Goal: Communication & Community: Answer question/provide support

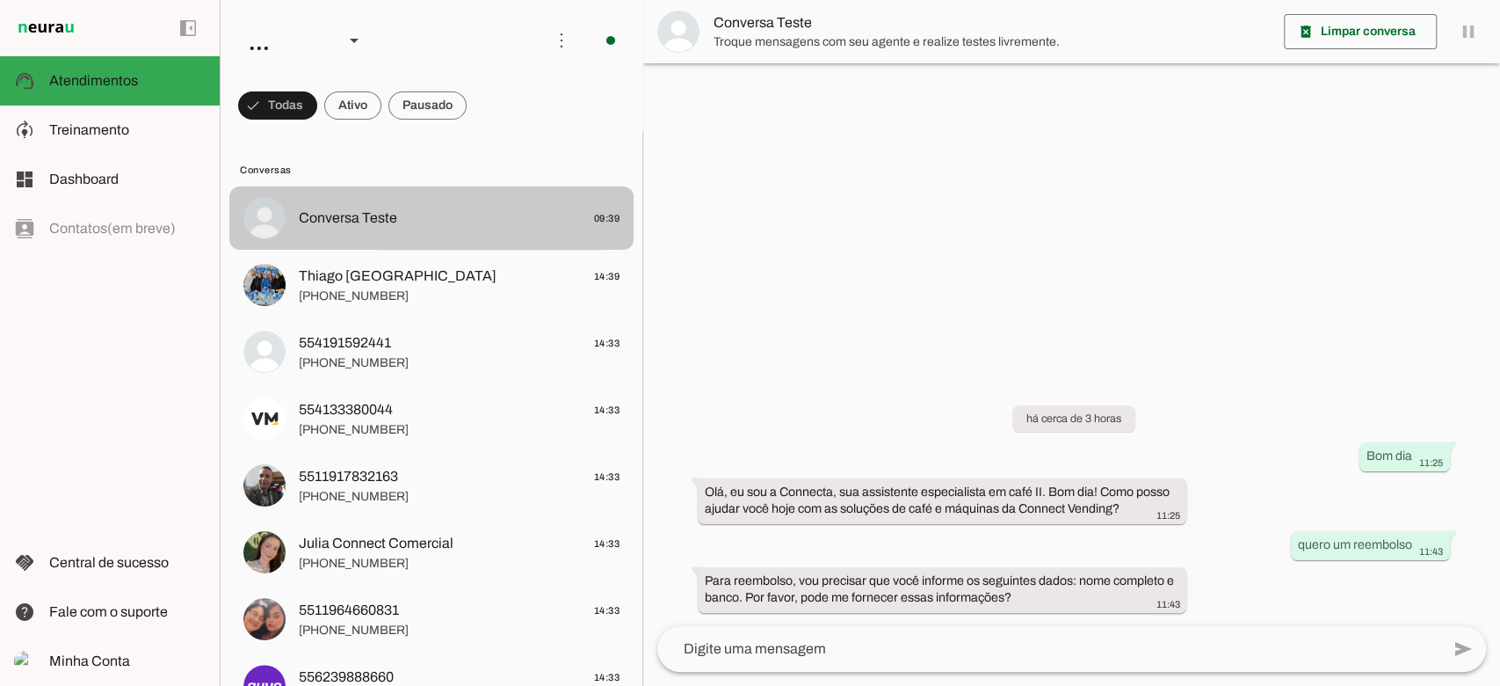
click at [446, 214] on span "Conversa Teste 09:39" at bounding box center [459, 218] width 321 height 22
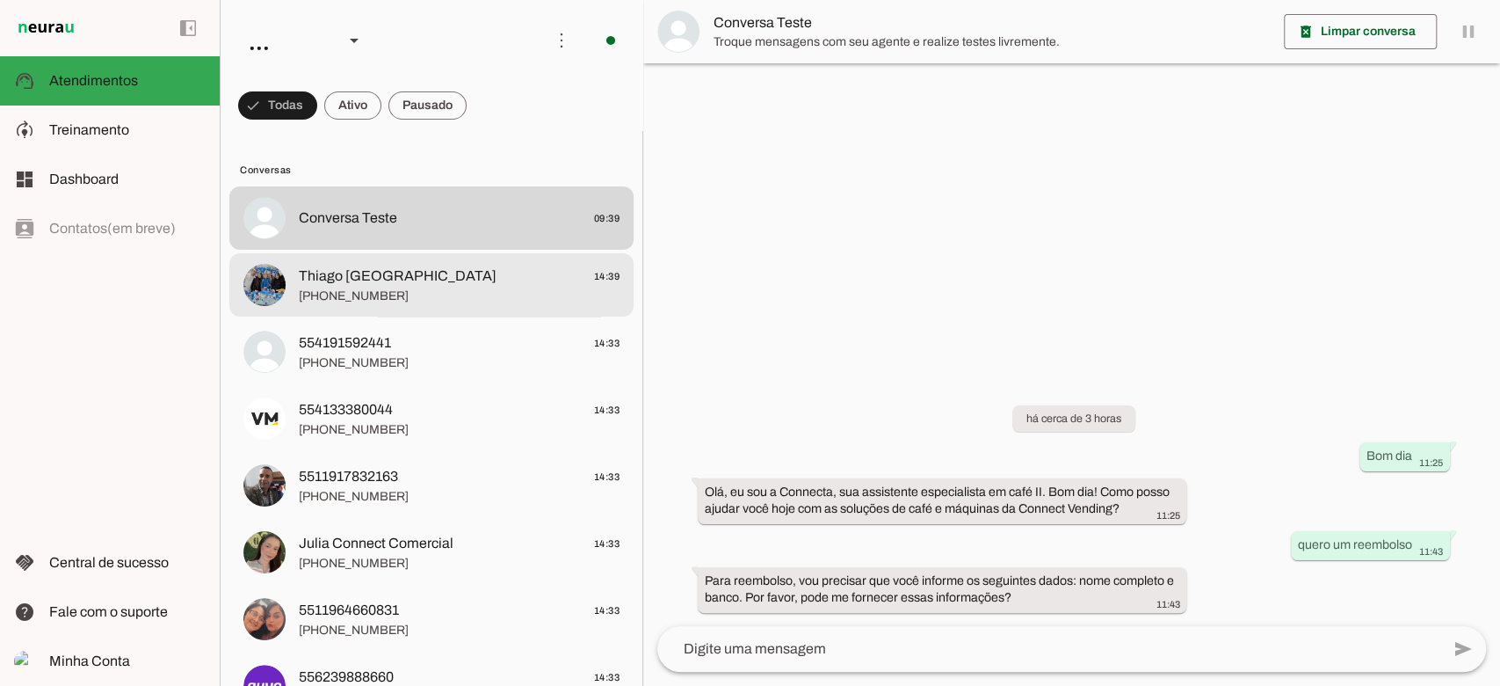
click at [414, 294] on span "[PHONE_NUMBER]" at bounding box center [459, 296] width 321 height 18
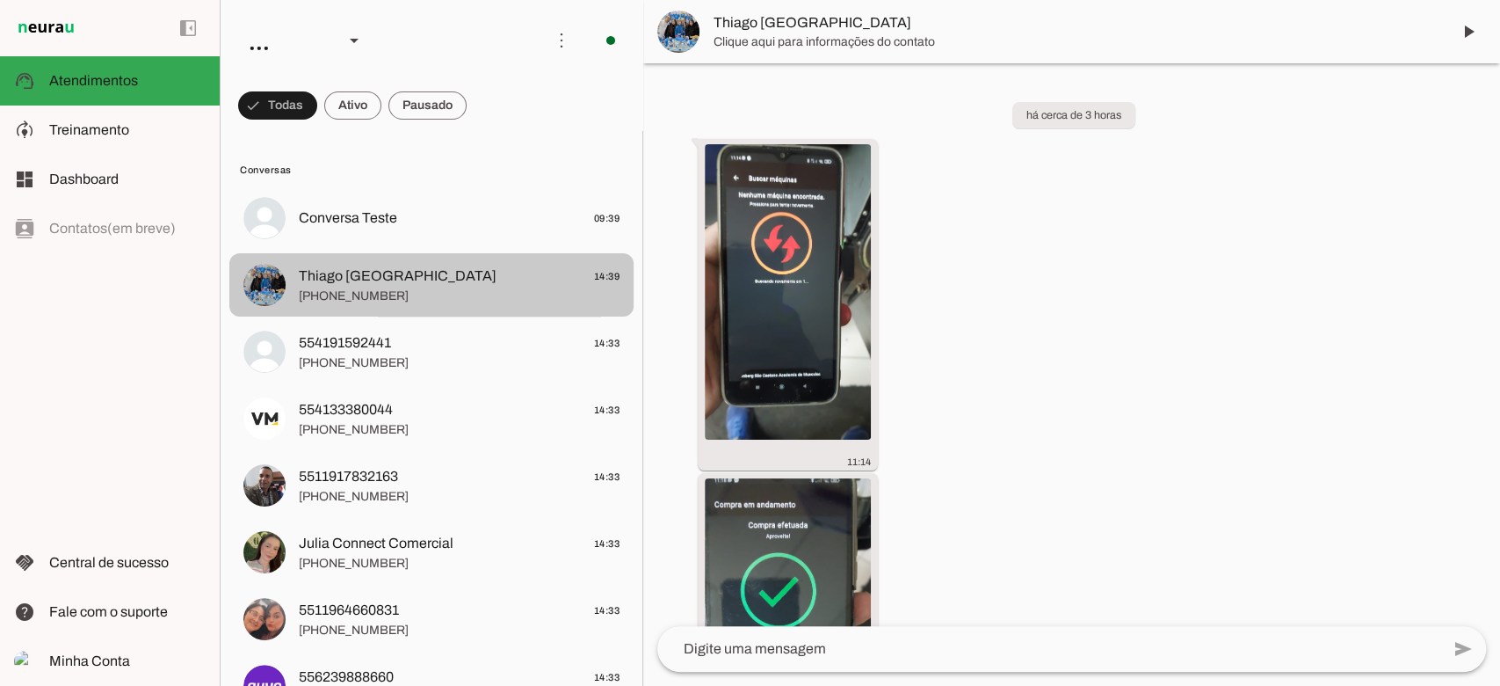
scroll to position [850, 0]
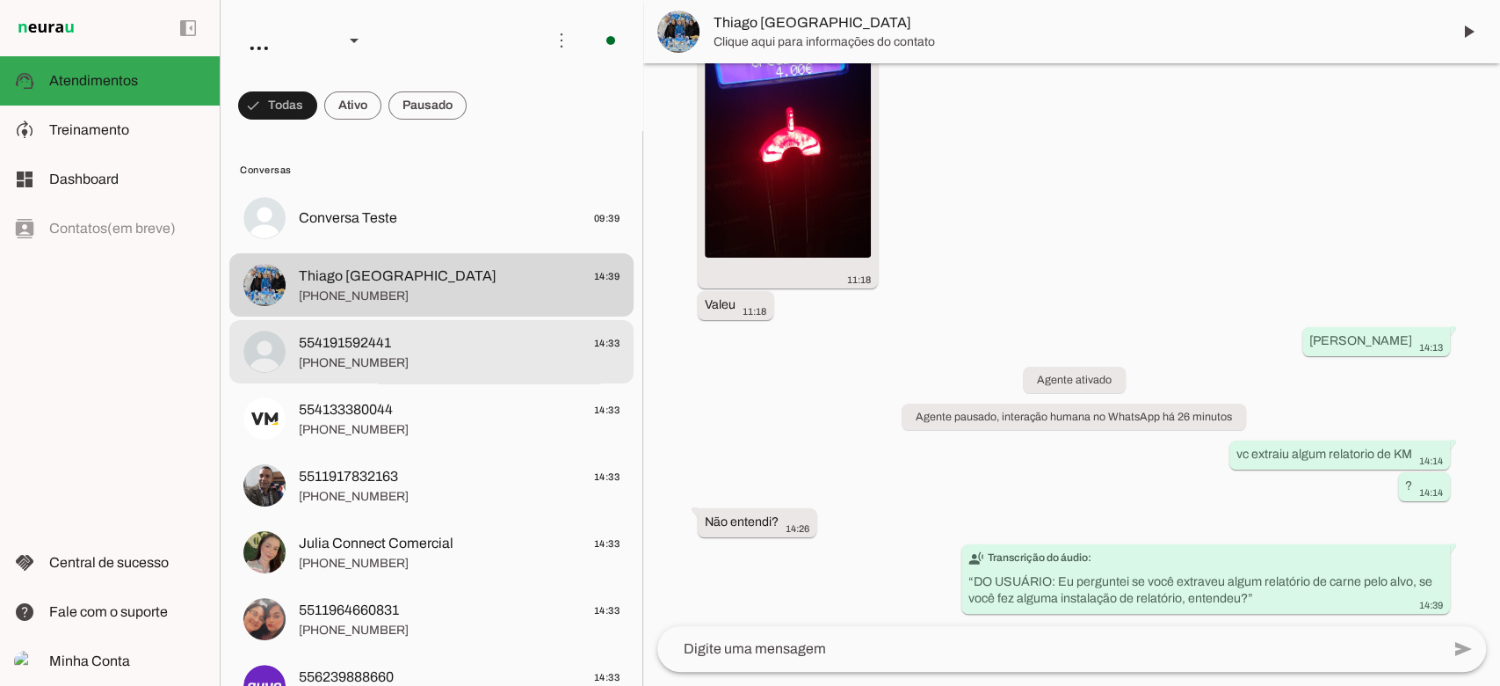
click at [407, 341] on span "554191592441 14:33" at bounding box center [459, 343] width 321 height 22
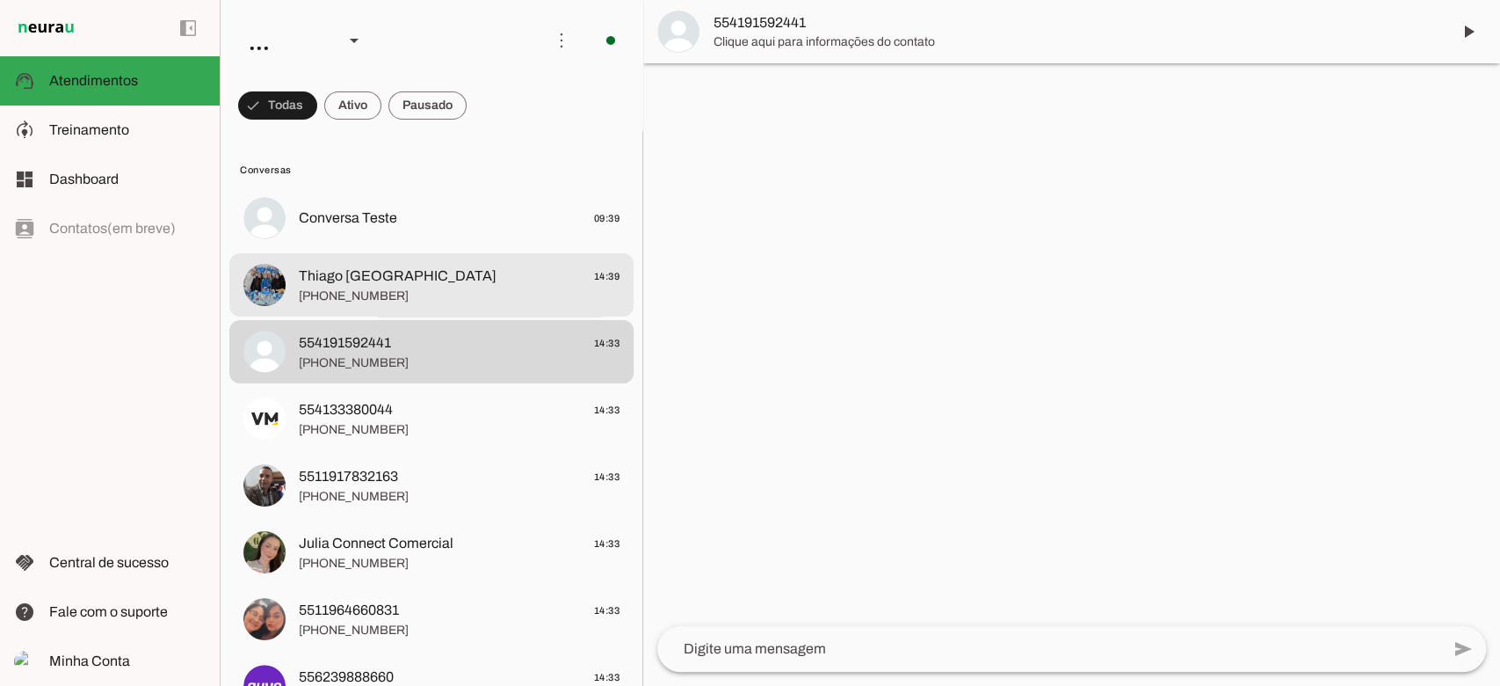
click at [417, 267] on span "Thiago Curitiba 14:39" at bounding box center [459, 276] width 321 height 22
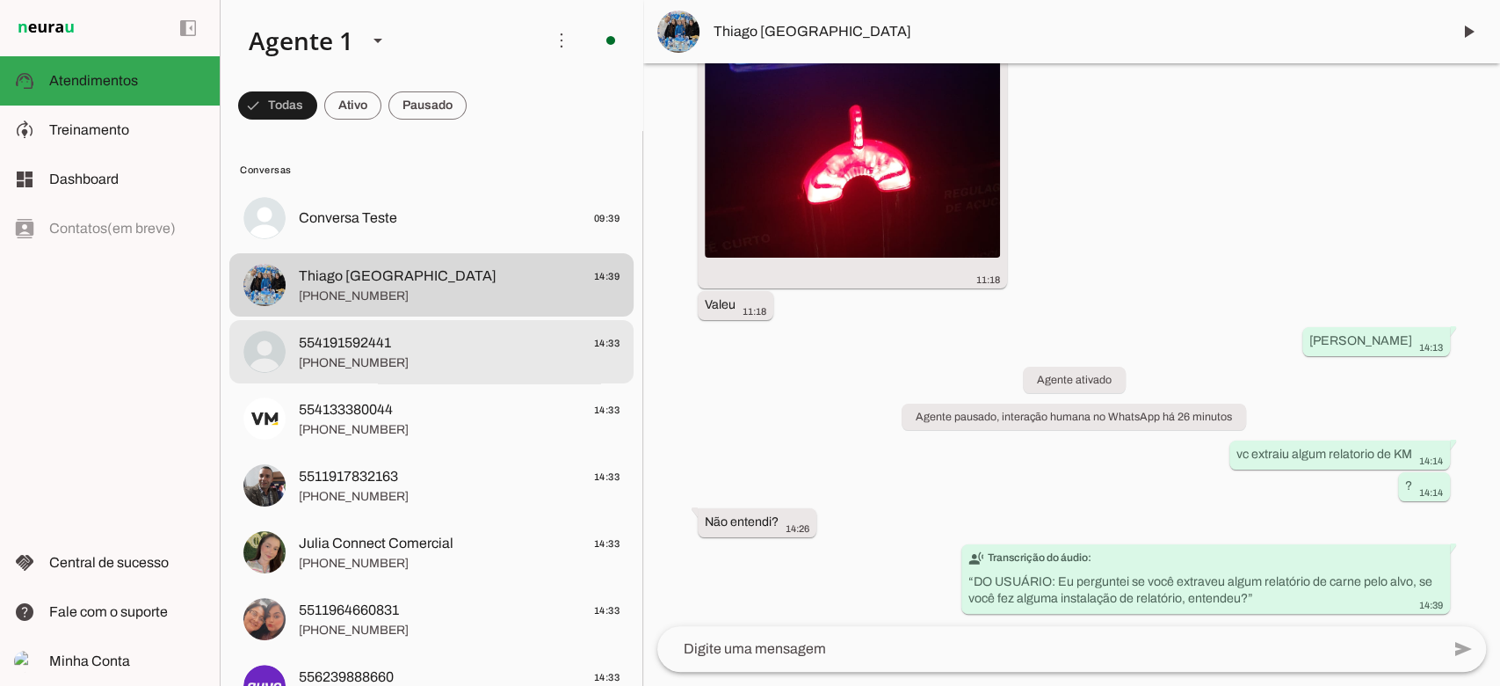
click at [411, 342] on span "554191592441 14:33" at bounding box center [459, 343] width 321 height 22
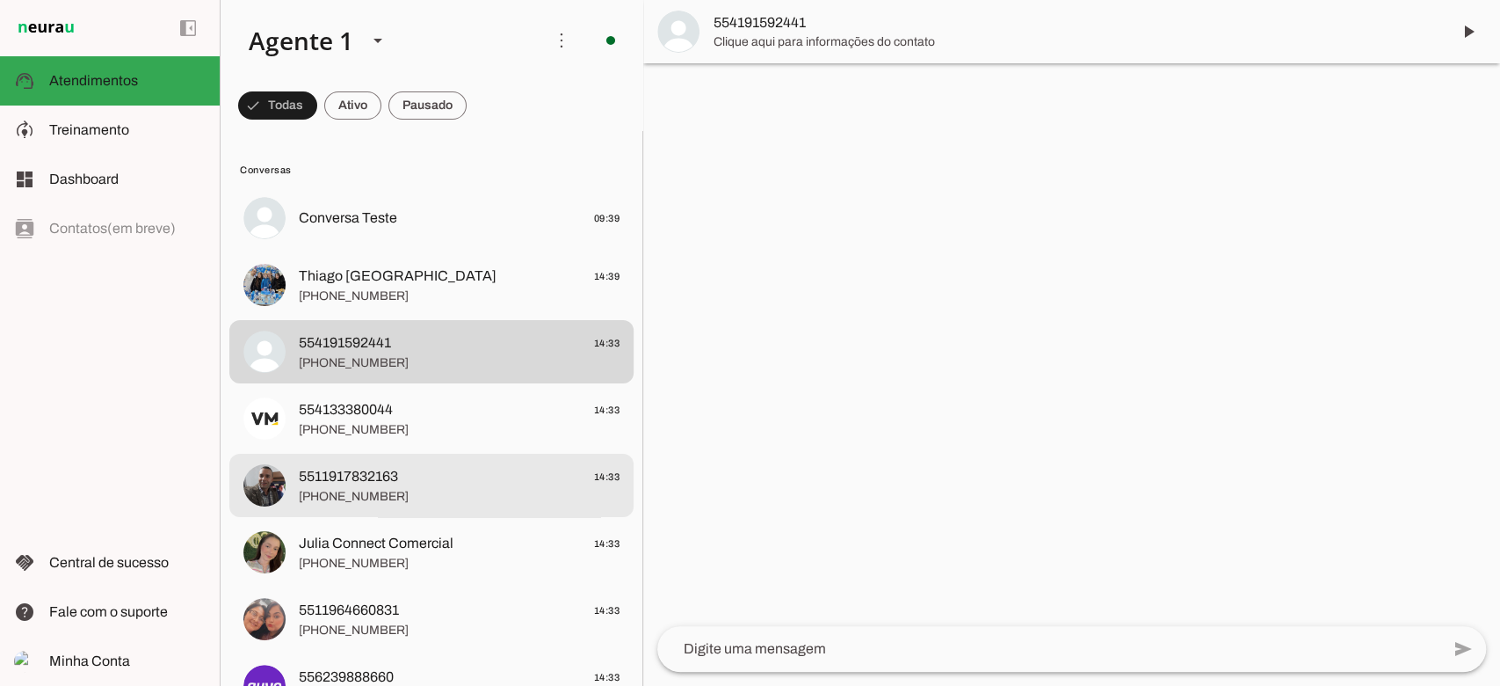
click at [428, 476] on span "5511917832163 14:33" at bounding box center [459, 477] width 321 height 22
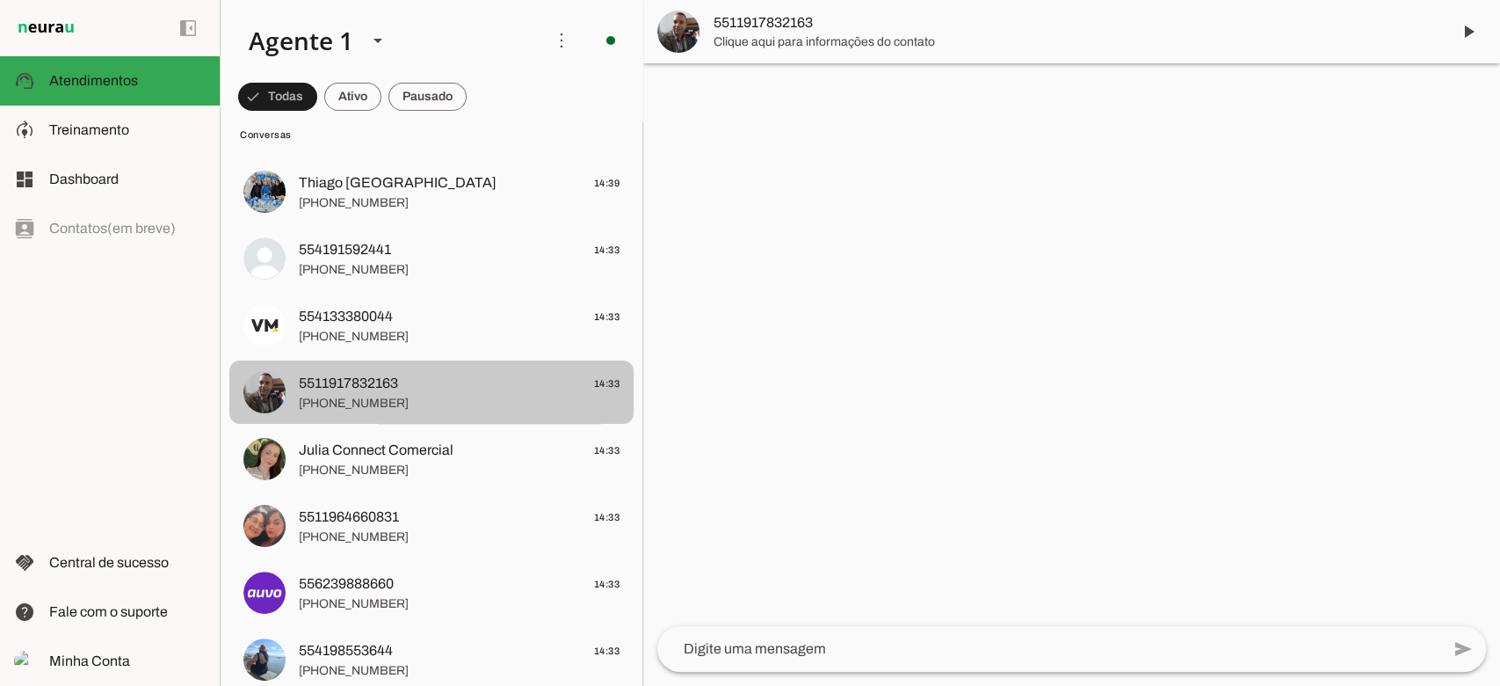
scroll to position [468, 0]
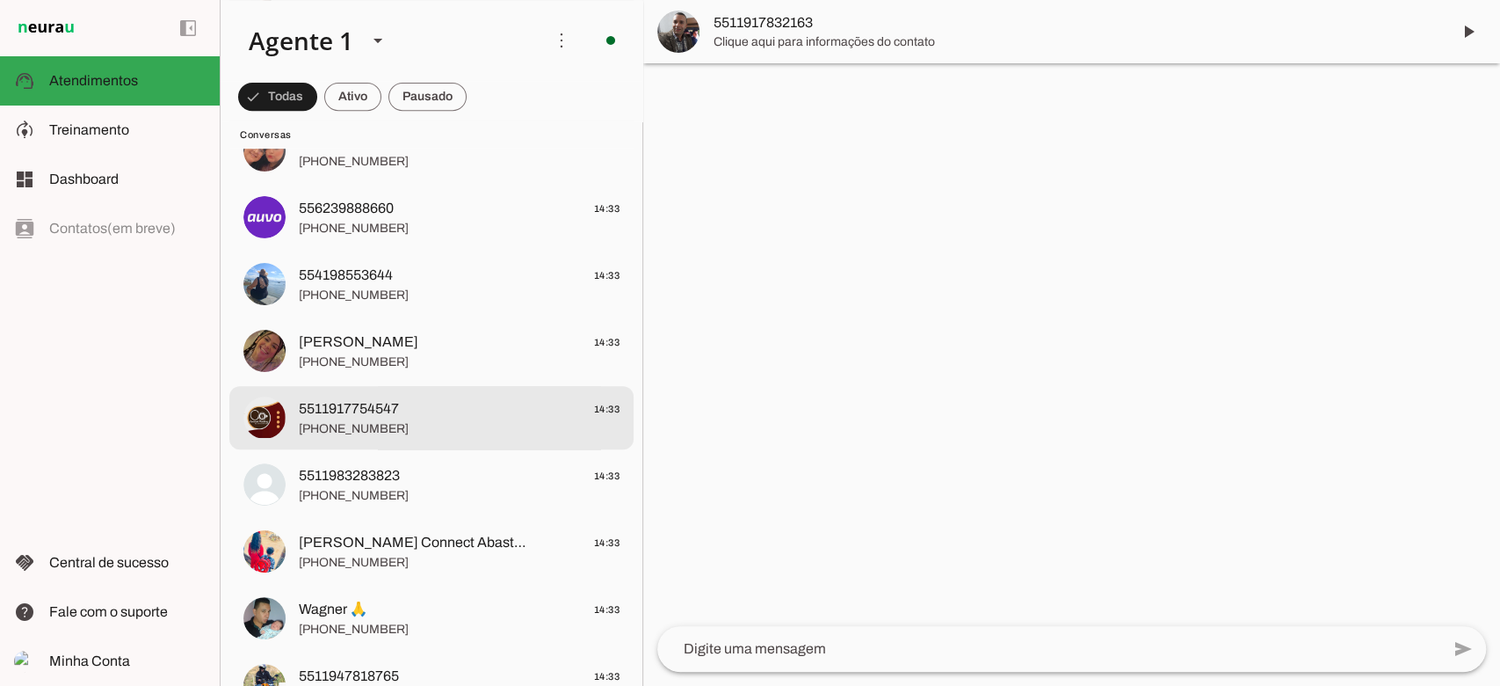
click at [385, 393] on md-item "5511917754547 14:33 +55 11 91775-4547" at bounding box center [431, 417] width 404 height 63
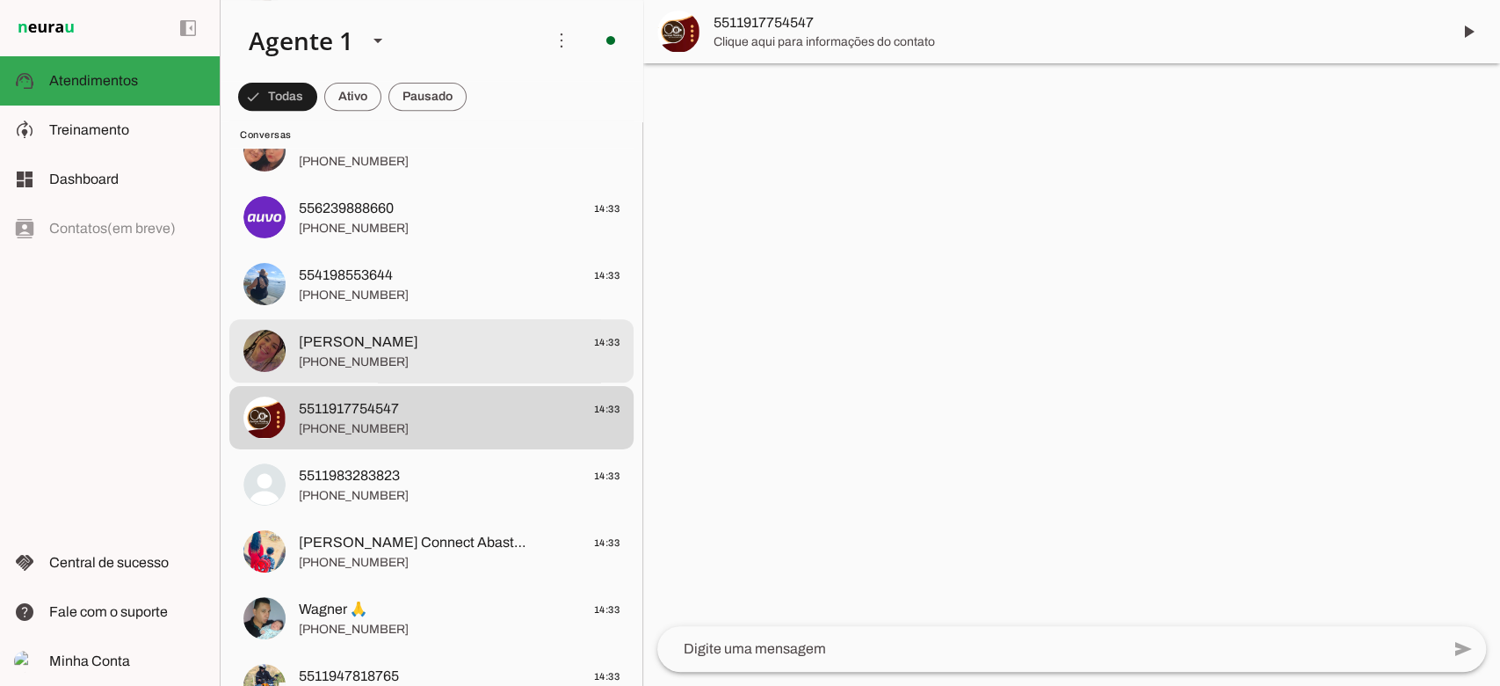
click at [393, 356] on span "[PHONE_NUMBER]" at bounding box center [459, 362] width 321 height 18
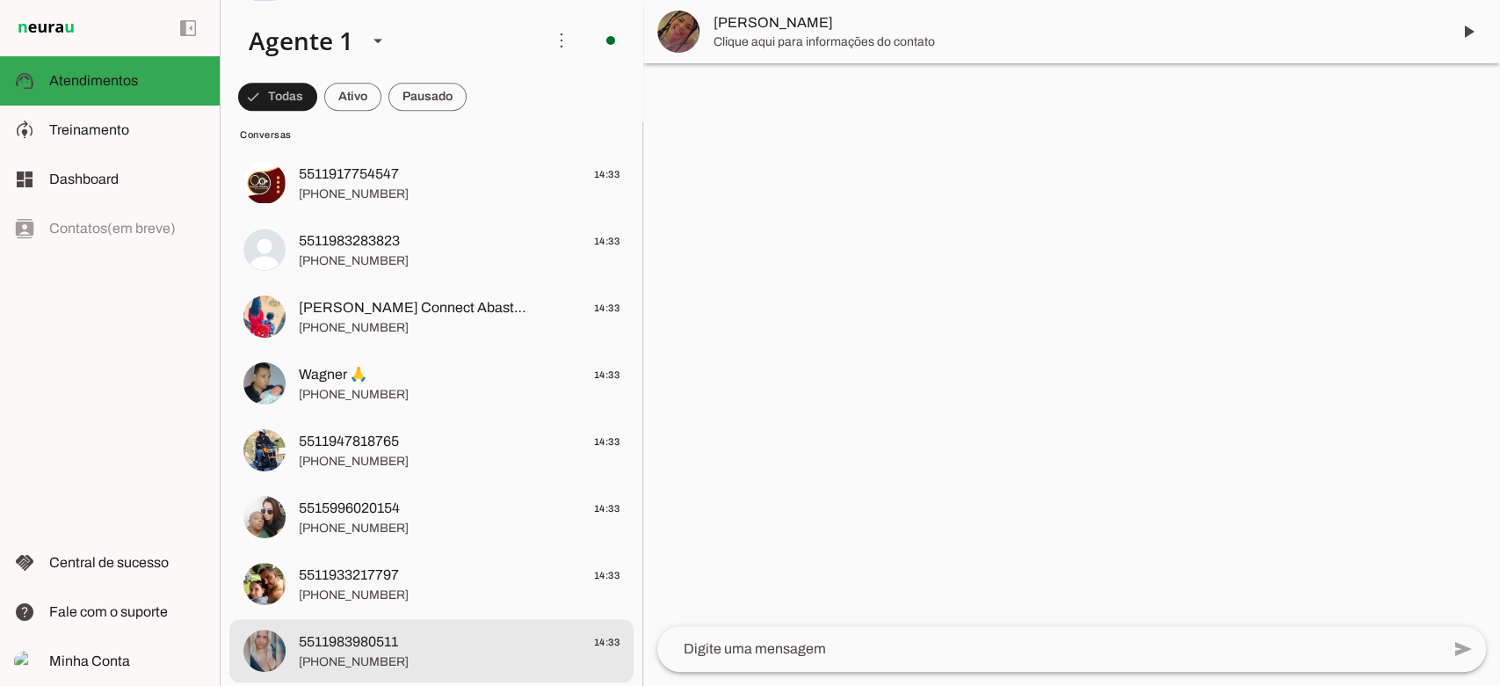
scroll to position [1406, 0]
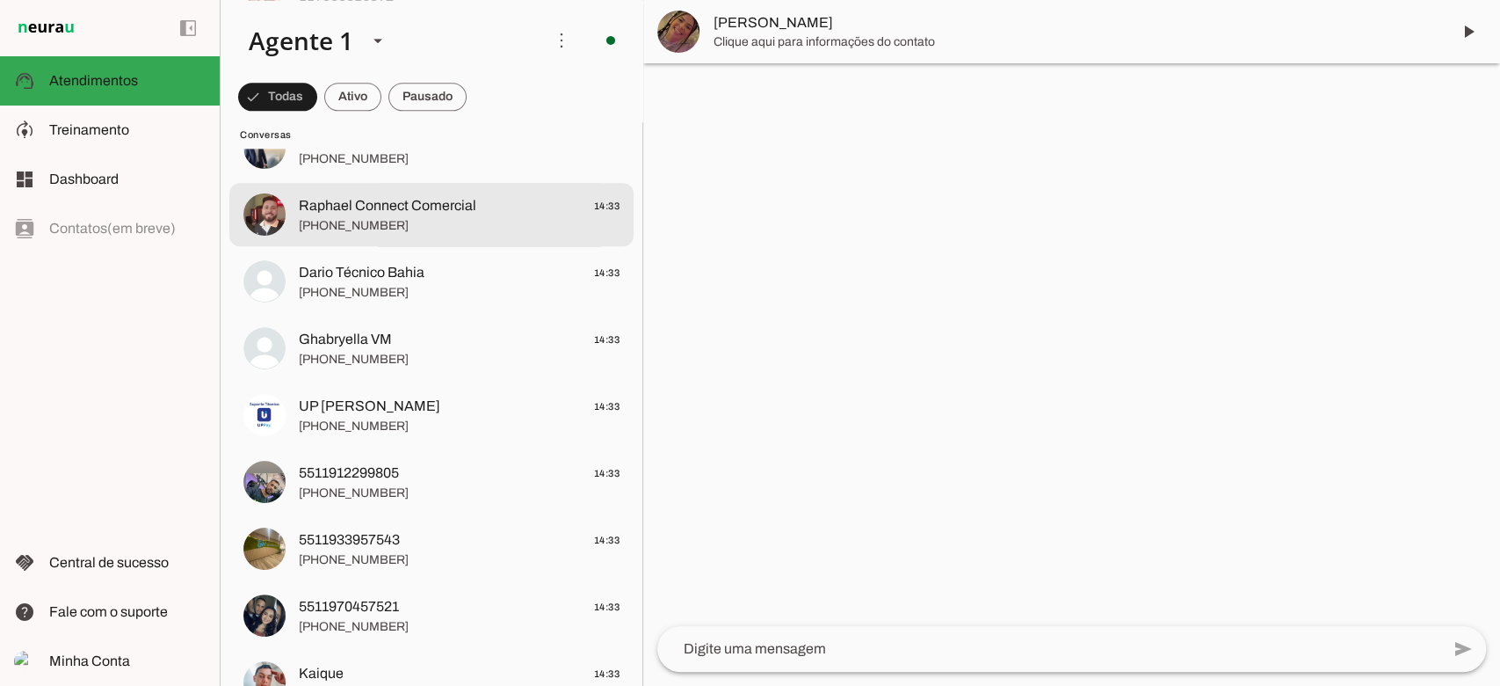
click at [387, 200] on span "Raphael Connect Comercial" at bounding box center [388, 205] width 178 height 21
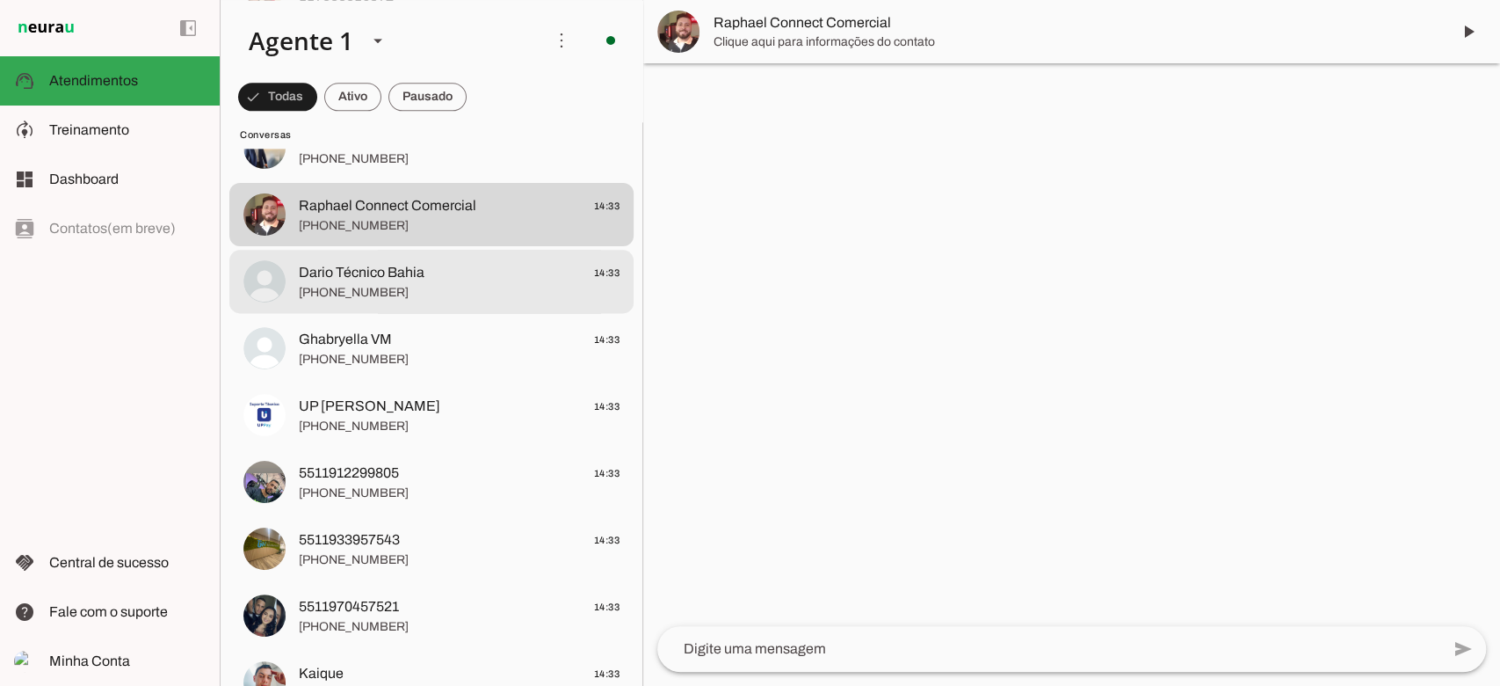
click at [402, 285] on span "[PHONE_NUMBER]" at bounding box center [459, 293] width 321 height 18
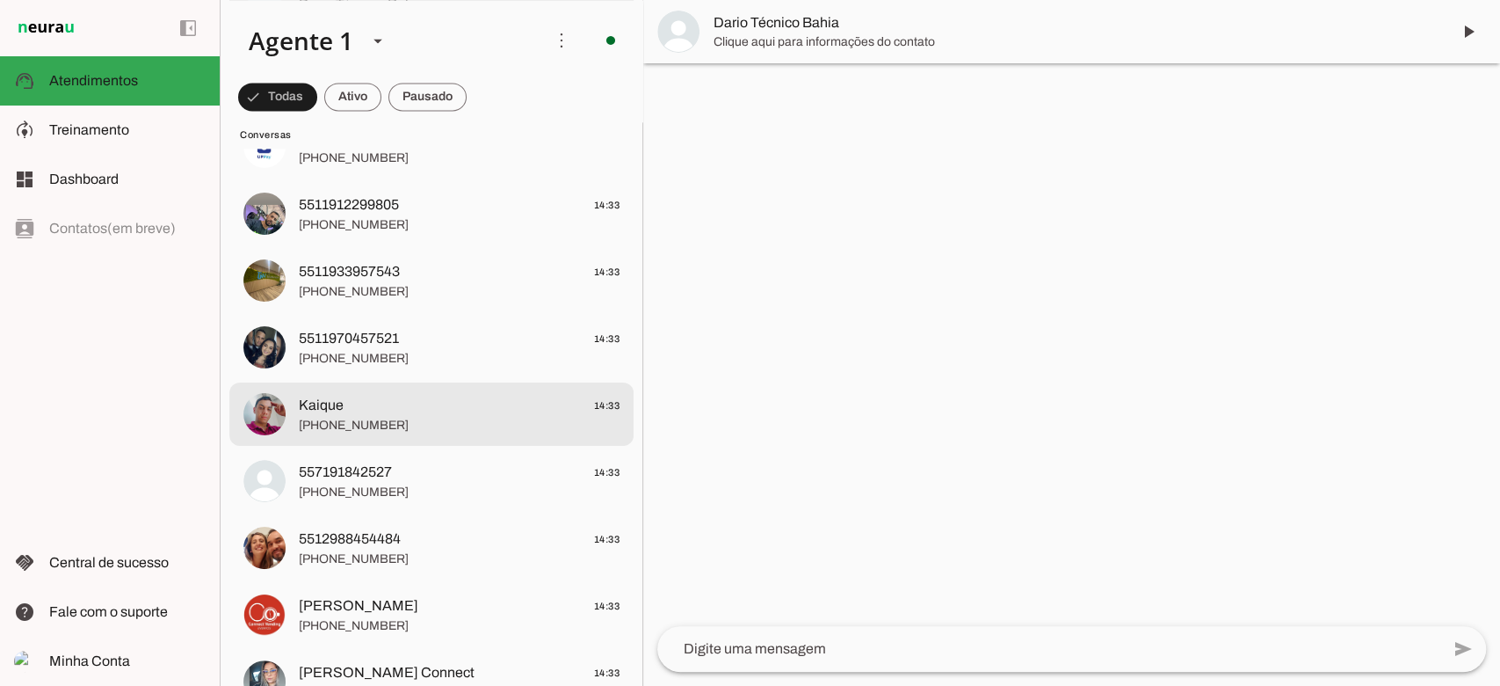
scroll to position [1758, 0]
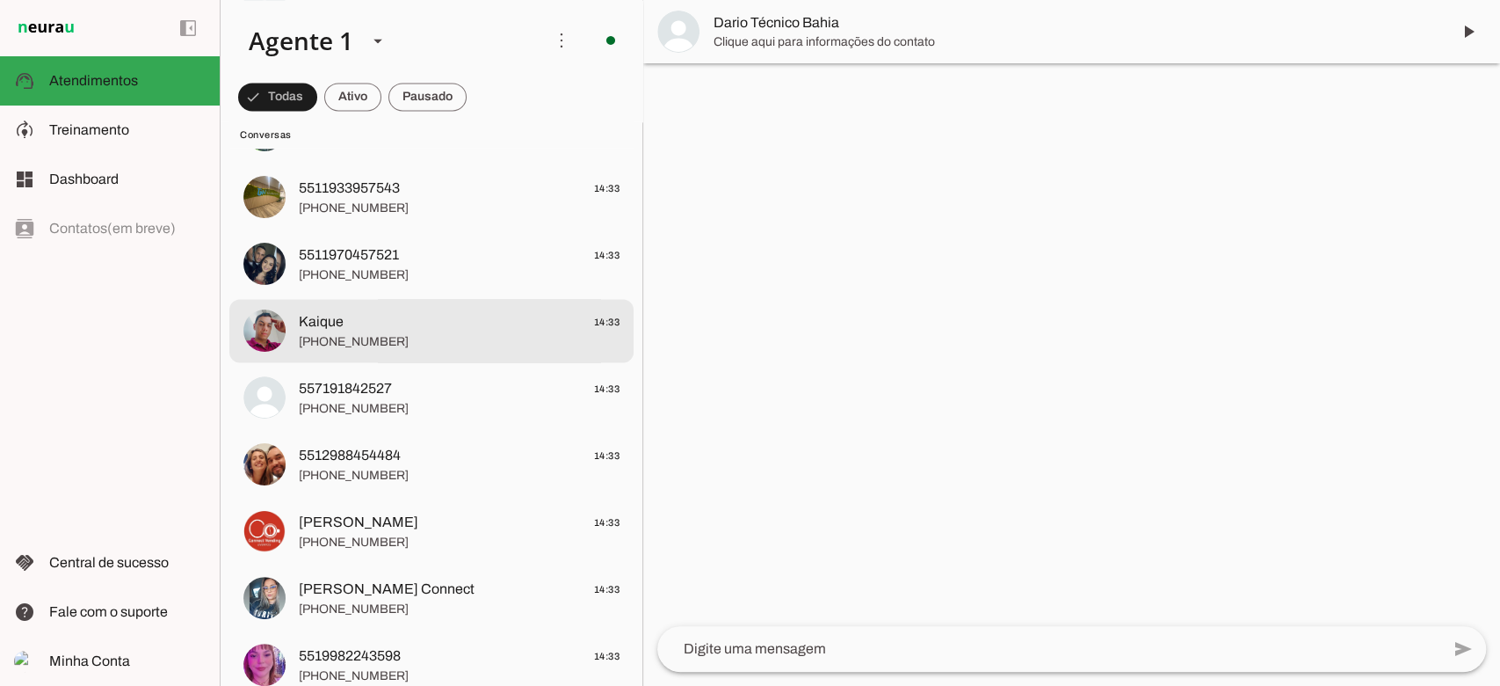
click at [393, 316] on span "Kaique 14:33" at bounding box center [459, 322] width 321 height 22
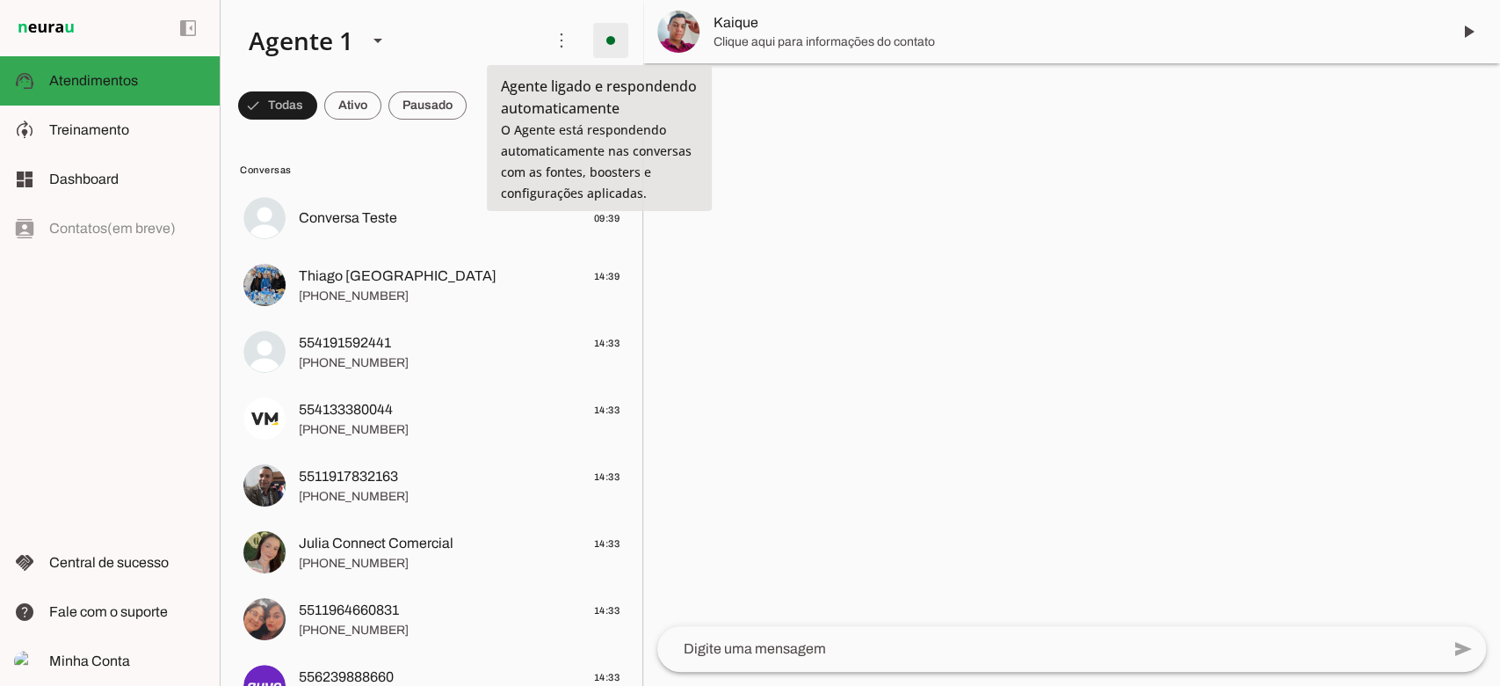
click at [590, 32] on span at bounding box center [611, 40] width 42 height 42
click at [547, 45] on span at bounding box center [562, 40] width 42 height 42
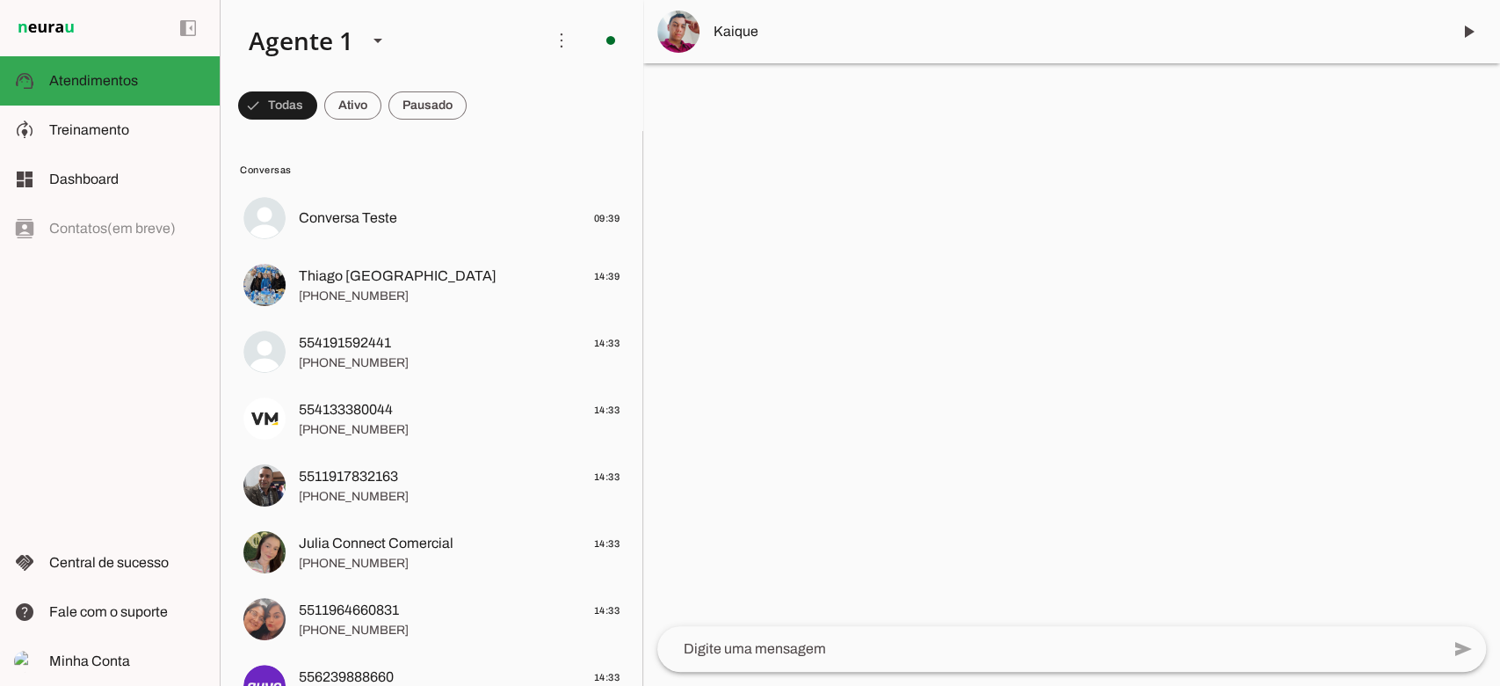
click at [753, 100] on md-item "Ativar chats em massa" at bounding box center [802, 107] width 98 height 84
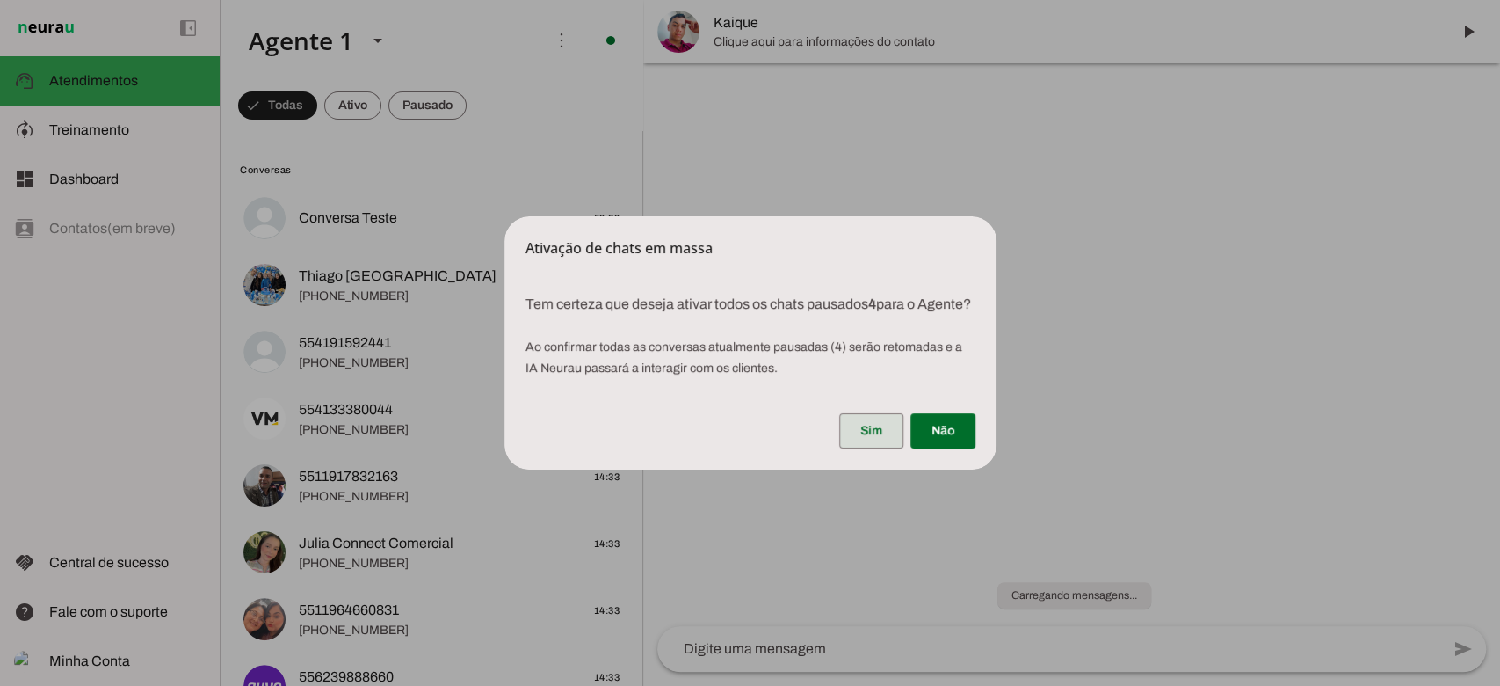
click at [867, 435] on span at bounding box center [871, 431] width 64 height 42
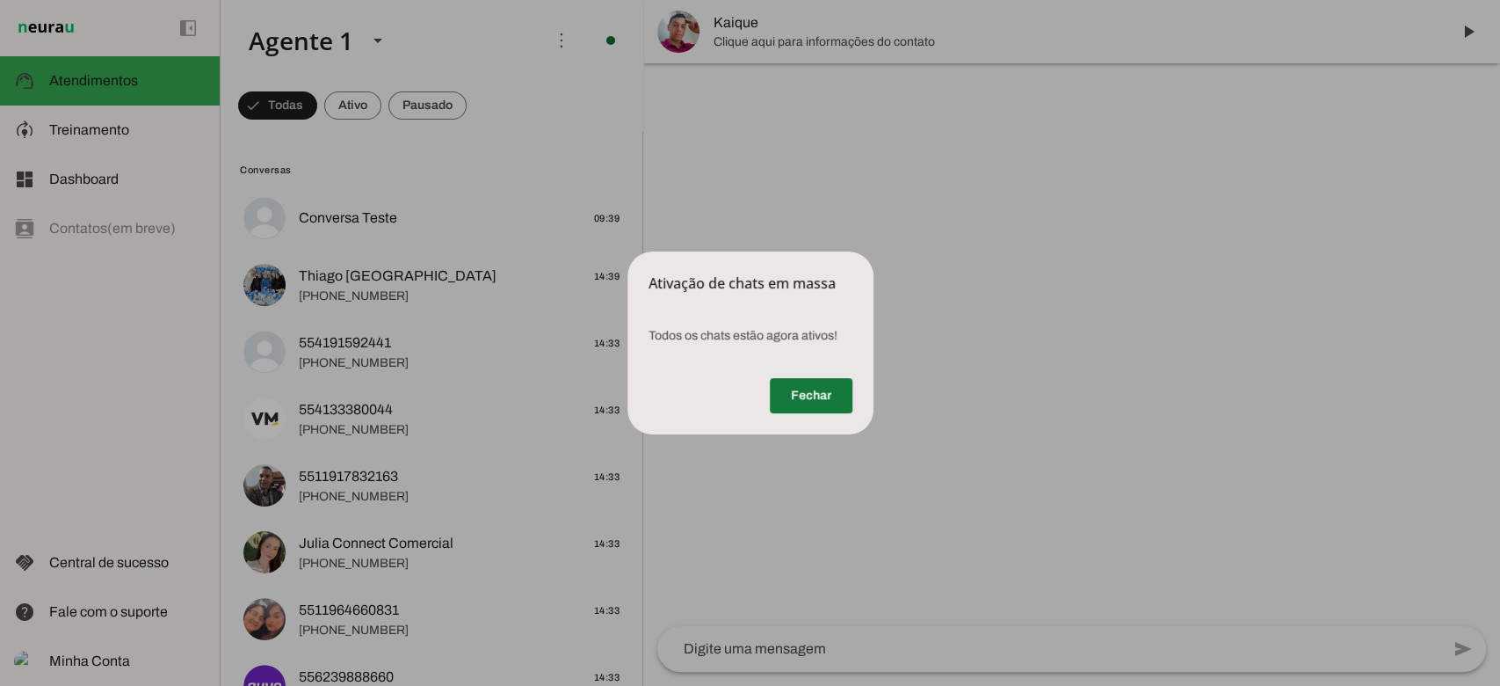
click at [819, 389] on span at bounding box center [811, 395] width 83 height 42
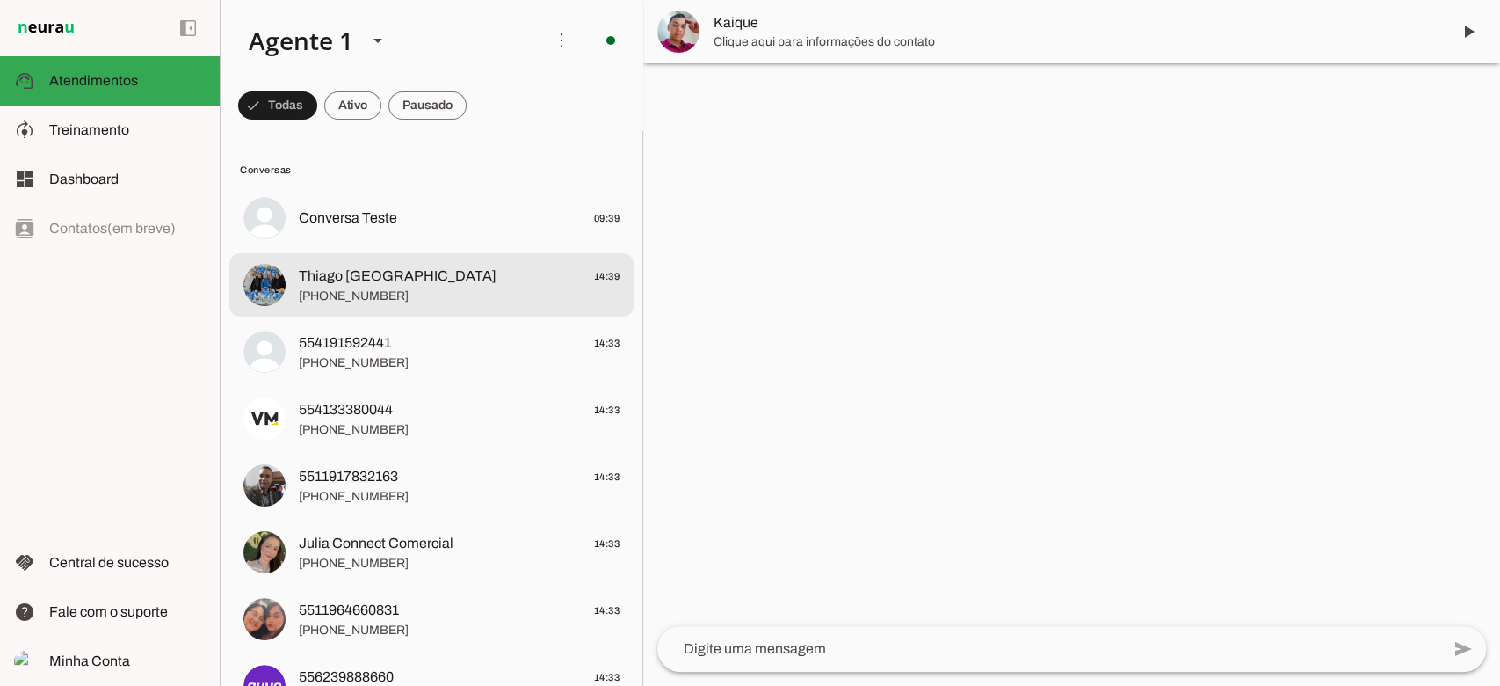
click at [404, 292] on span "[PHONE_NUMBER]" at bounding box center [459, 296] width 321 height 18
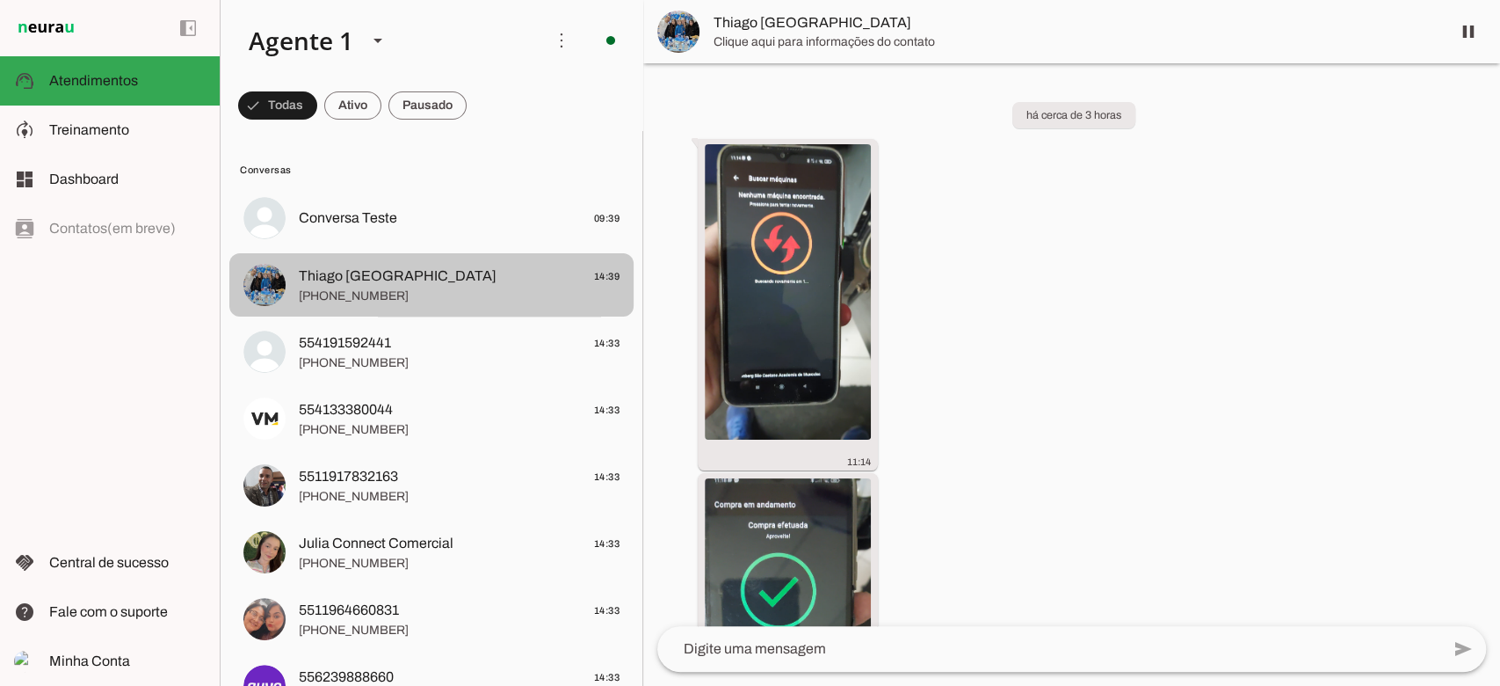
scroll to position [891, 0]
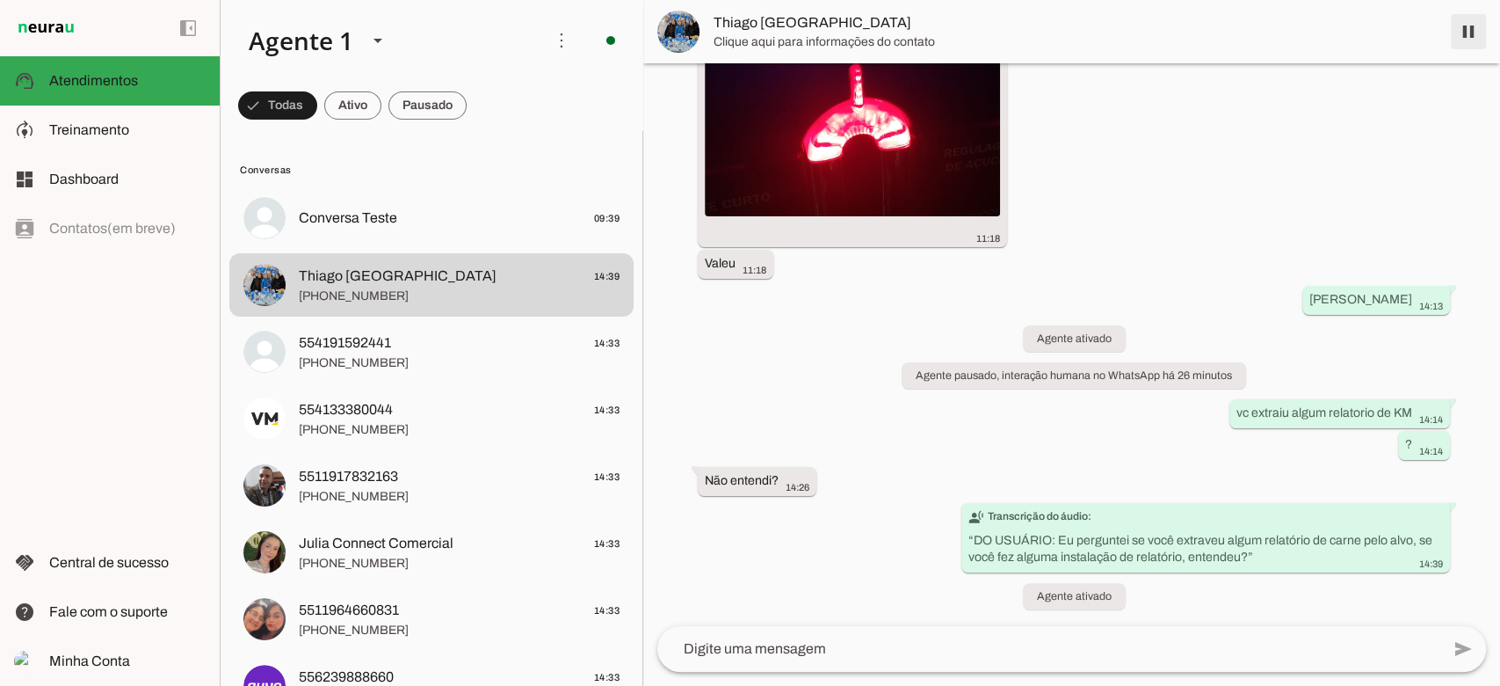
click at [1477, 31] on span at bounding box center [1469, 32] width 42 height 42
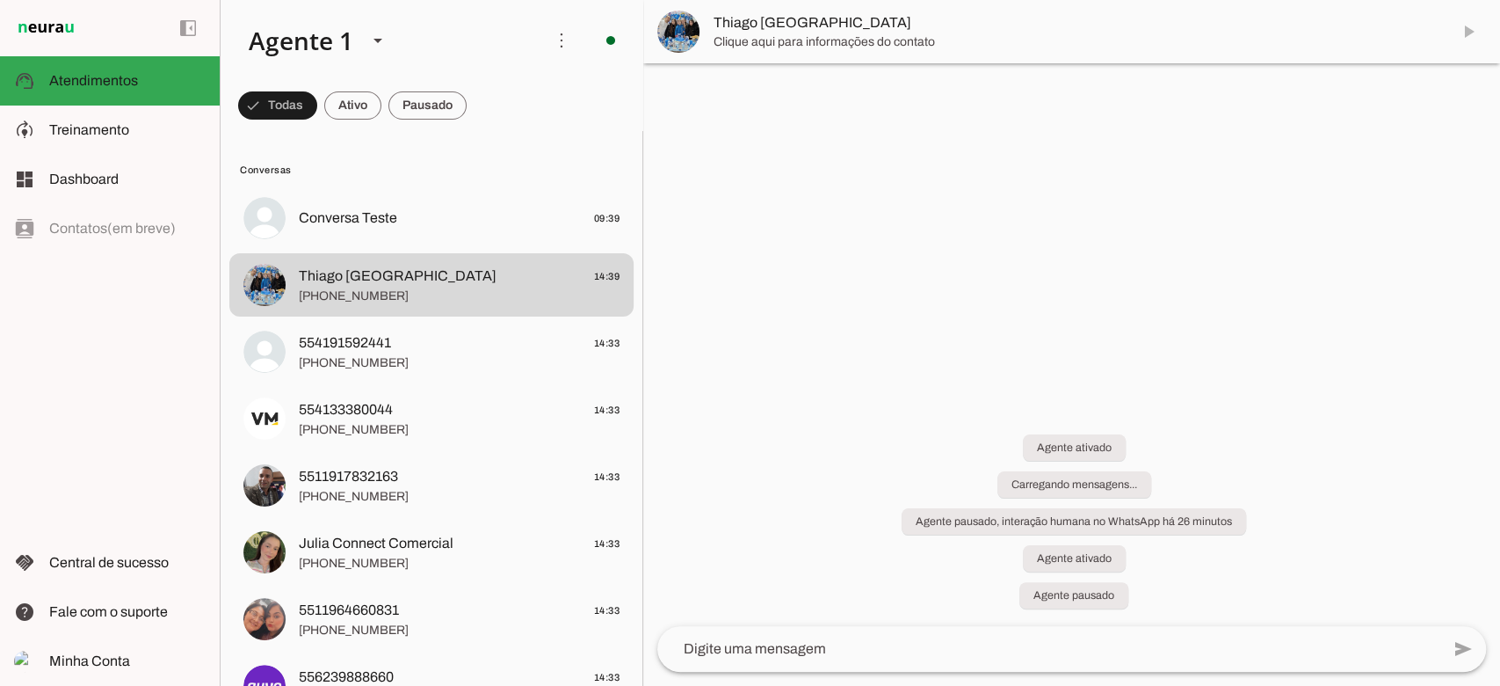
scroll to position [0, 0]
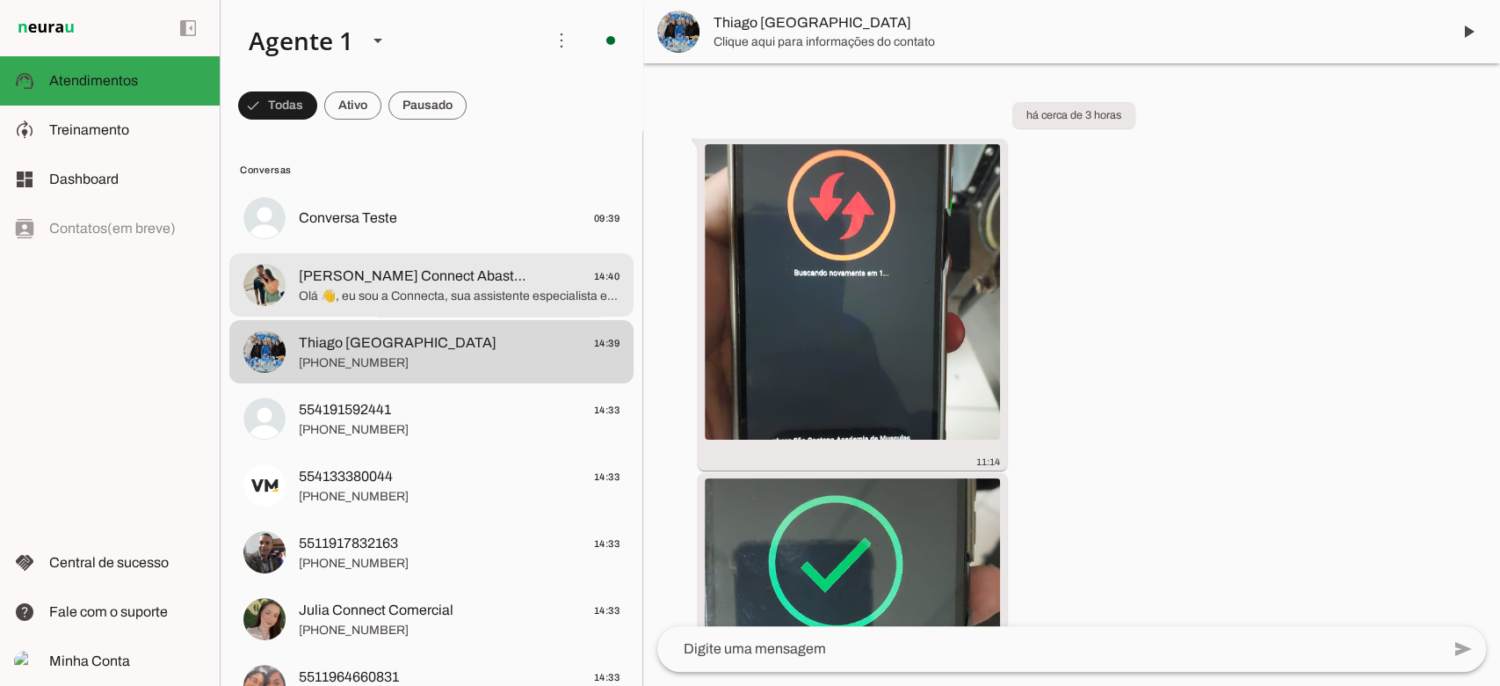
click at [497, 297] on span "Olá 👋, eu sou a Connecta, sua assistente especialista em café ☕✨. Que bom falar…" at bounding box center [459, 296] width 321 height 18
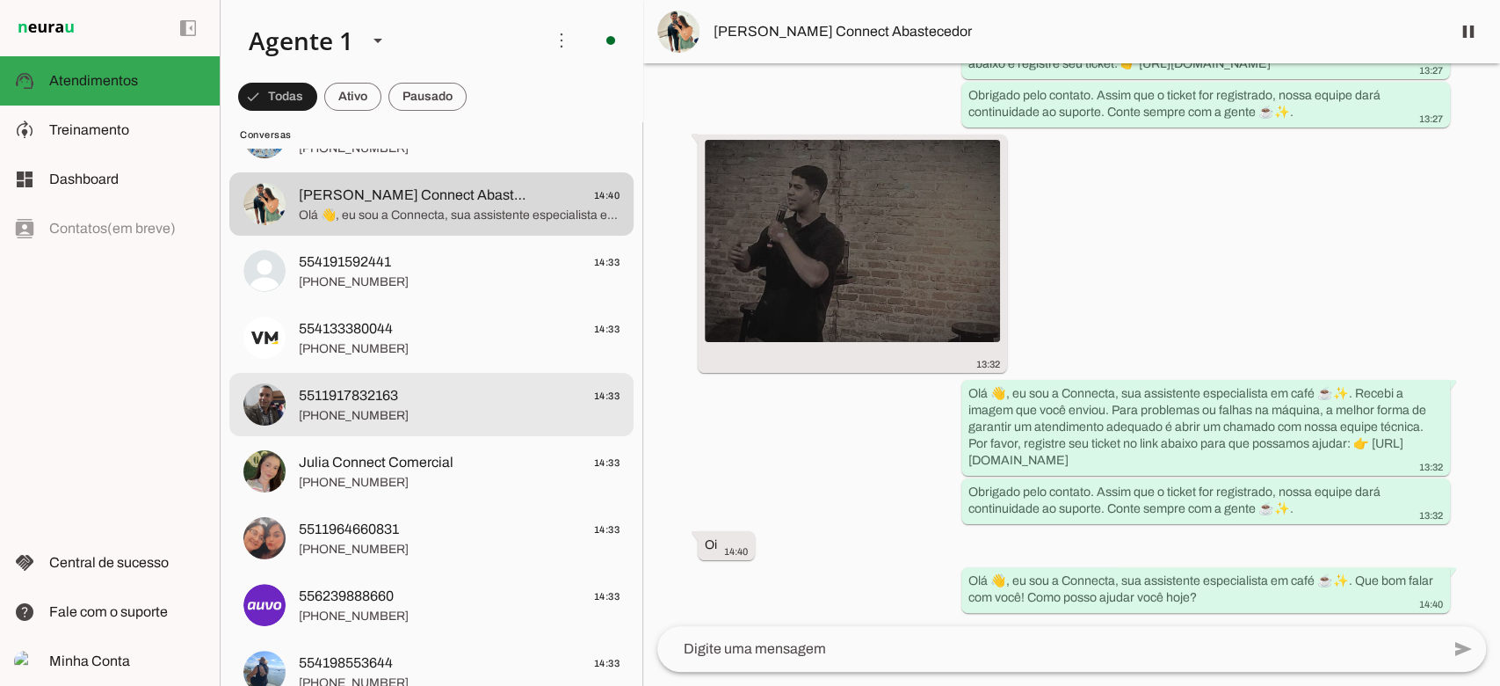
scroll to position [234, 0]
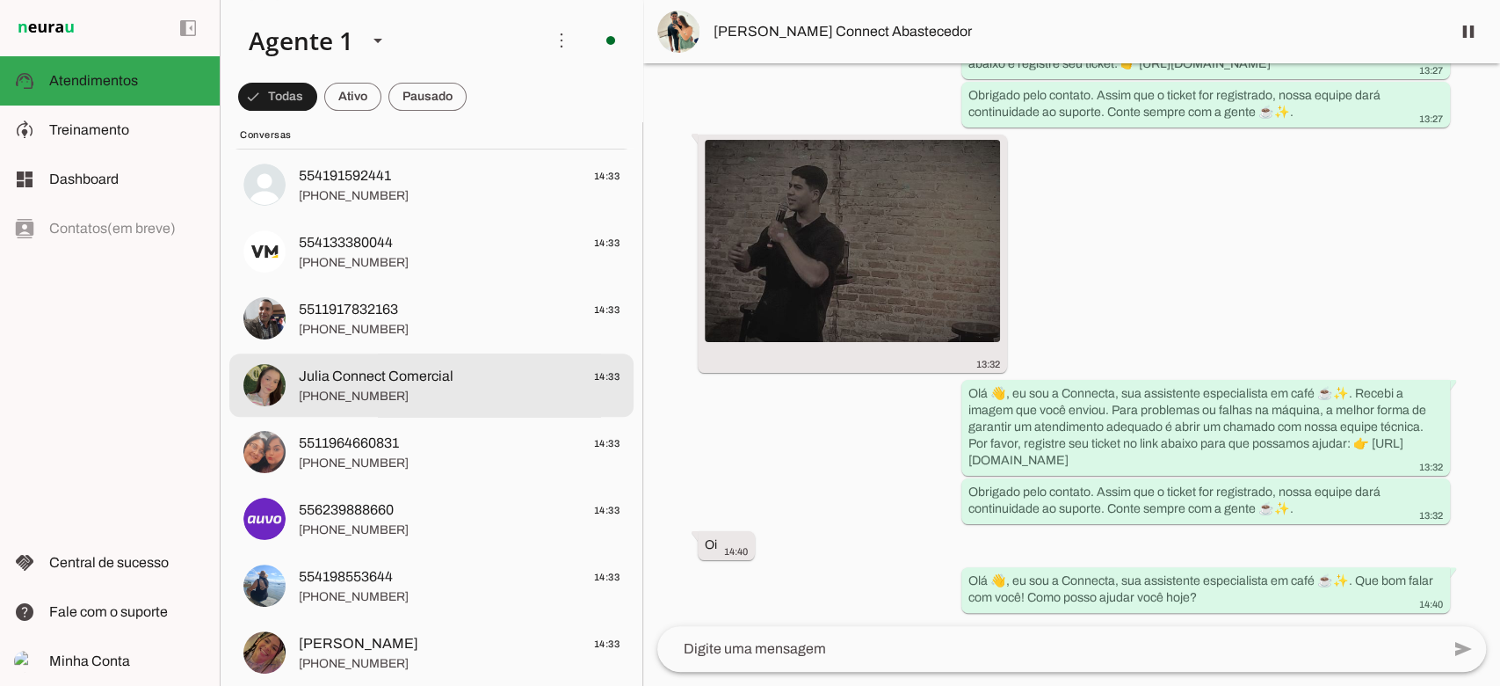
click at [382, 380] on span "Julia Connect Comercial" at bounding box center [376, 376] width 155 height 21
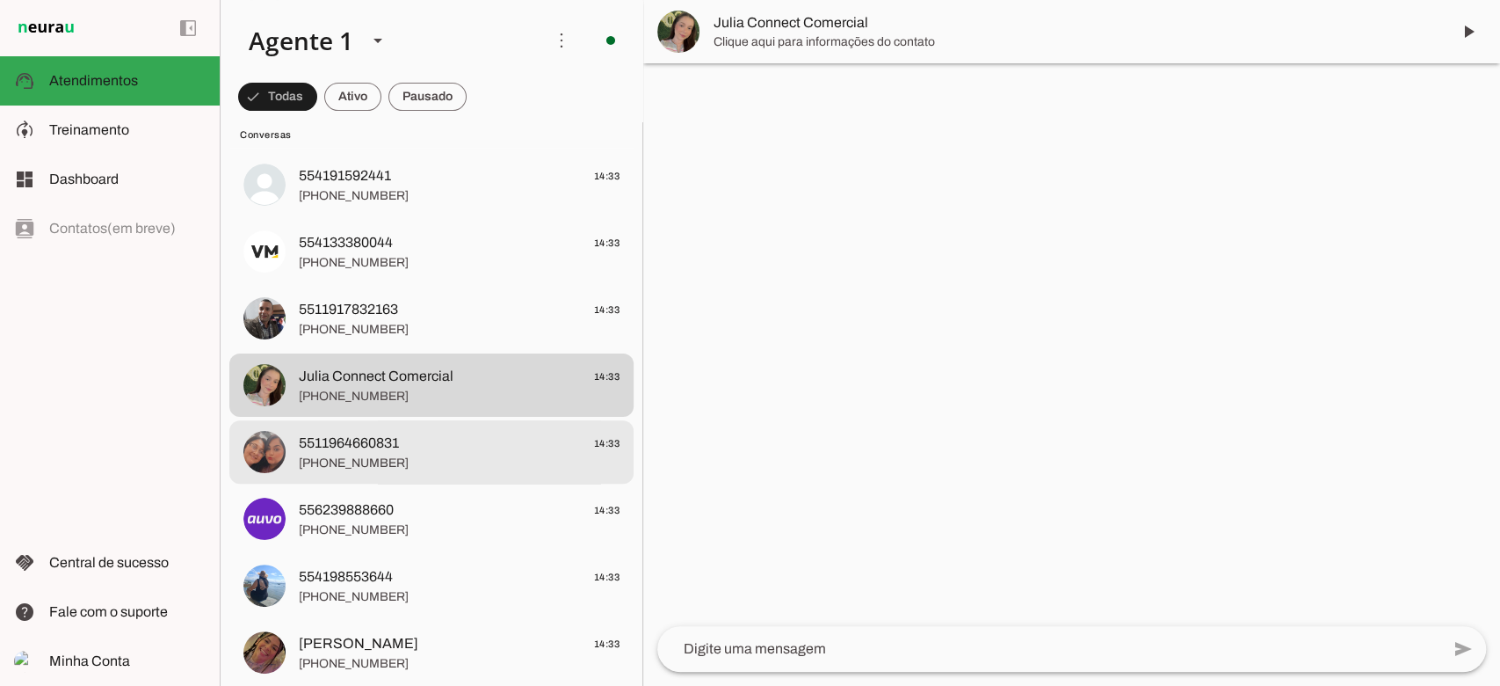
click at [389, 460] on span "[PHONE_NUMBER]" at bounding box center [459, 463] width 321 height 18
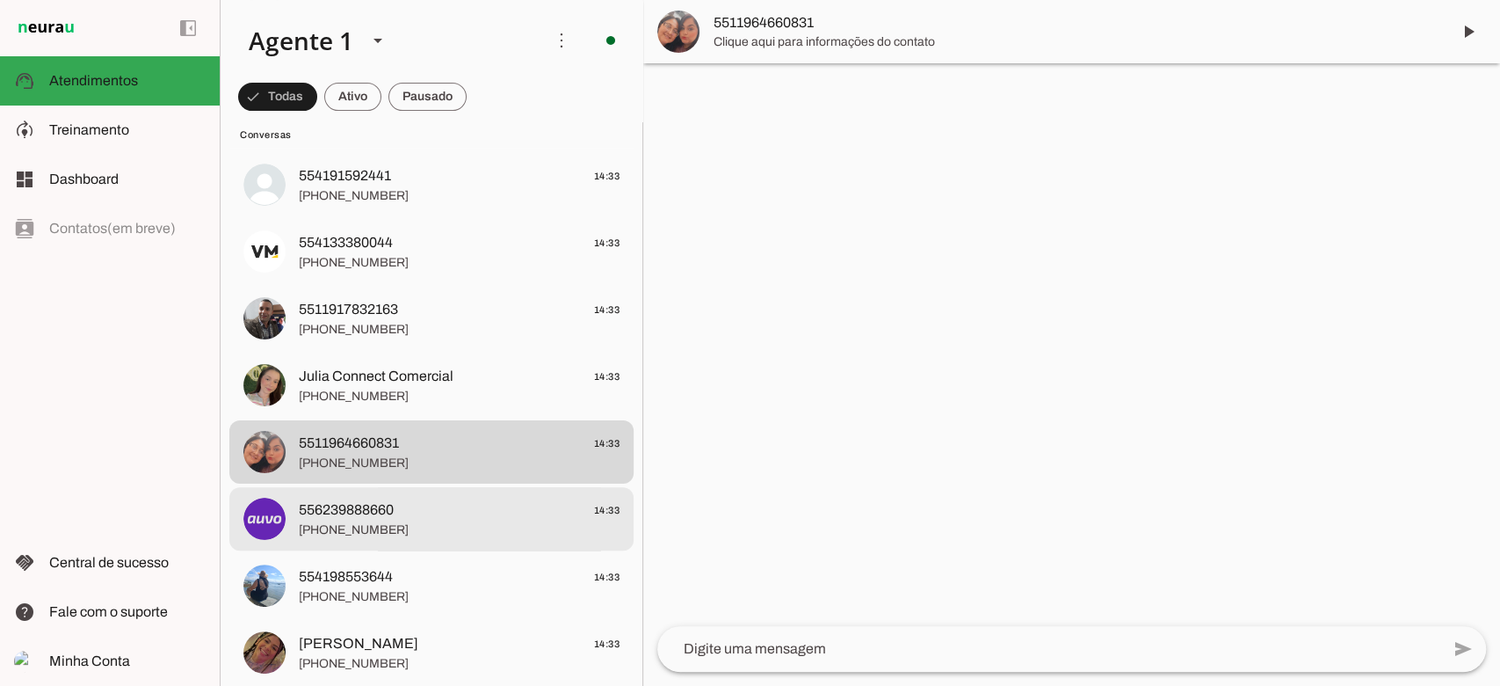
click at [369, 510] on span "556239888660" at bounding box center [346, 509] width 95 height 21
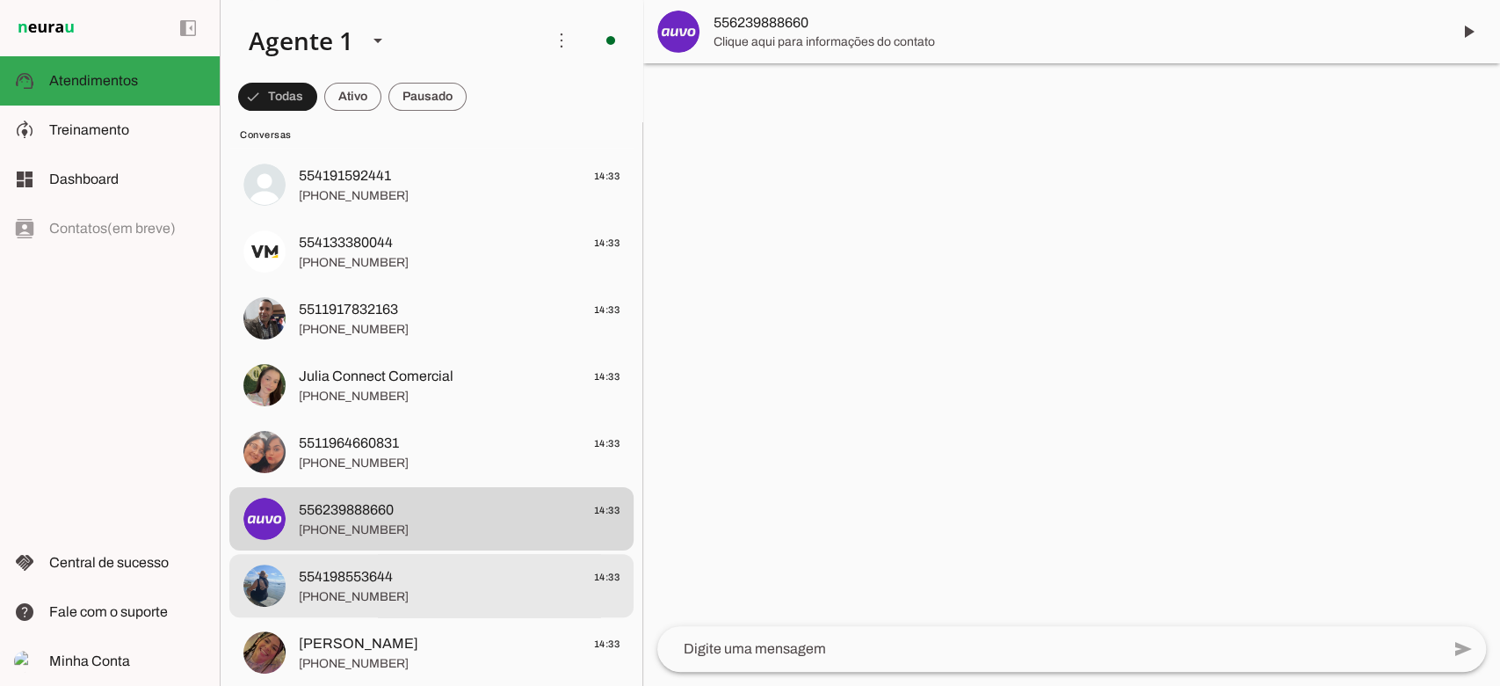
click at [360, 588] on span "[PHONE_NUMBER]" at bounding box center [459, 597] width 321 height 18
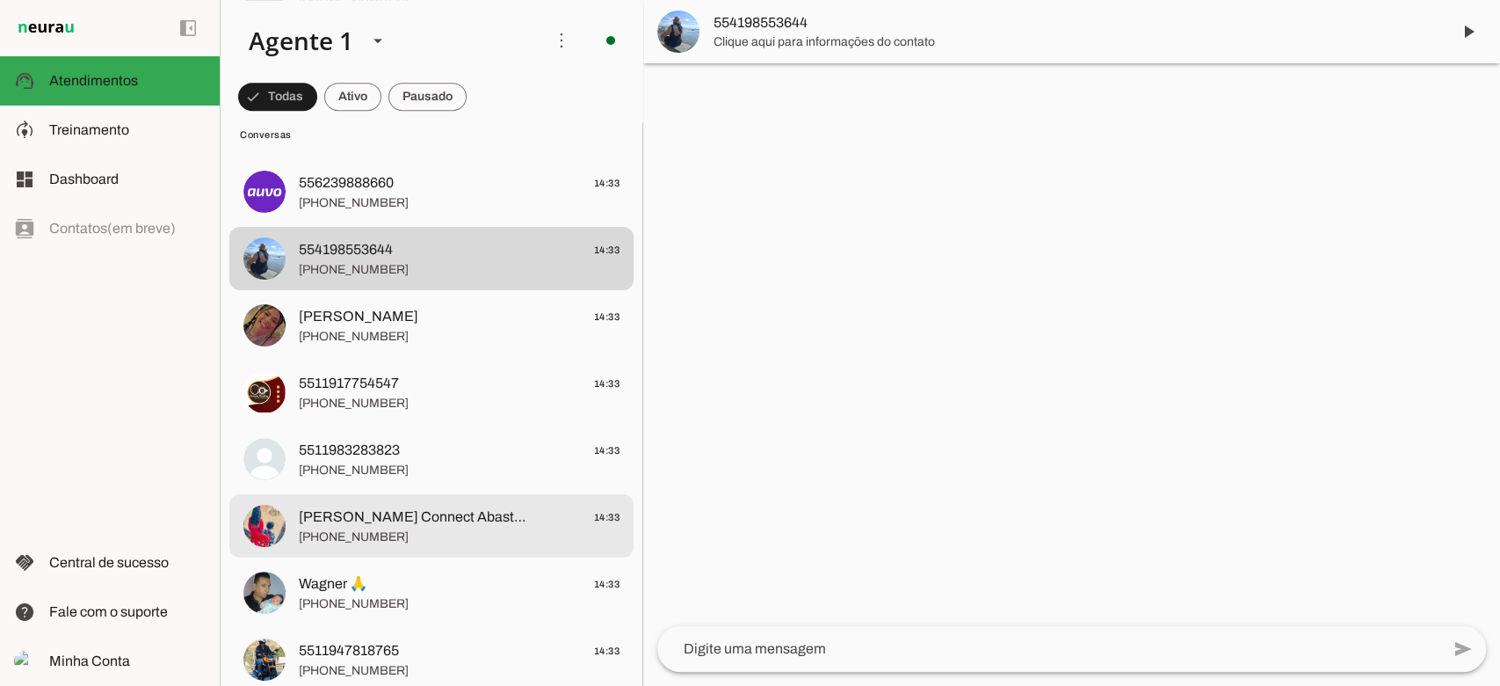
scroll to position [585, 0]
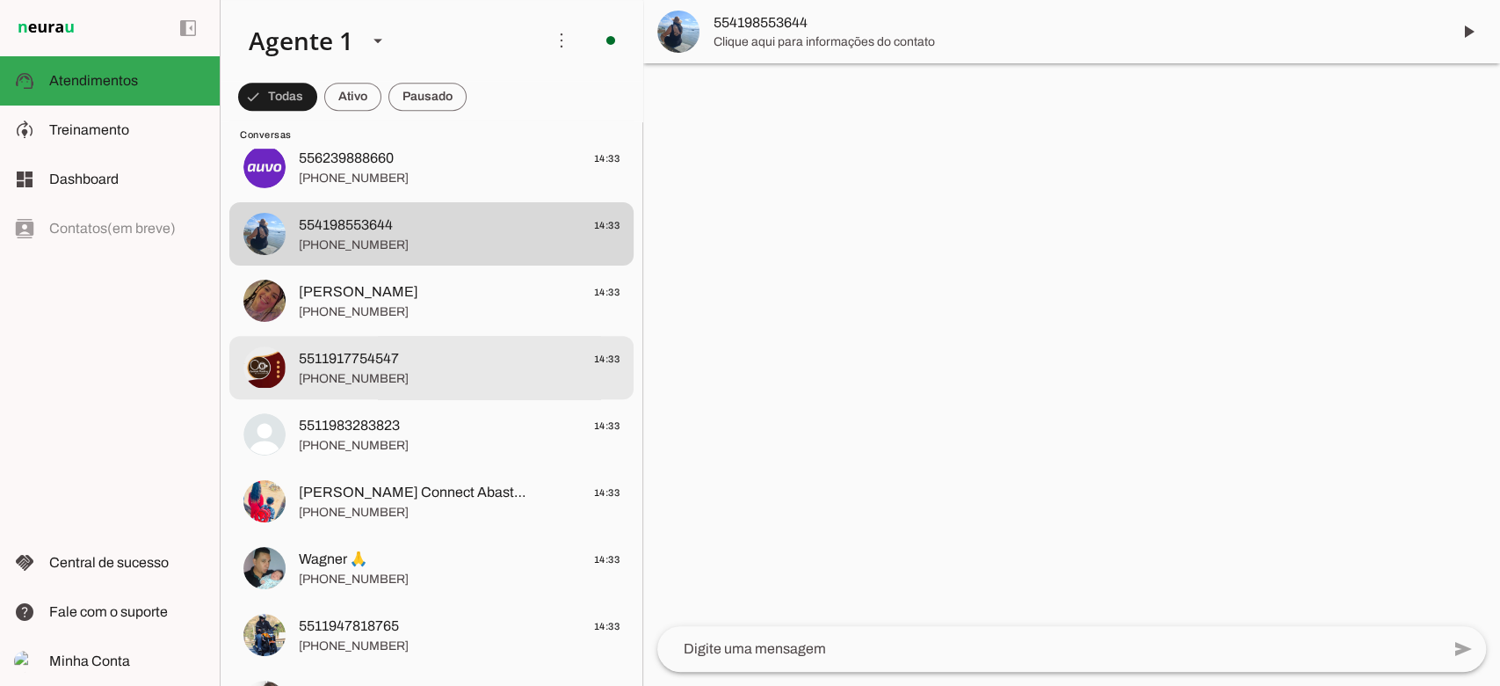
click at [372, 346] on div at bounding box center [459, 367] width 321 height 43
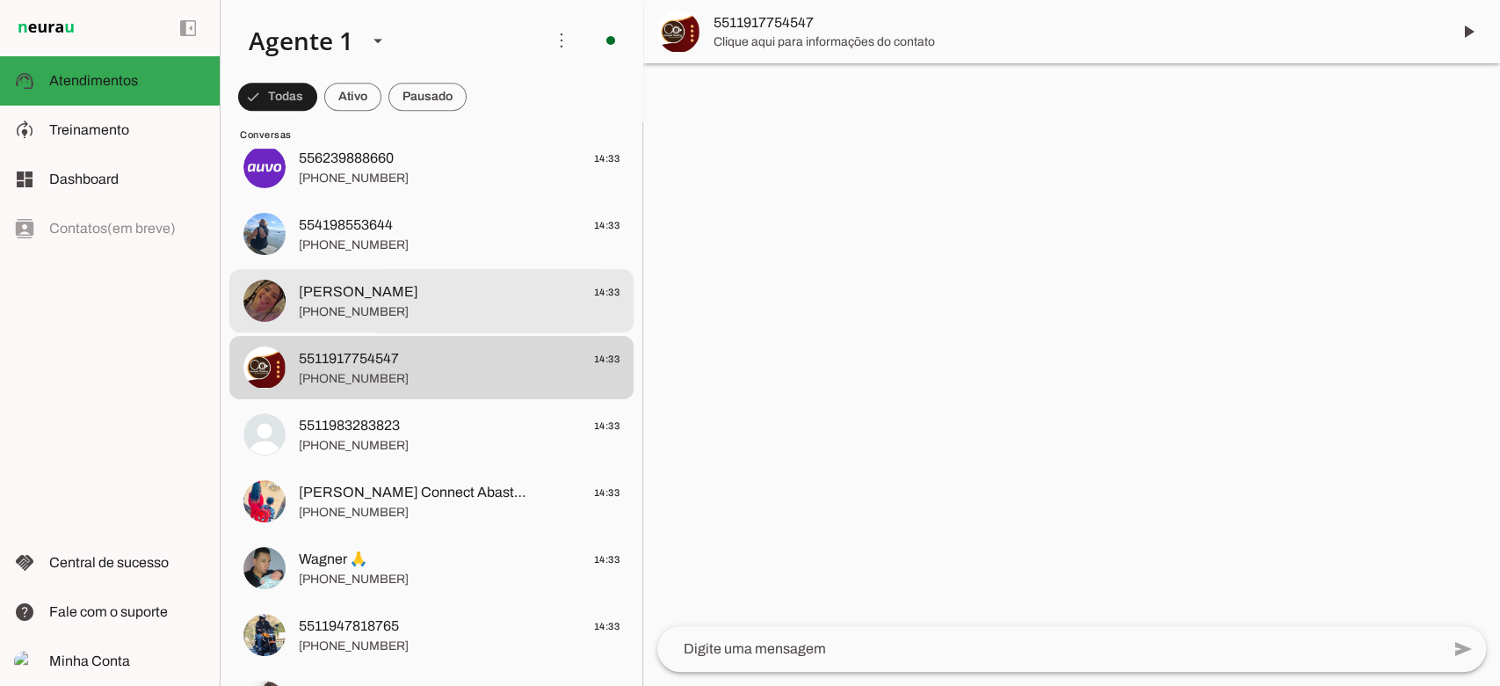
click at [394, 313] on span "[PHONE_NUMBER]" at bounding box center [459, 312] width 321 height 18
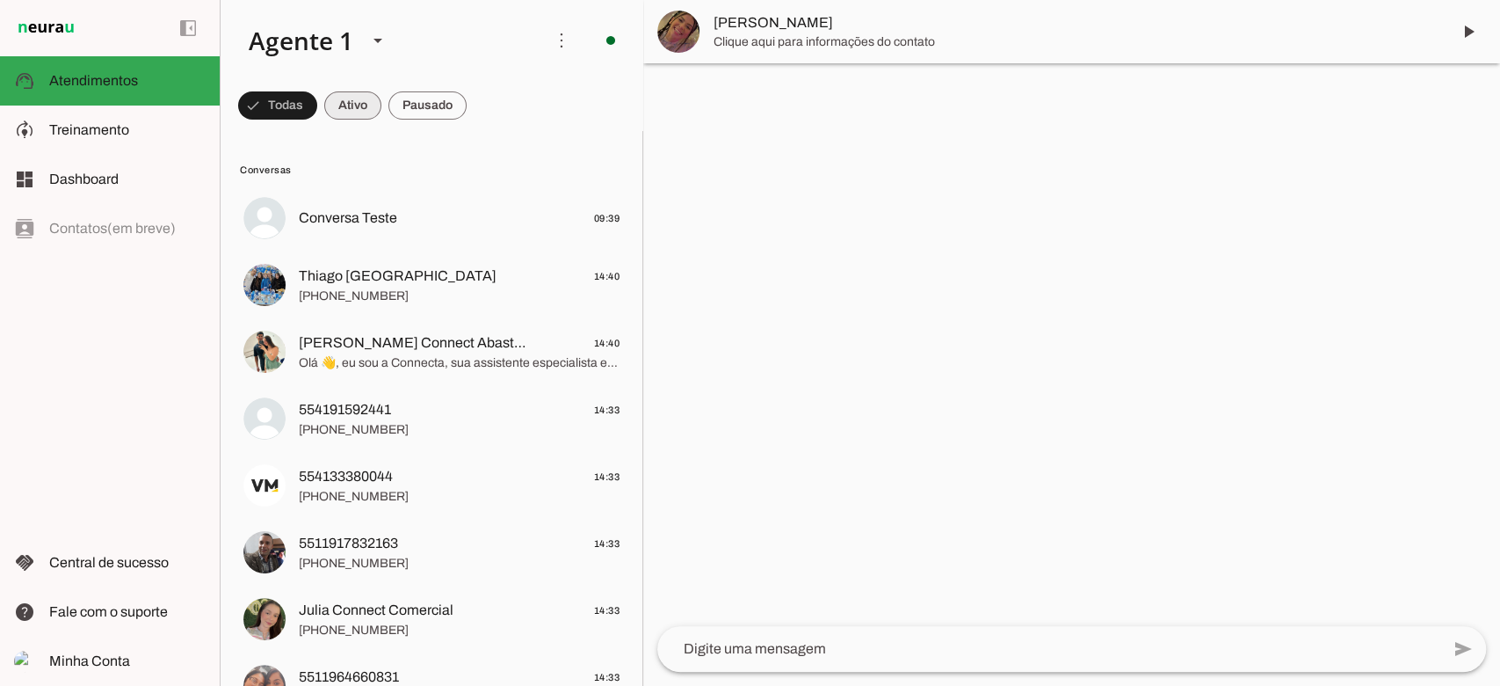
click at [348, 106] on span at bounding box center [352, 105] width 57 height 42
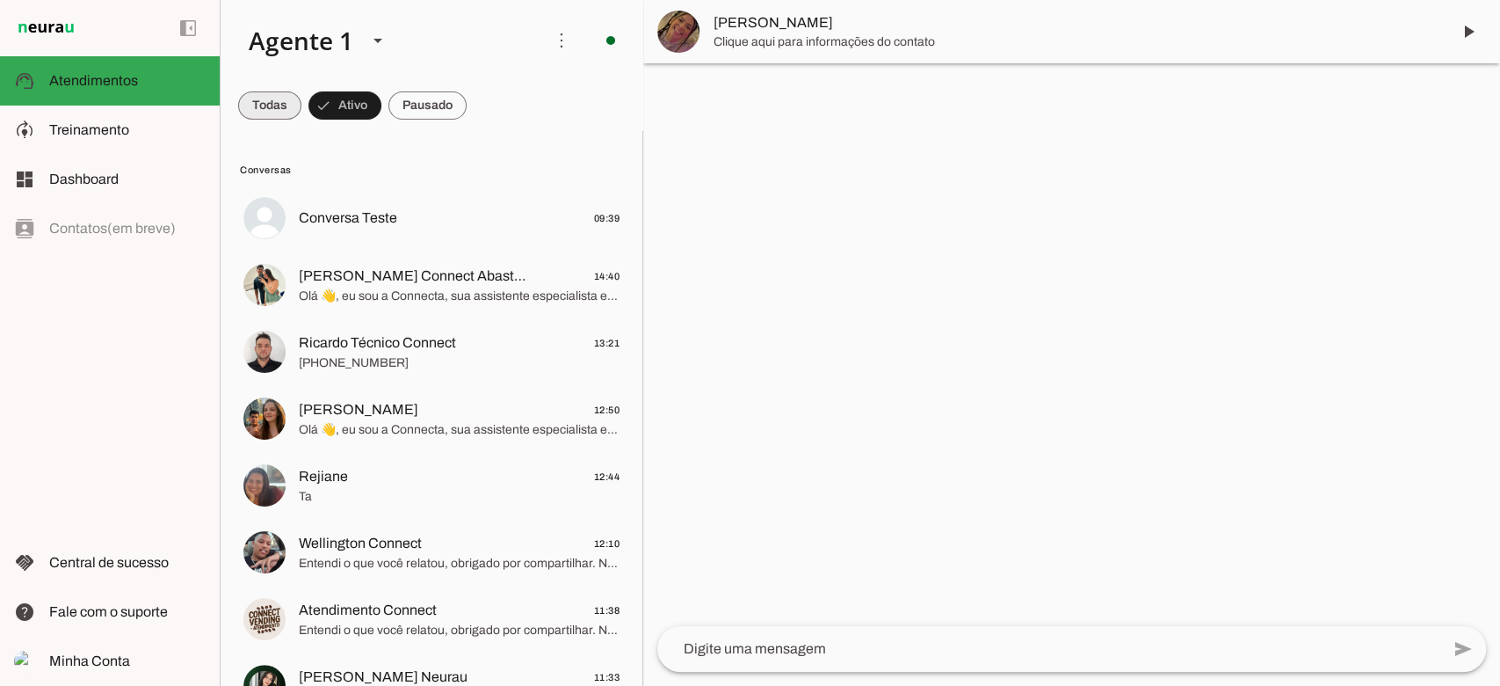
click at [281, 99] on span at bounding box center [269, 105] width 63 height 42
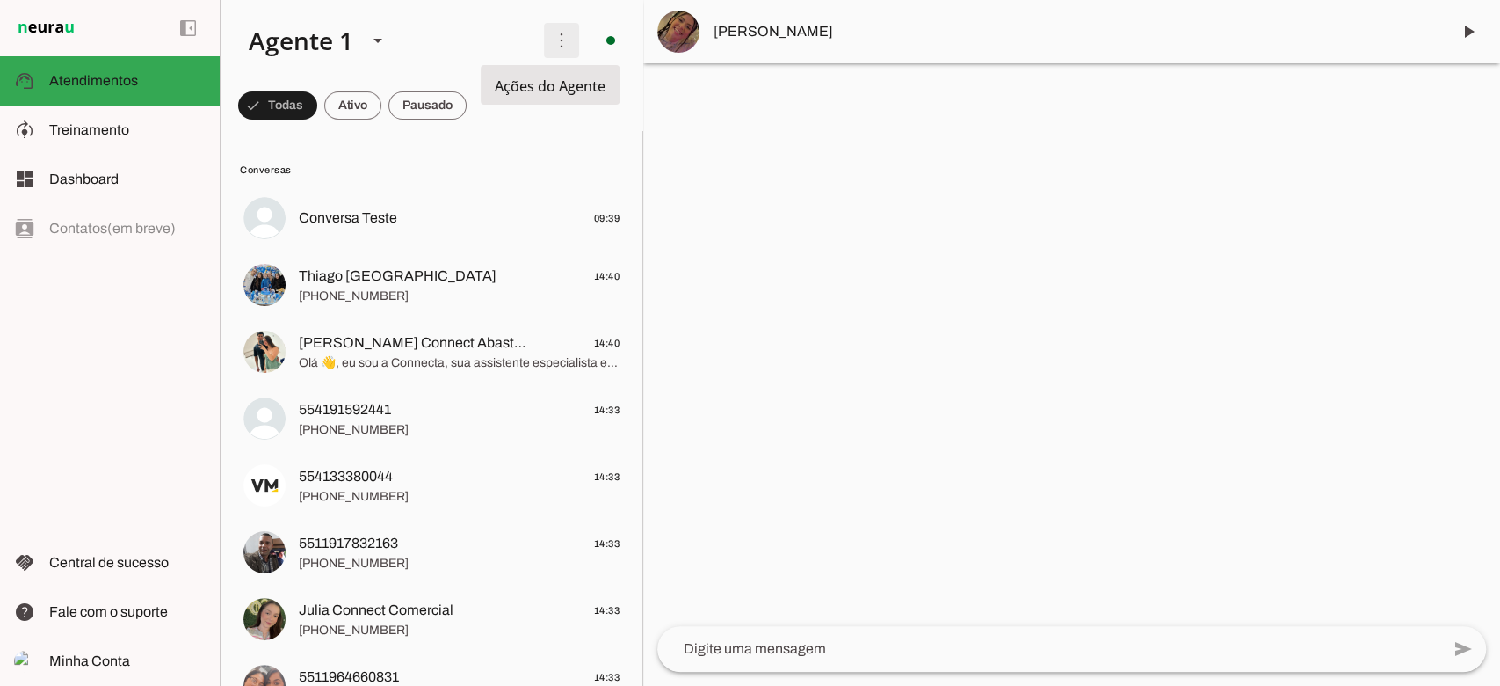
click at [548, 51] on span at bounding box center [562, 40] width 42 height 42
click at [767, 97] on slot at bounding box center [802, 107] width 70 height 63
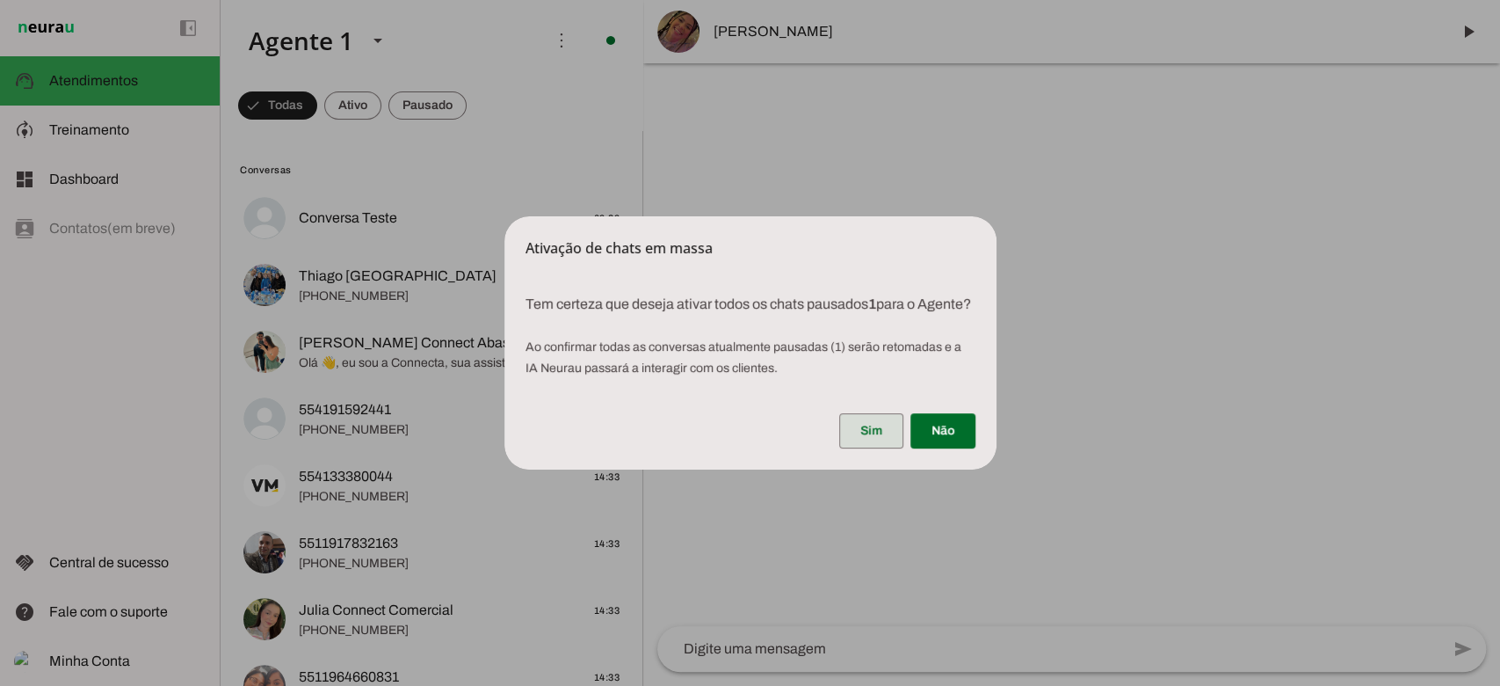
click at [856, 436] on span at bounding box center [871, 431] width 64 height 42
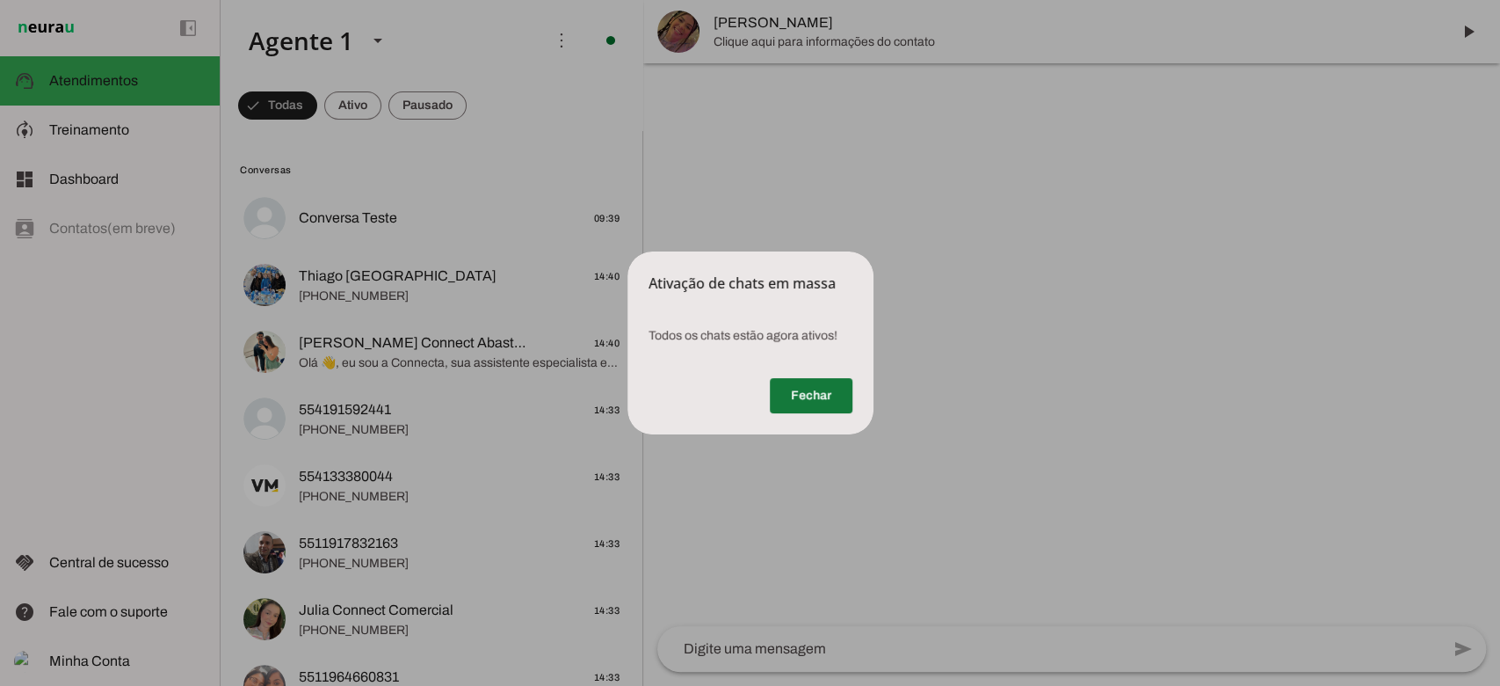
click at [806, 393] on span at bounding box center [811, 395] width 83 height 42
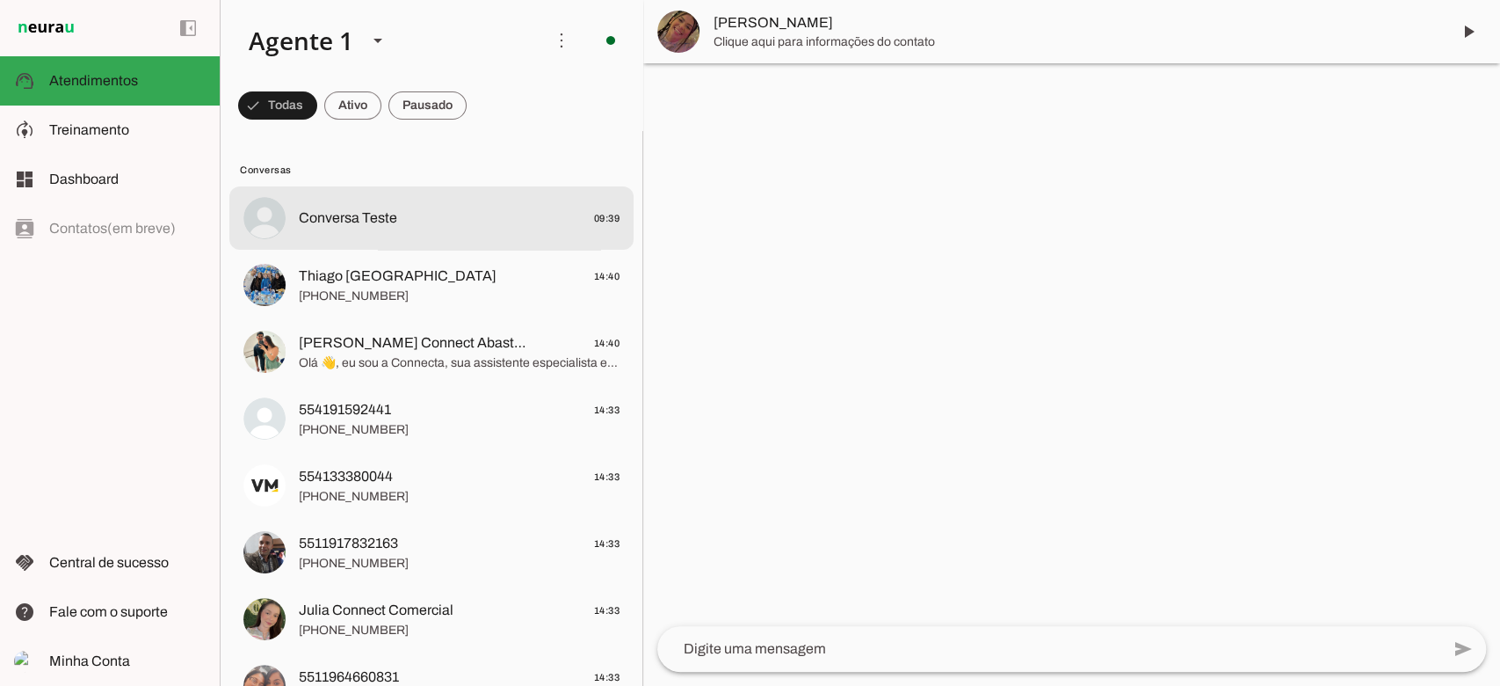
click at [391, 238] on md-item "Conversa Teste 09:39" at bounding box center [431, 217] width 404 height 63
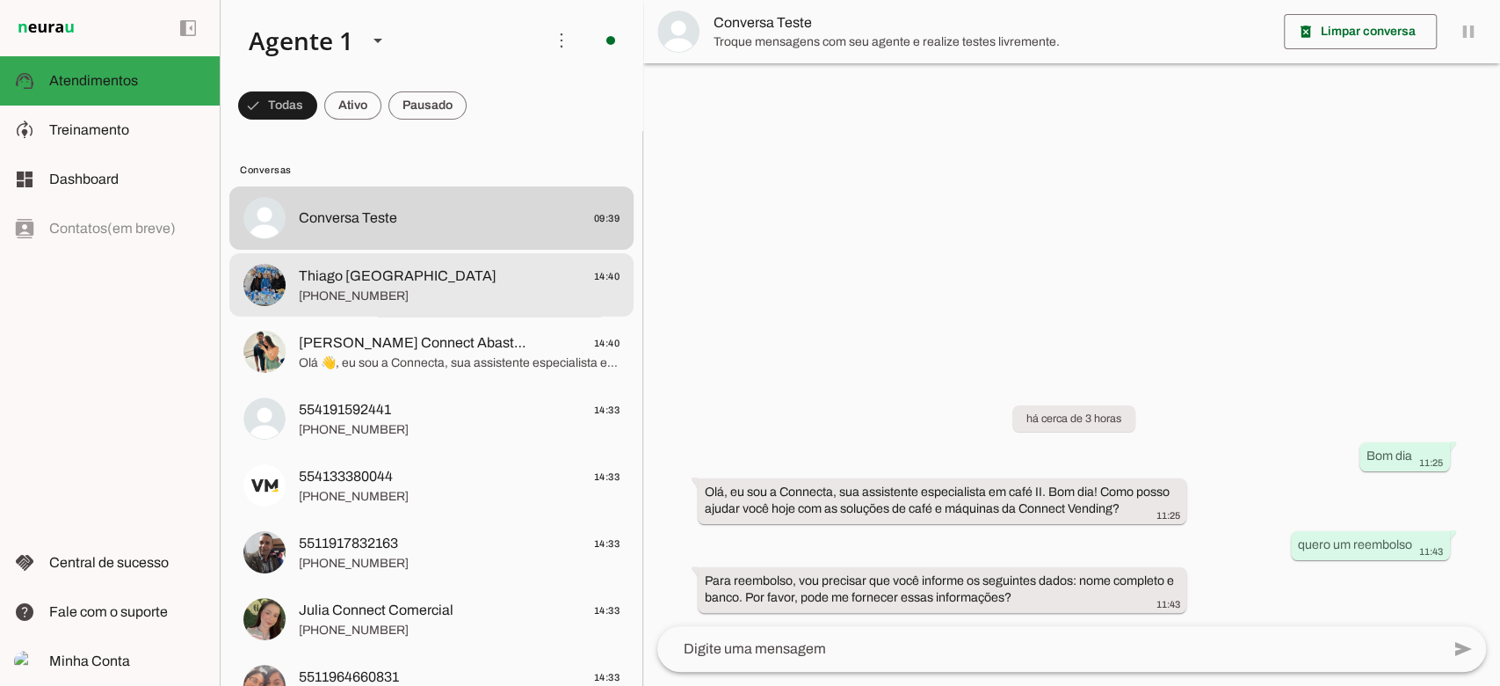
click at [394, 281] on span "Thiago [GEOGRAPHIC_DATA] 14:40" at bounding box center [459, 276] width 321 height 22
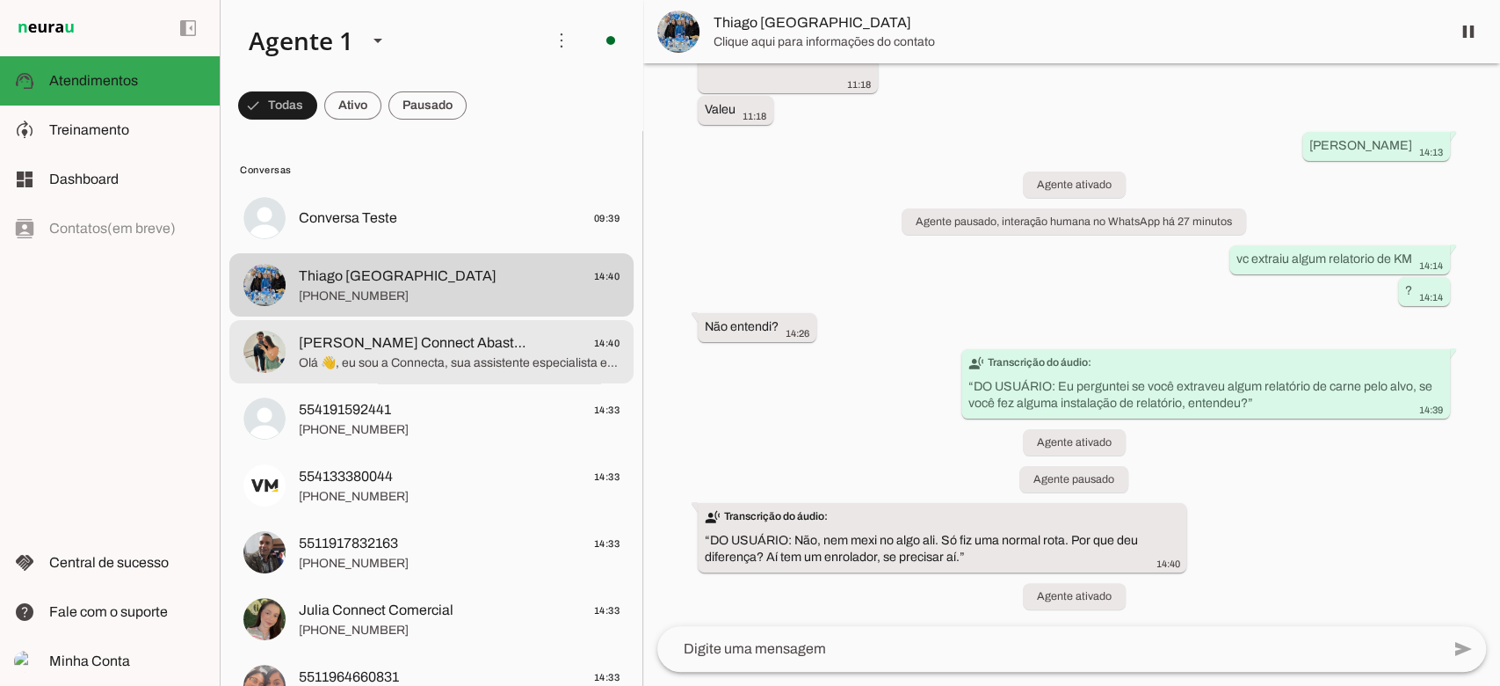
click at [384, 367] on span "Olá 👋, eu sou a Connecta, sua assistente especialista em café ☕✨. Que bom falar…" at bounding box center [459, 363] width 321 height 18
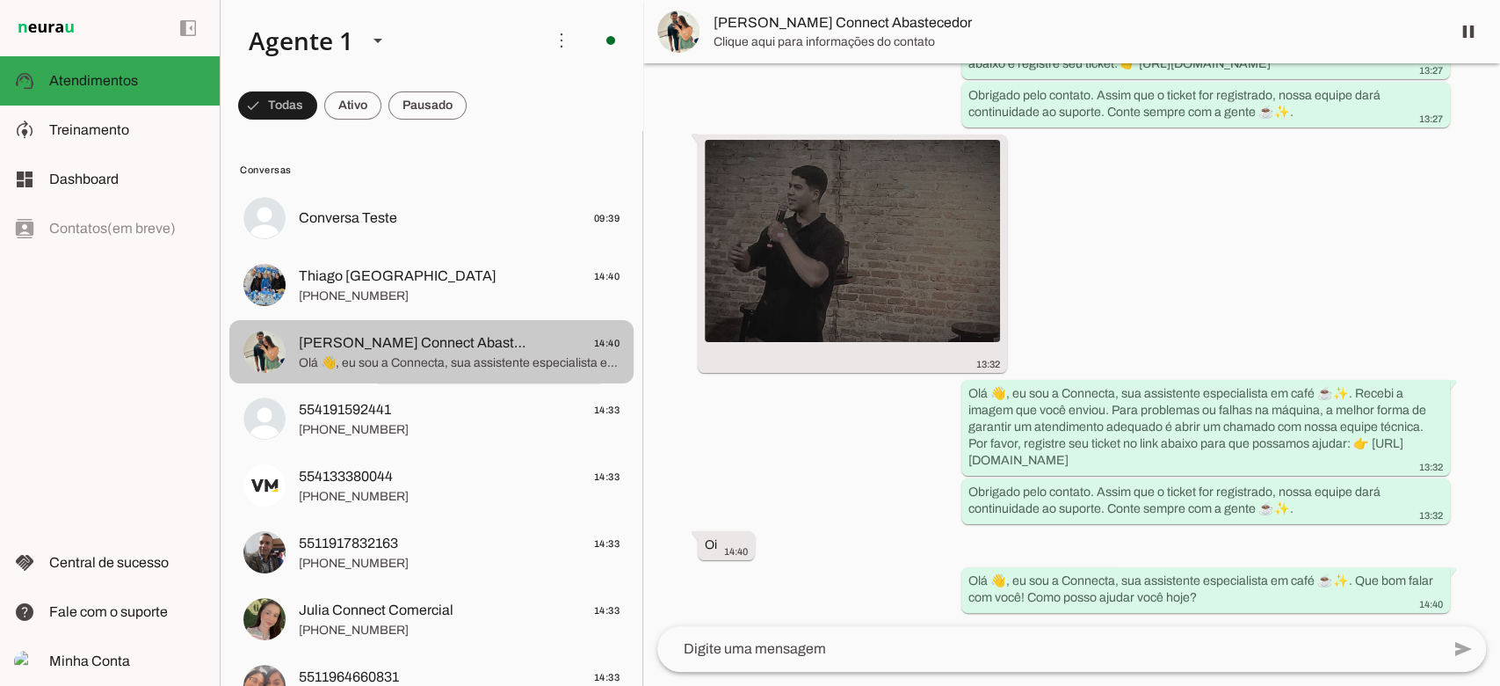
scroll to position [1389, 0]
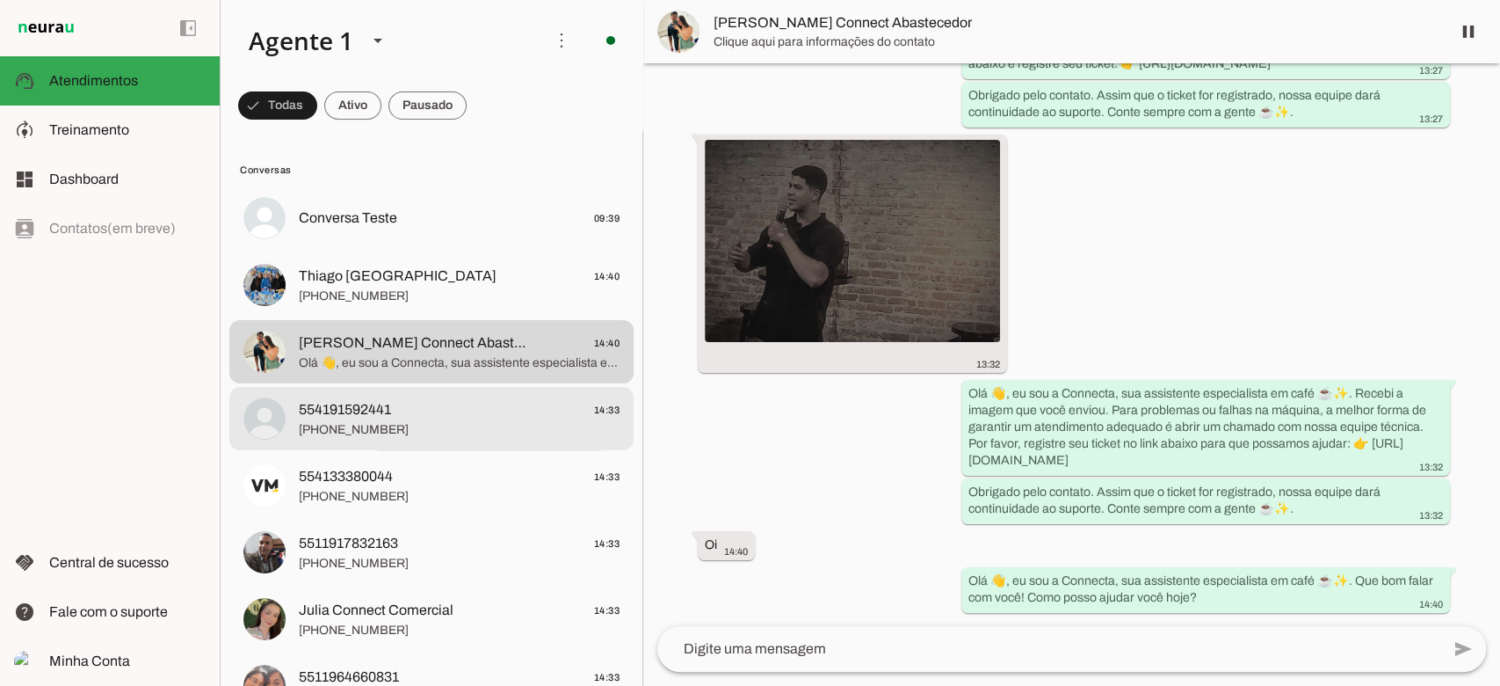
click at [394, 402] on span "554191592441 14:33" at bounding box center [459, 410] width 321 height 22
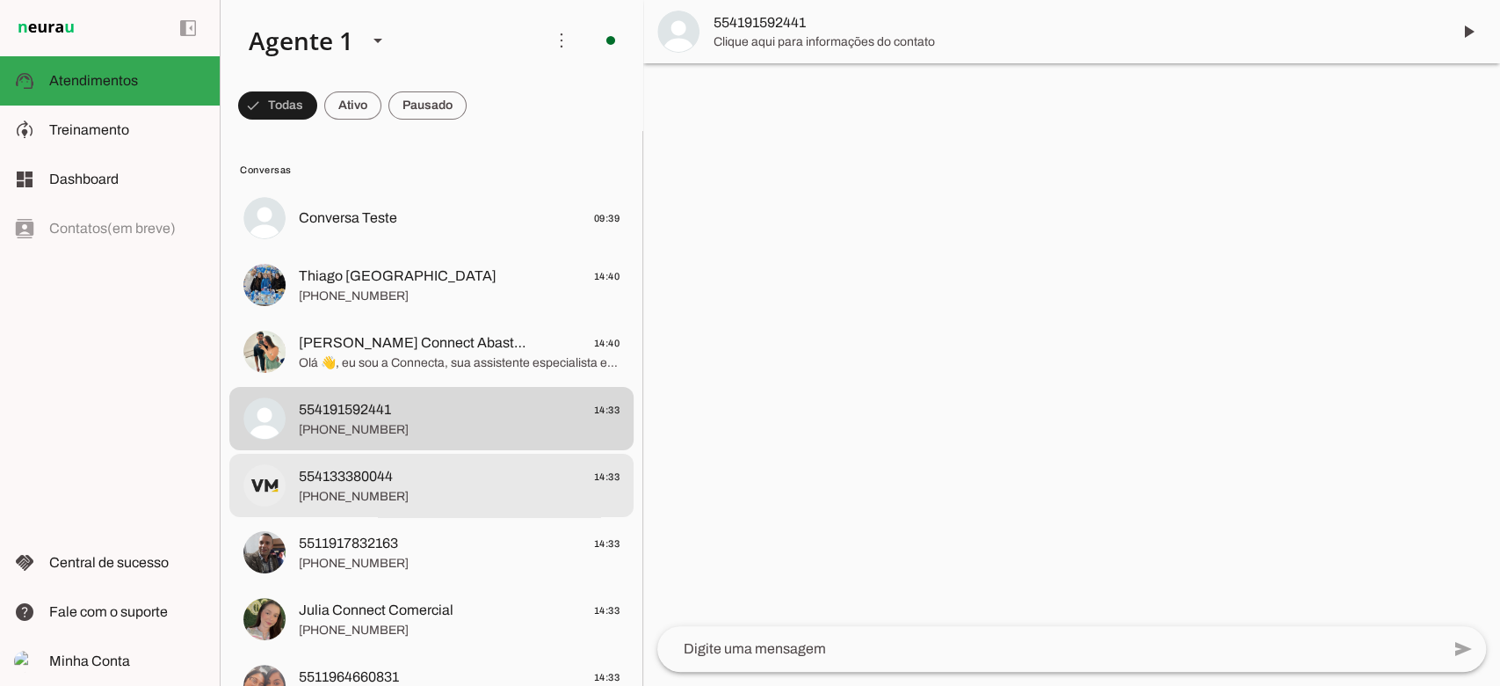
click at [369, 466] on span "554133380044" at bounding box center [346, 476] width 94 height 21
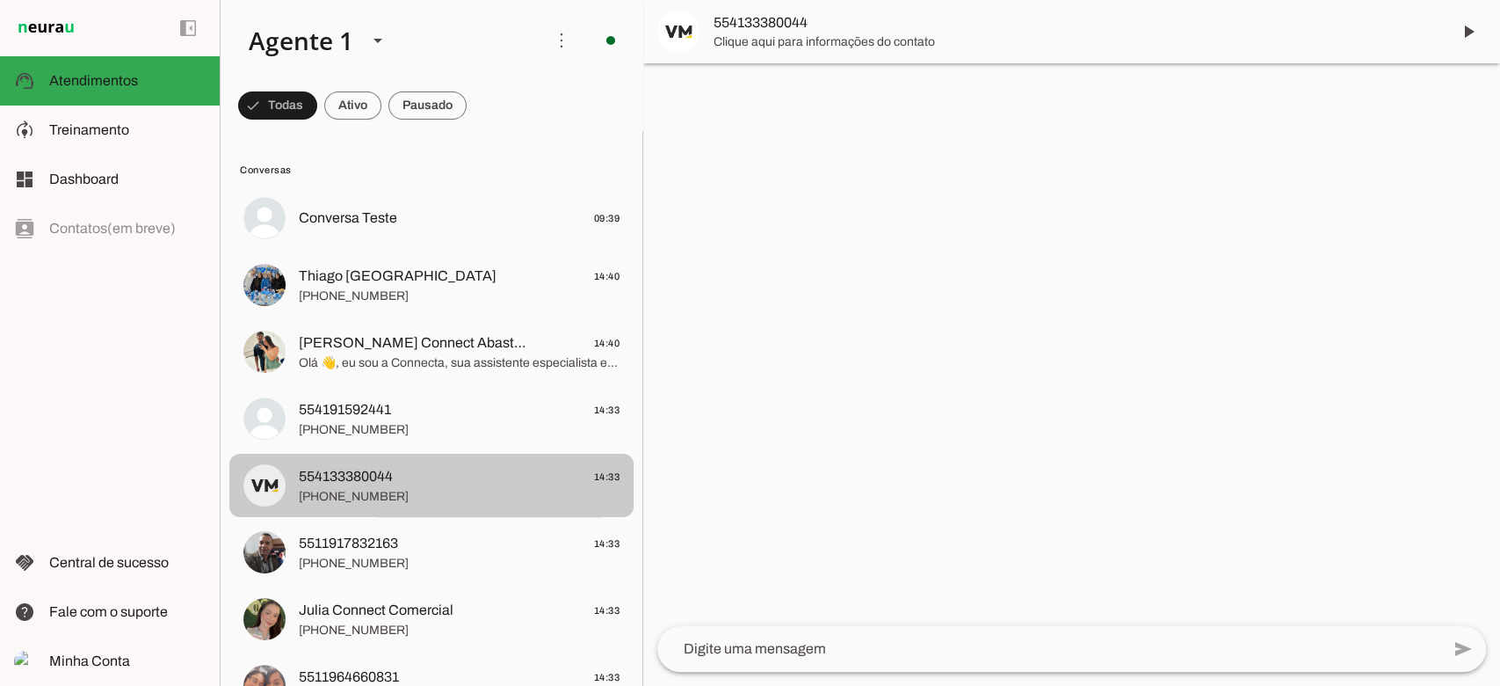
click at [360, 531] on div at bounding box center [459, 552] width 321 height 43
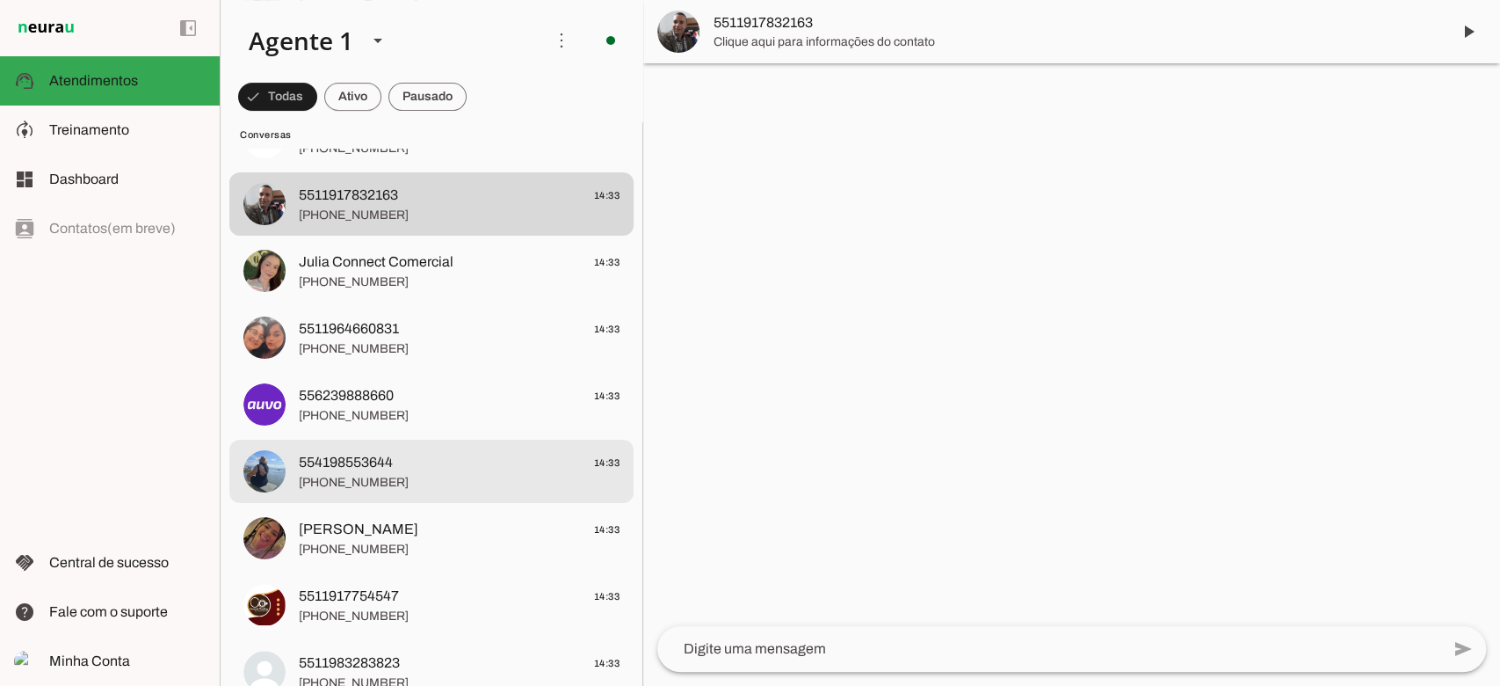
scroll to position [352, 0]
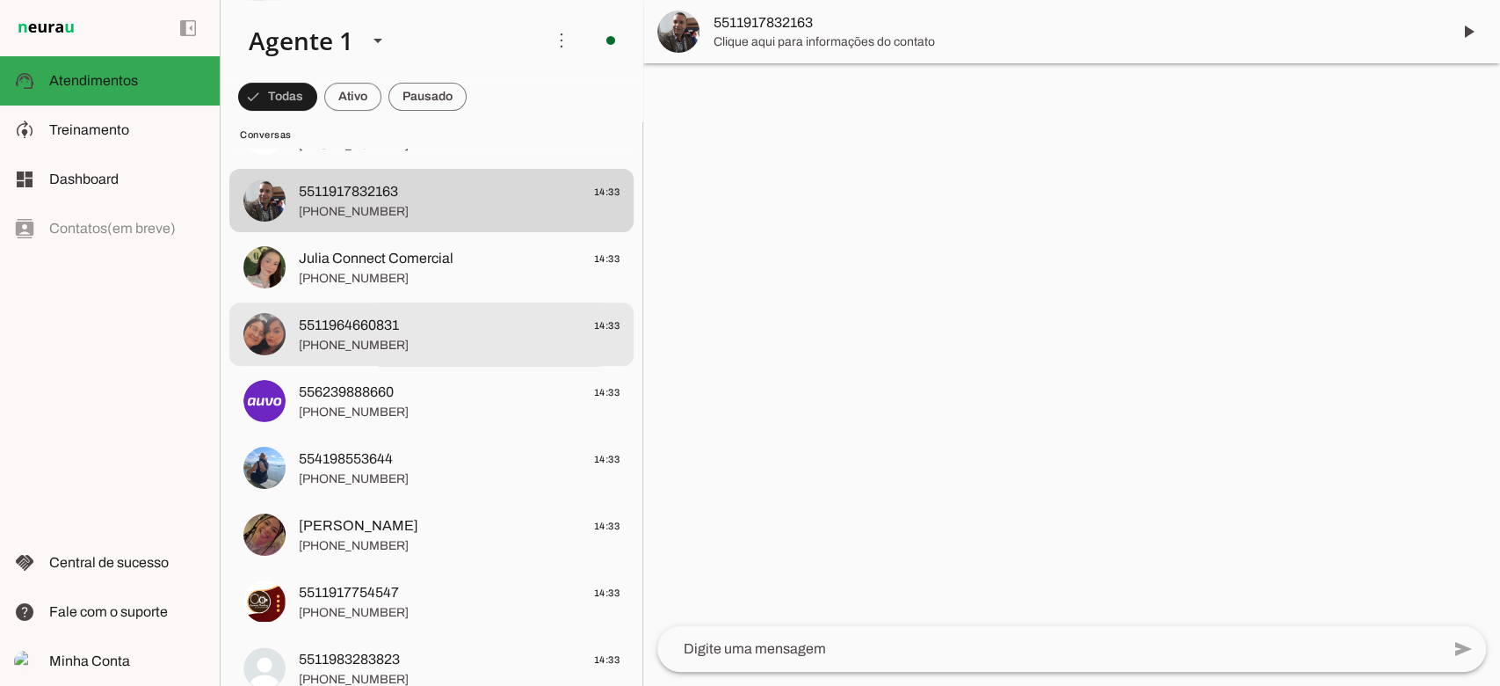
click at [381, 313] on div at bounding box center [459, 334] width 321 height 43
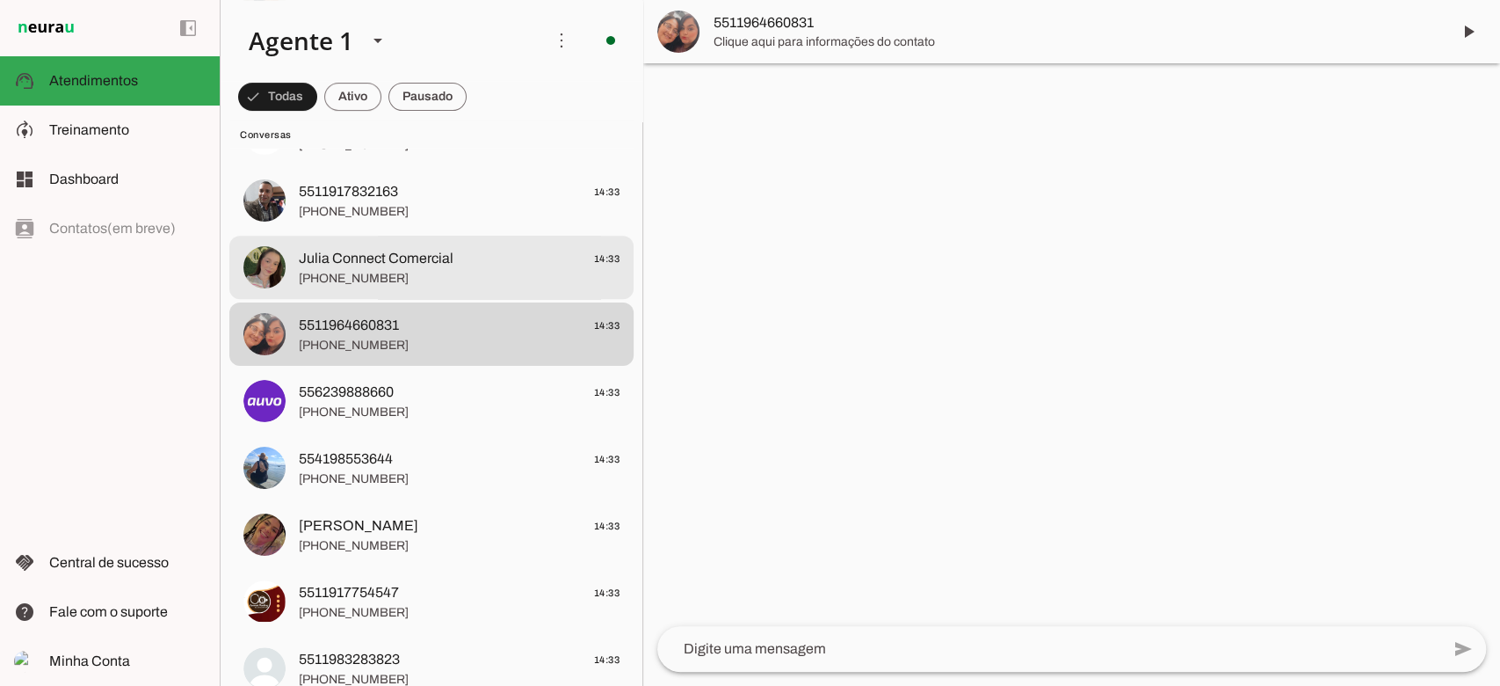
drag, startPoint x: 396, startPoint y: 272, endPoint x: 386, endPoint y: 301, distance: 30.6
click at [396, 273] on span "[PHONE_NUMBER]" at bounding box center [459, 279] width 321 height 18
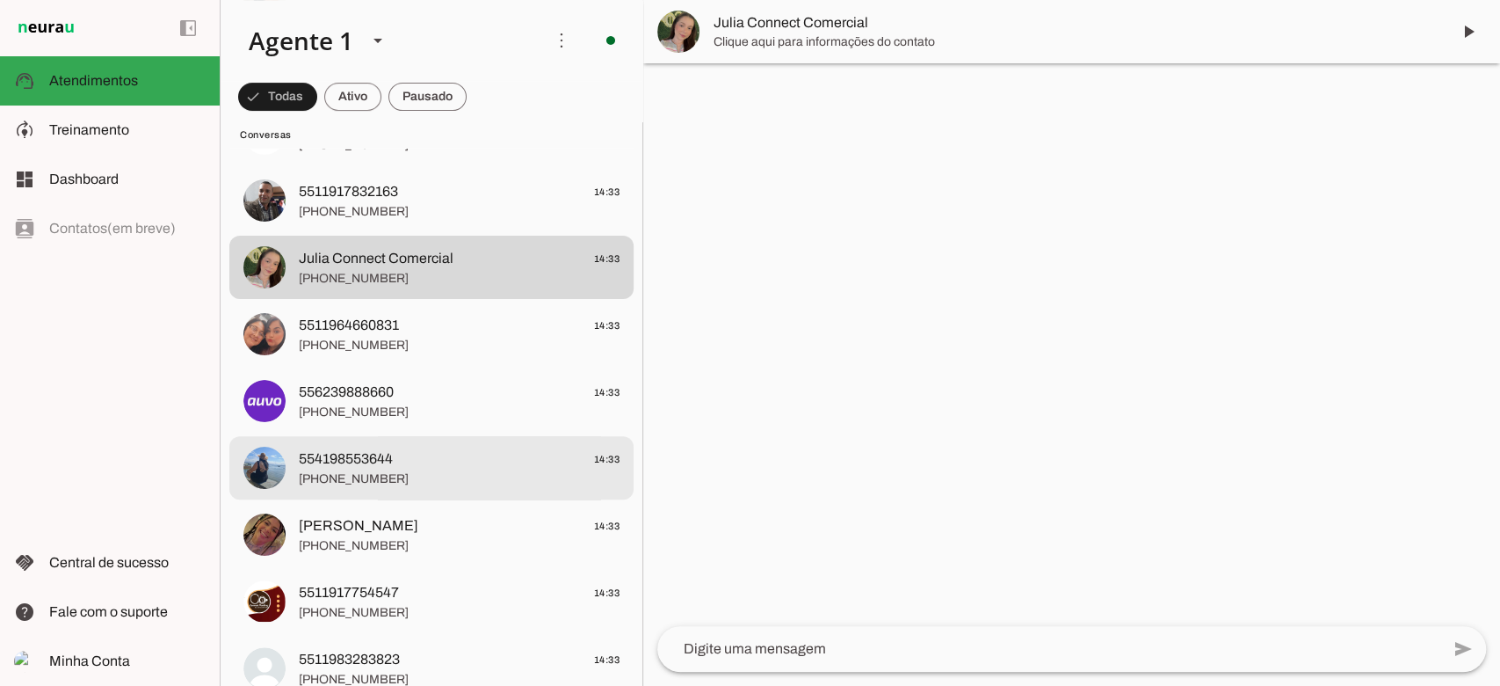
click at [374, 455] on span "554198553644" at bounding box center [346, 458] width 94 height 21
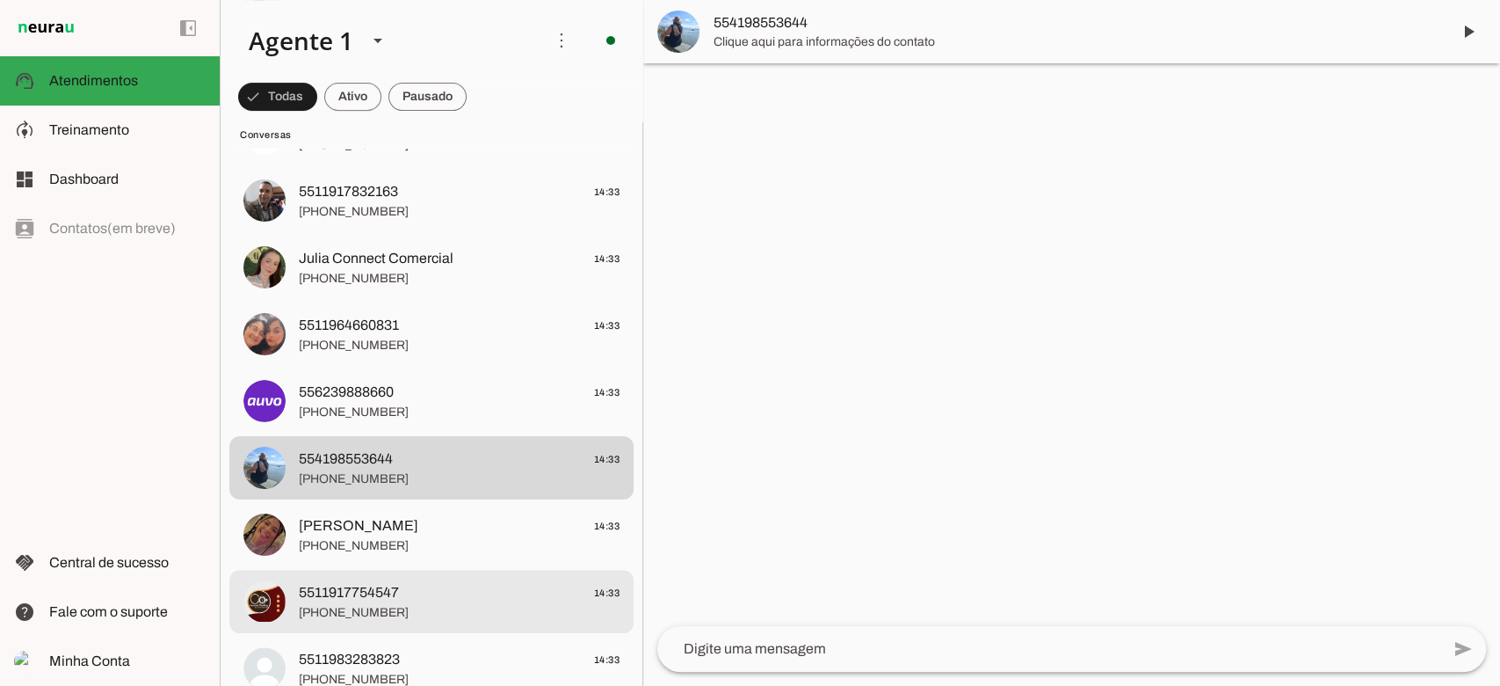
scroll to position [820, 0]
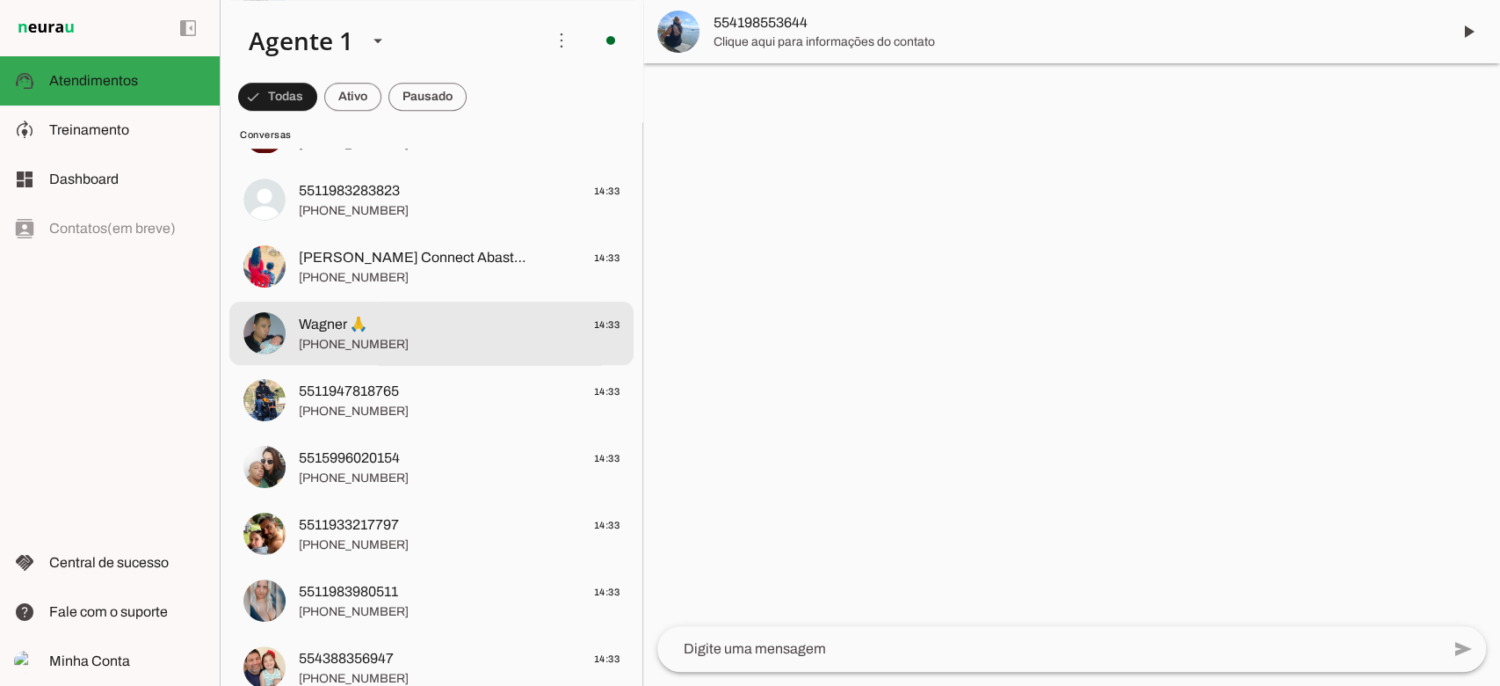
click at [395, 339] on span "[PHONE_NUMBER]" at bounding box center [459, 345] width 321 height 18
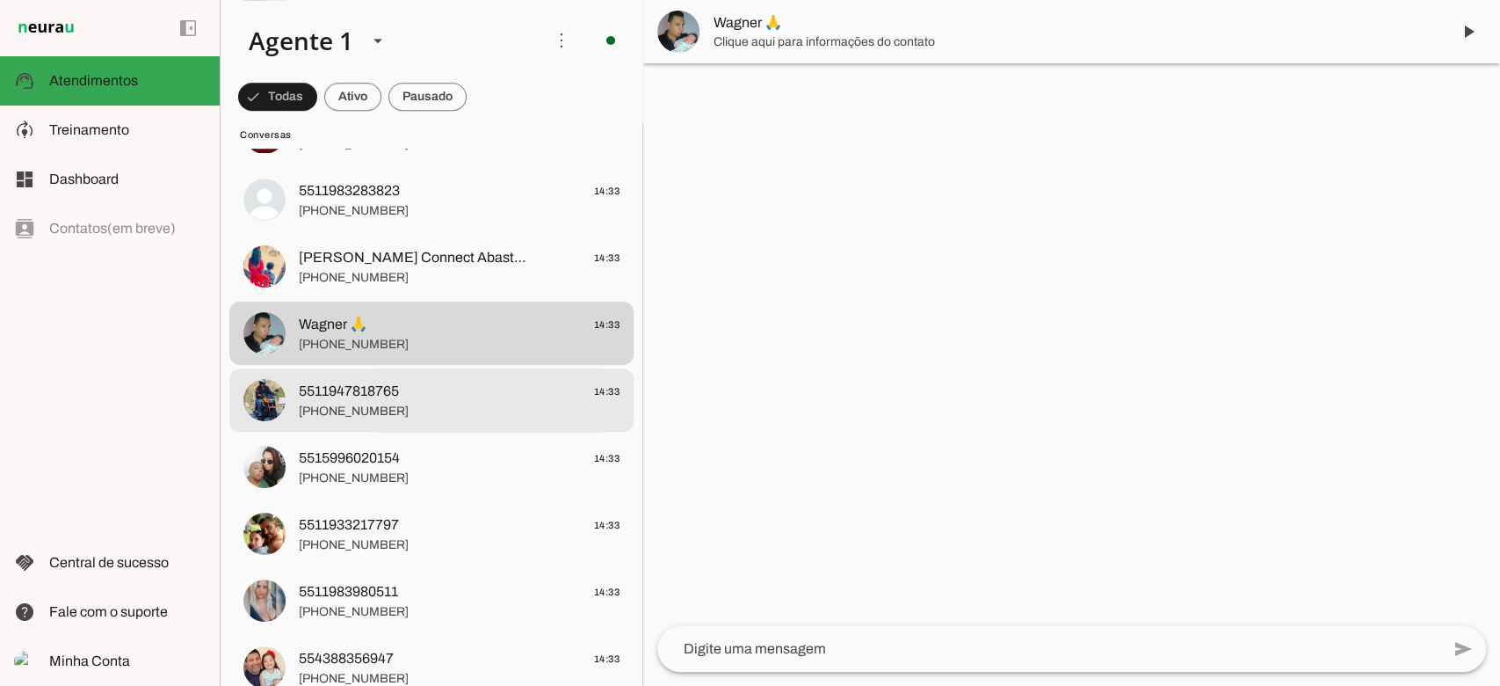
click at [419, 415] on span "[PHONE_NUMBER]" at bounding box center [459, 412] width 321 height 18
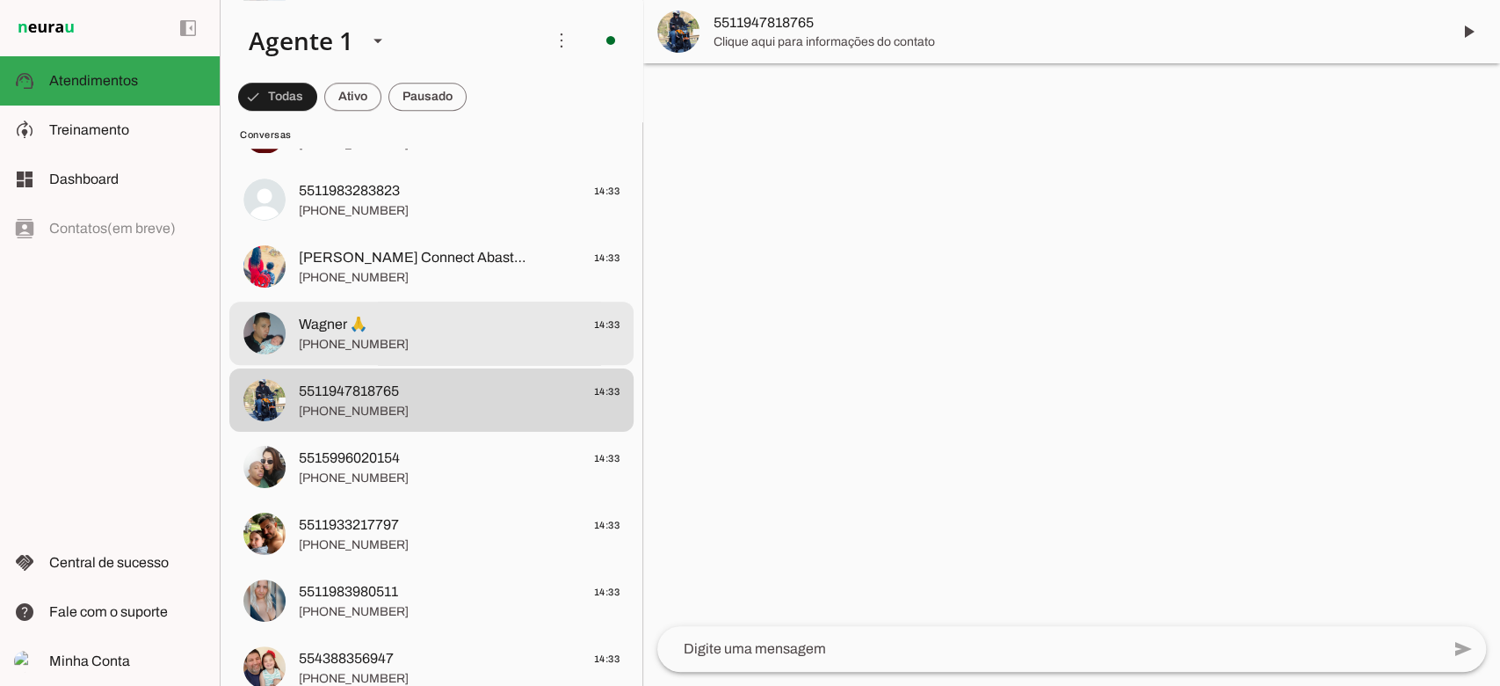
click at [439, 333] on span "Wagner 🙏 14:33" at bounding box center [459, 325] width 321 height 22
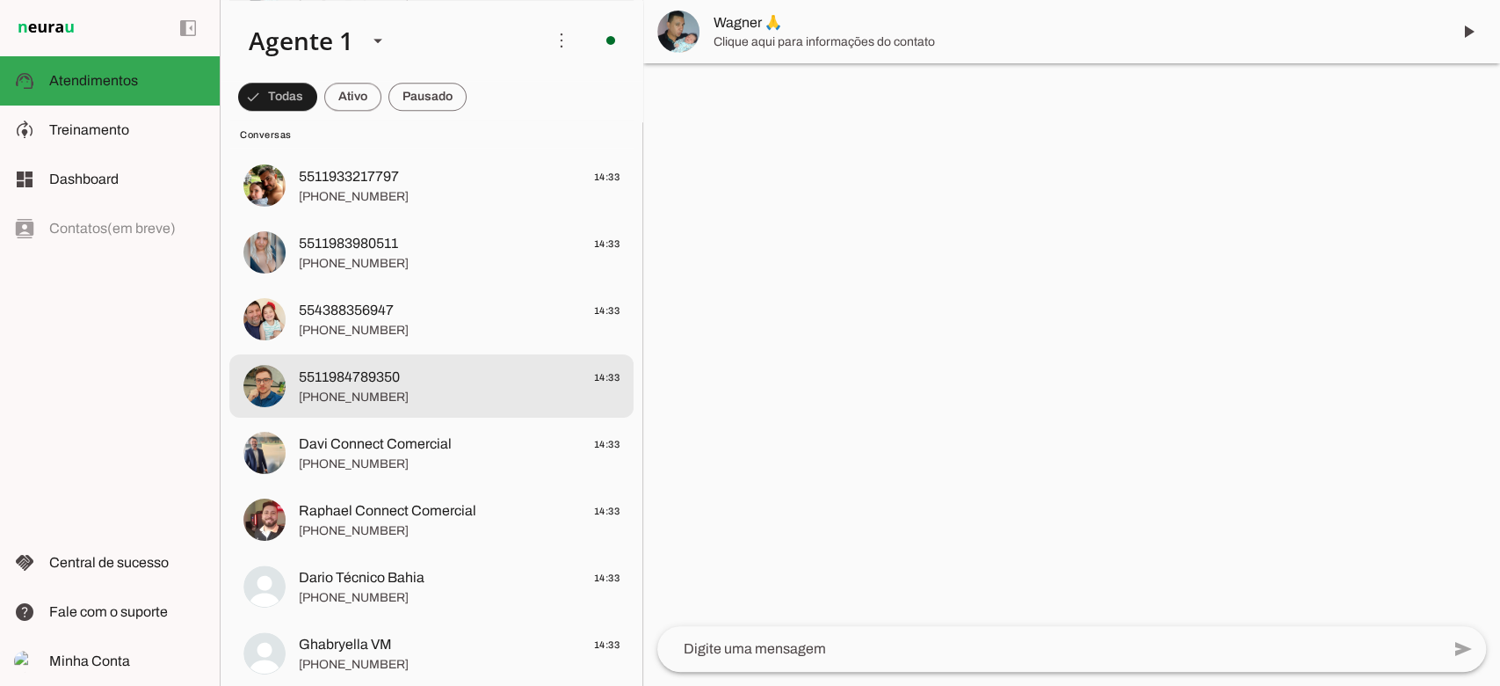
scroll to position [1172, 0]
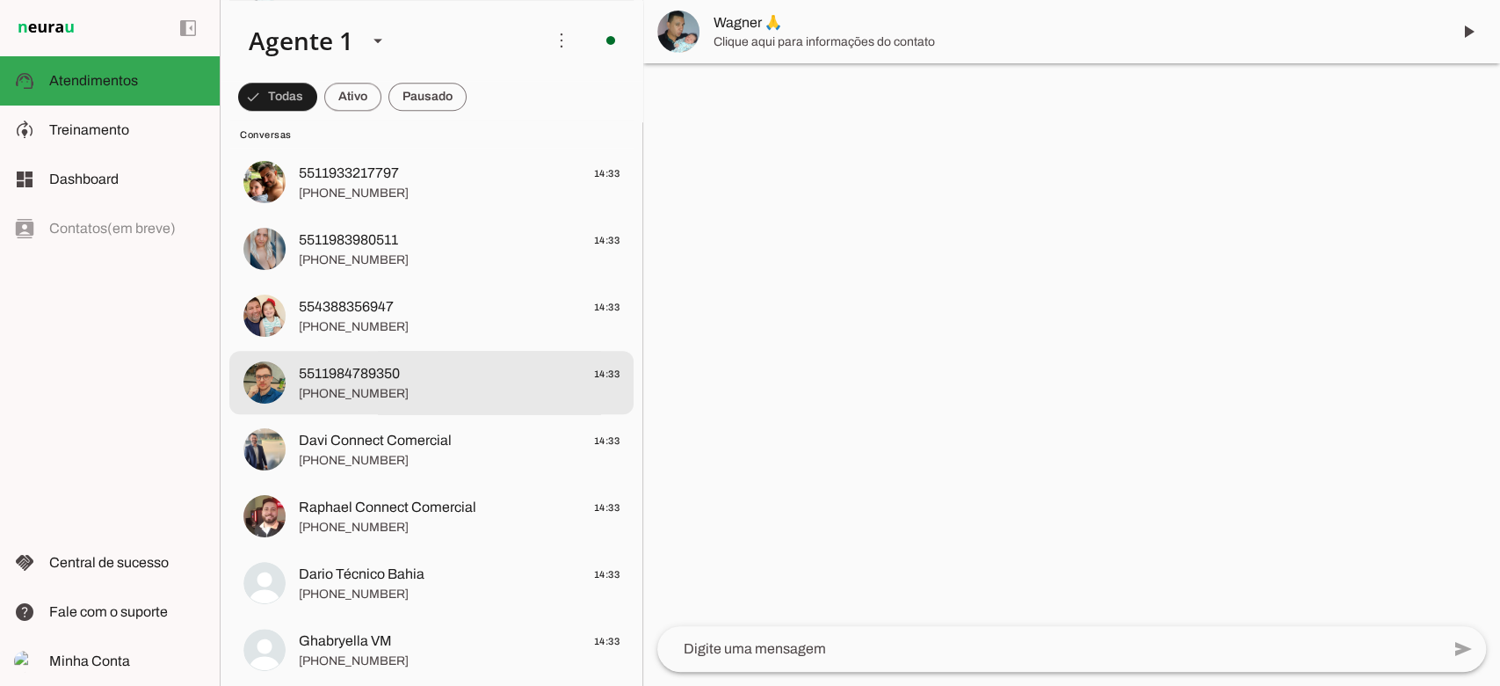
click at [419, 391] on span "[PHONE_NUMBER]" at bounding box center [459, 394] width 321 height 18
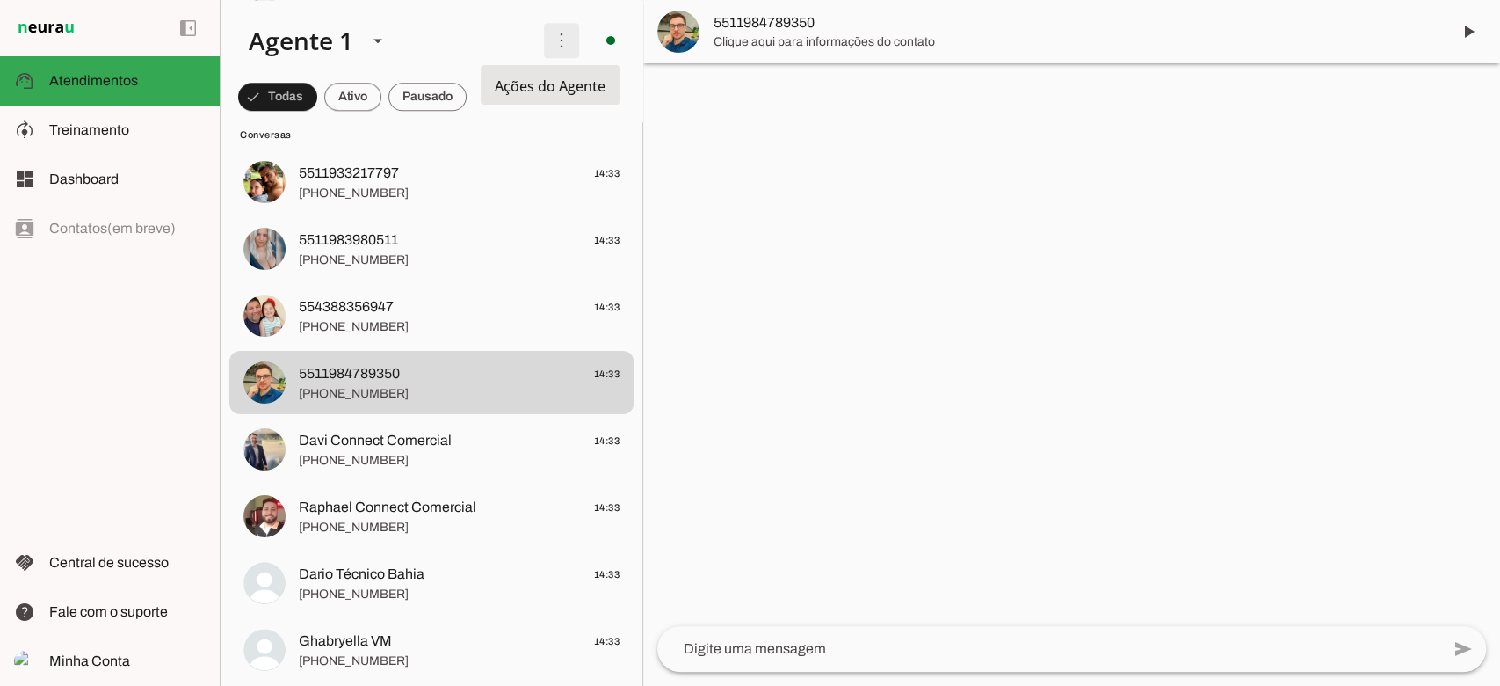
click at [550, 42] on span at bounding box center [562, 40] width 42 height 42
click at [767, 99] on slot at bounding box center [802, 107] width 70 height 63
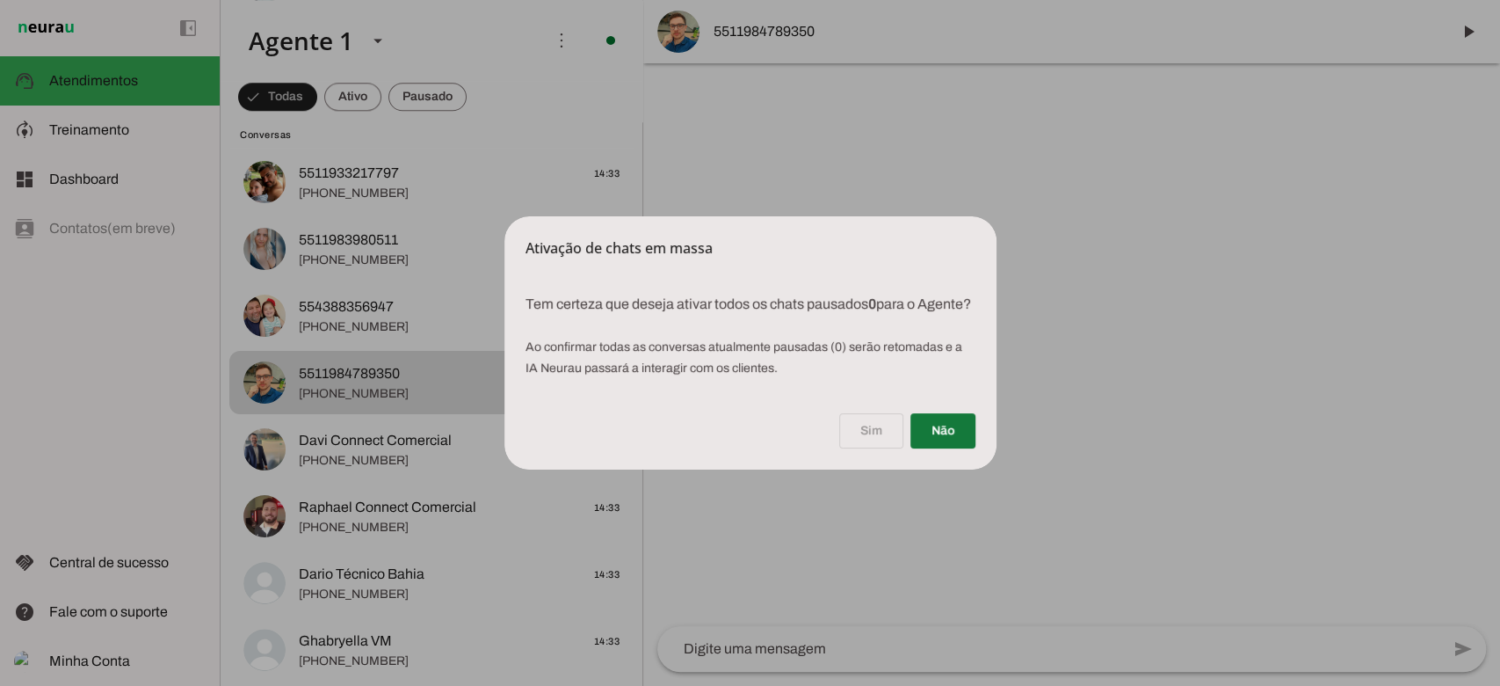
drag, startPoint x: 953, startPoint y: 439, endPoint x: 943, endPoint y: 436, distance: 10.0
click at [952, 439] on span at bounding box center [943, 431] width 65 height 42
click at [933, 447] on span at bounding box center [943, 431] width 65 height 42
click at [906, 436] on div "Sim Não" at bounding box center [751, 434] width 492 height 70
click at [900, 463] on div "Sim Não" at bounding box center [751, 434] width 492 height 70
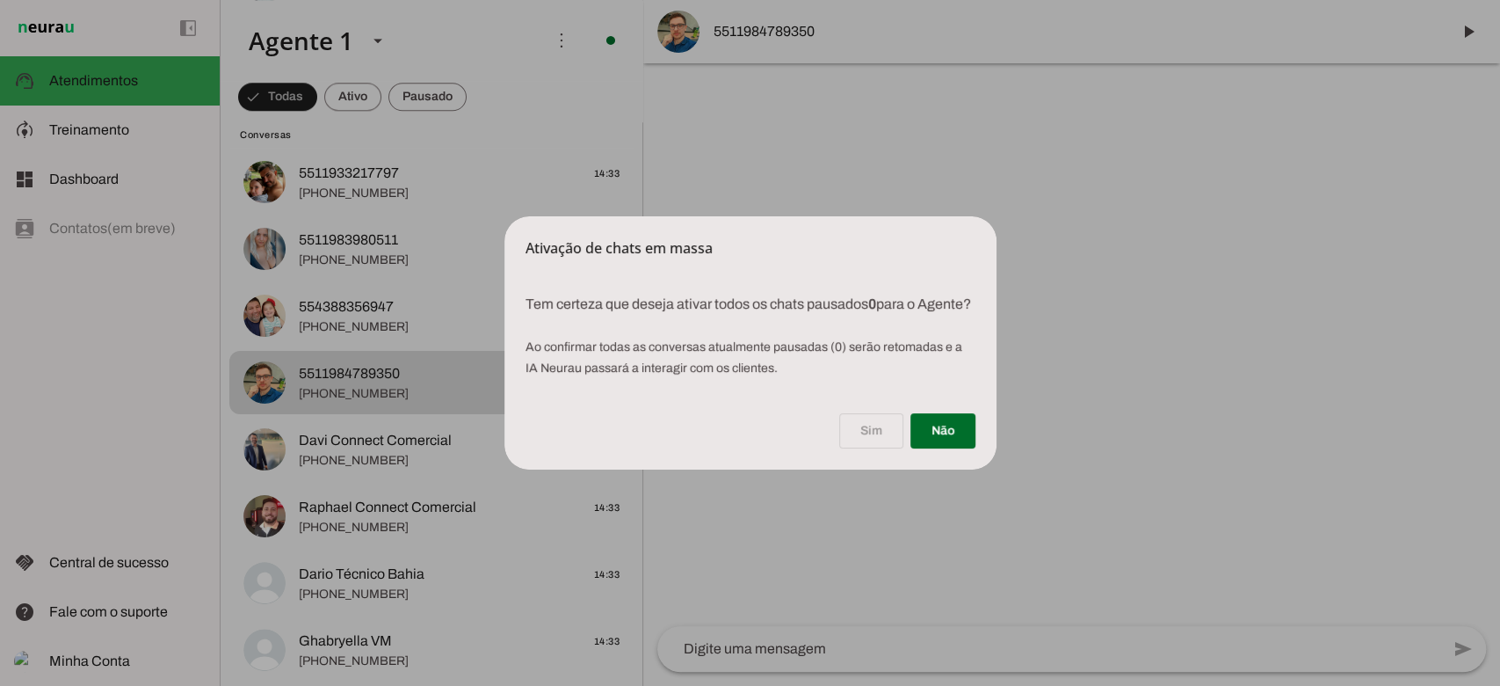
click at [997, 245] on dialog "Ativação de chats em massa Tem certeza que deseja ativar todos os chats pausa…" at bounding box center [751, 342] width 492 height 253
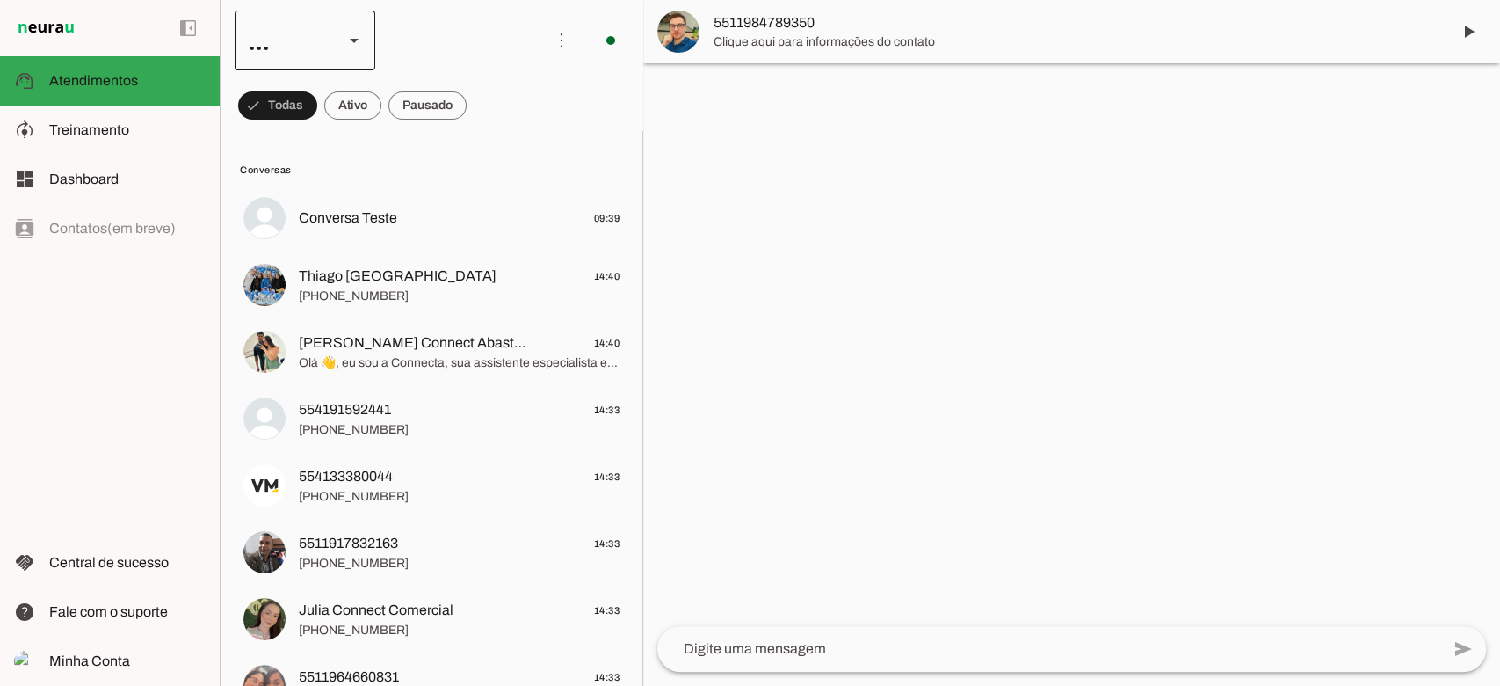
click at [367, 46] on div at bounding box center [354, 41] width 42 height 60
click at [366, 46] on div at bounding box center [354, 41] width 42 height 60
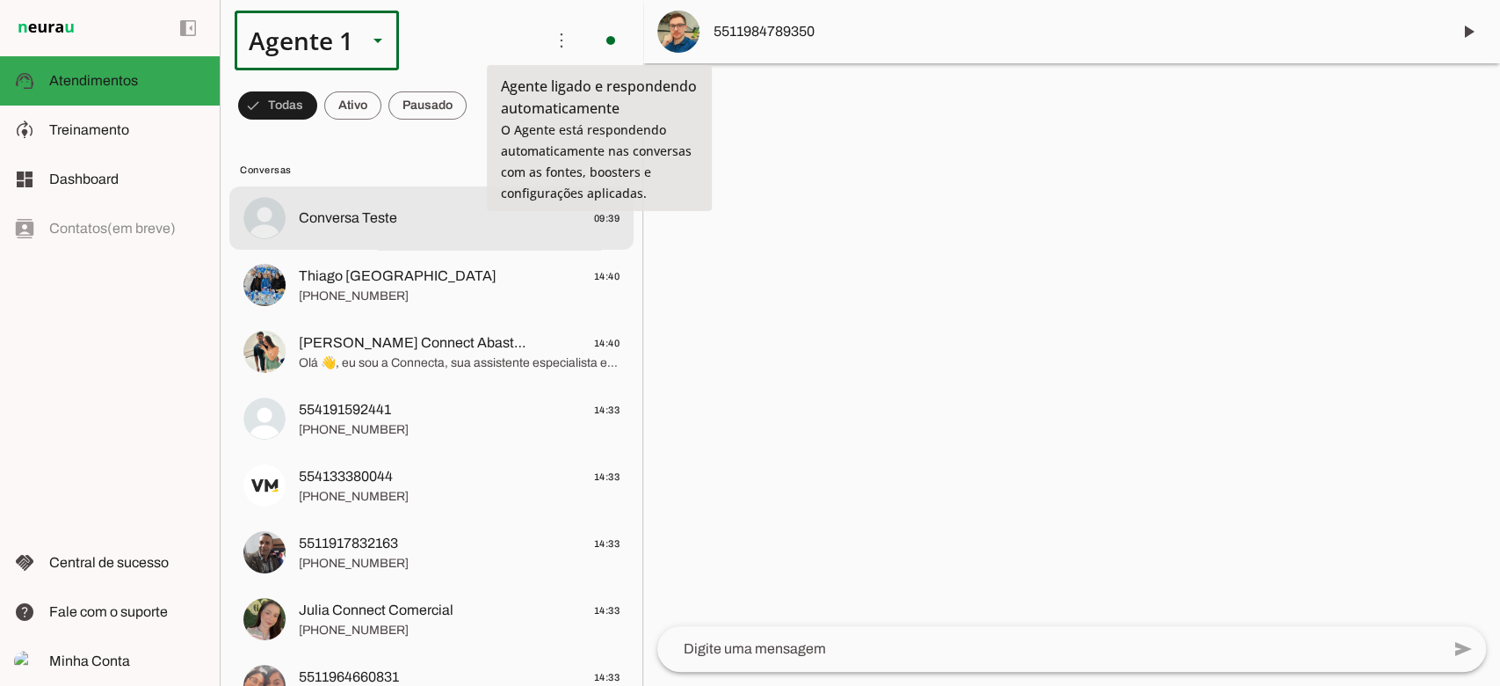
click at [436, 236] on md-item "Conversa Teste 09:39" at bounding box center [431, 217] width 404 height 63
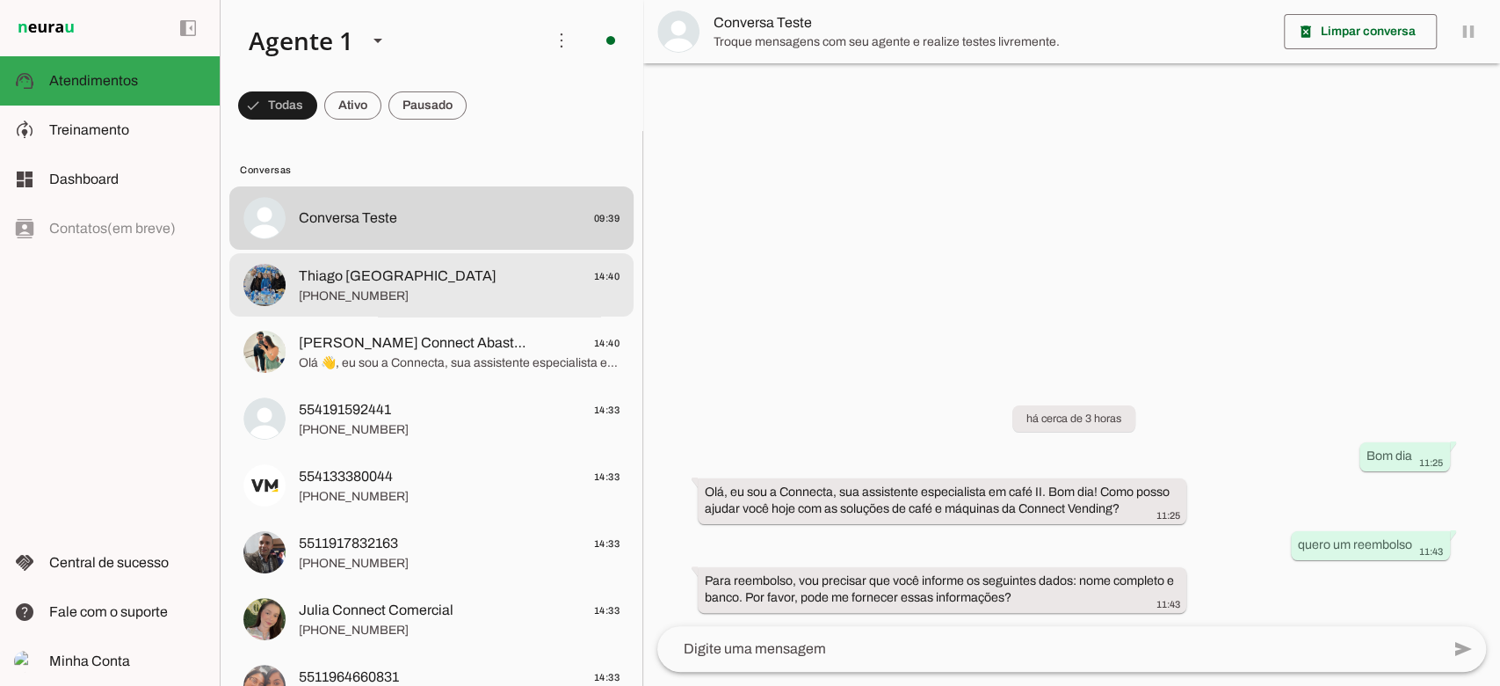
click at [411, 285] on span "Thiago [GEOGRAPHIC_DATA] 14:40" at bounding box center [459, 276] width 321 height 22
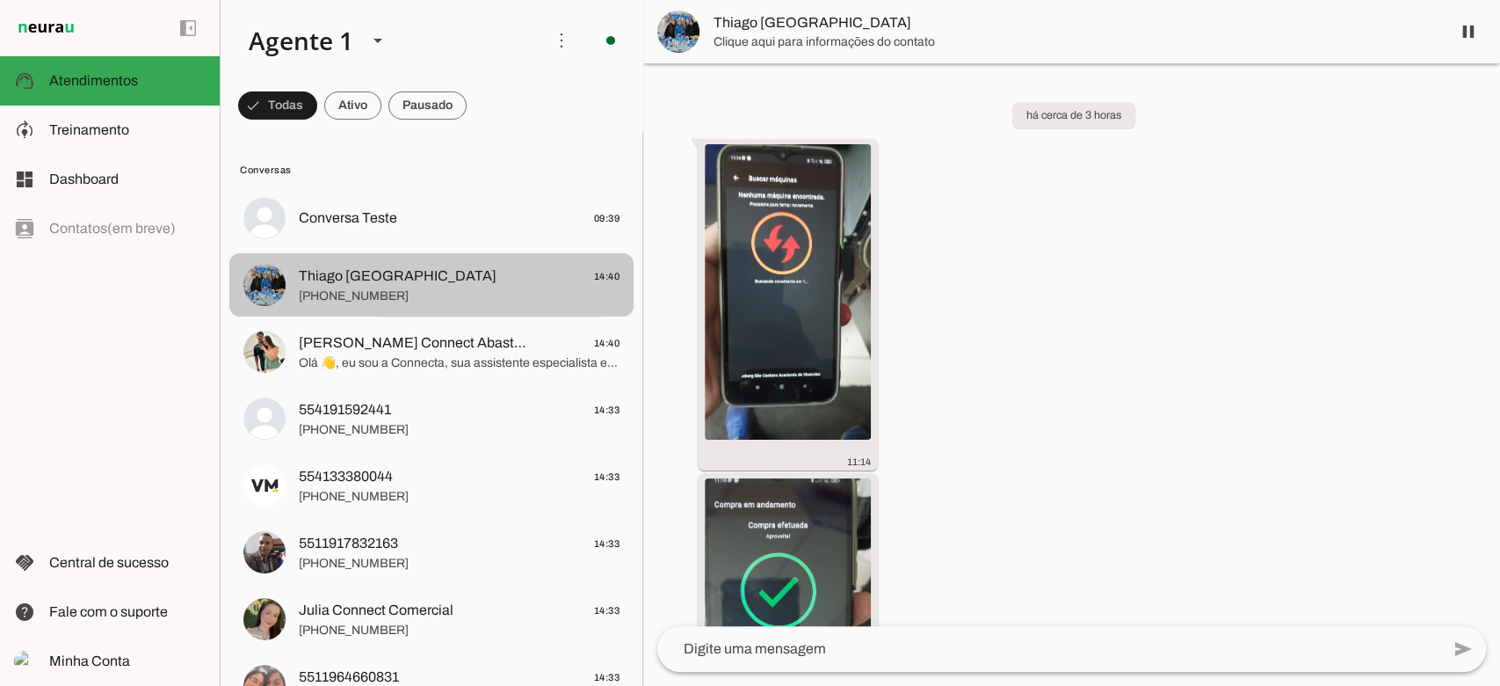
scroll to position [1045, 0]
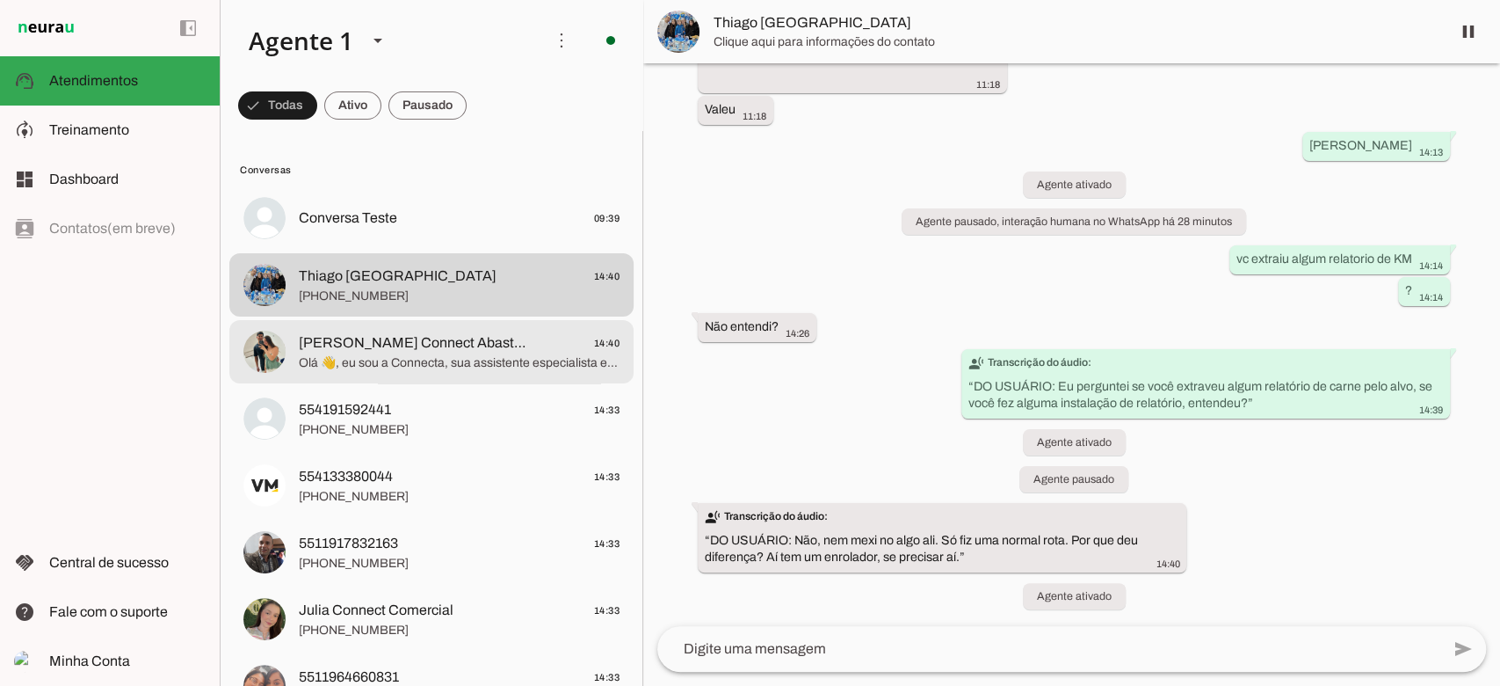
click at [341, 352] on span "[PERSON_NAME] Connect Abastecedor" at bounding box center [414, 342] width 231 height 21
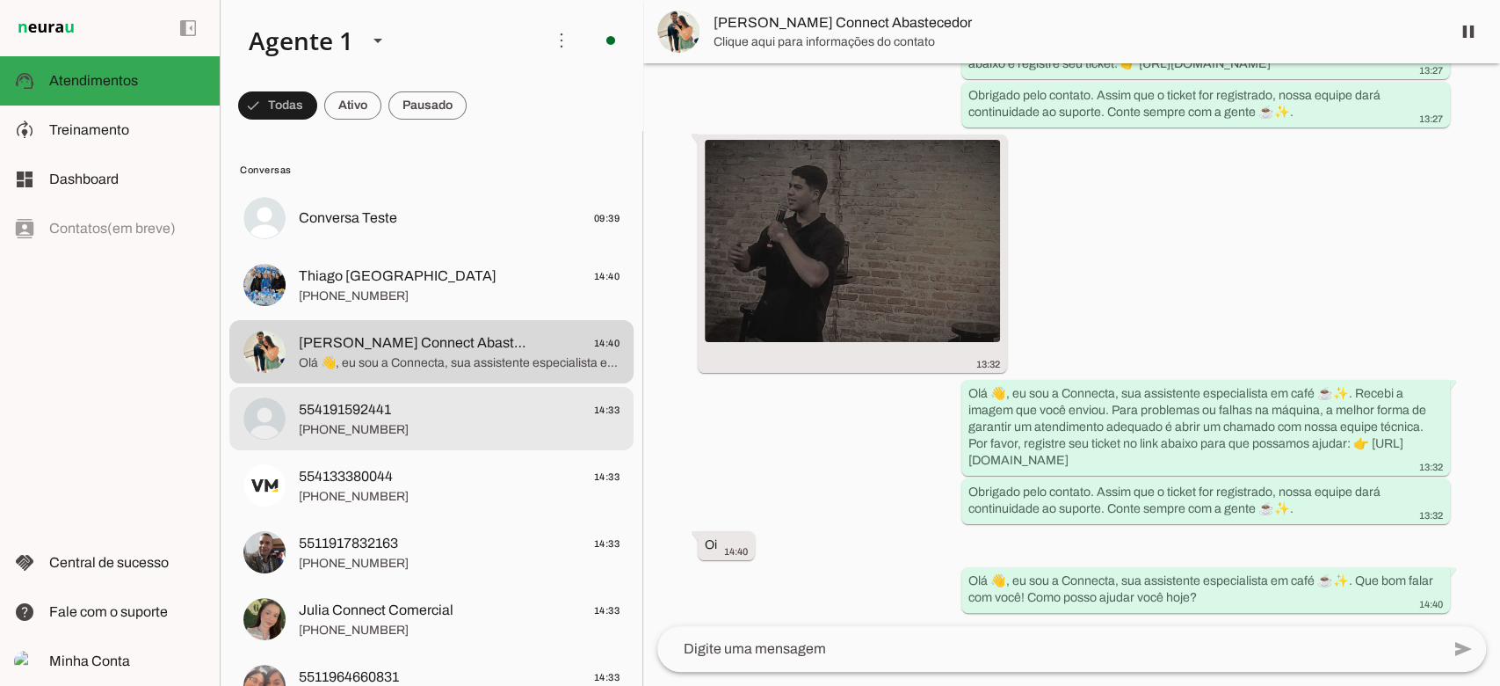
scroll to position [1389, 0]
click at [356, 418] on span "554191592441" at bounding box center [345, 409] width 92 height 21
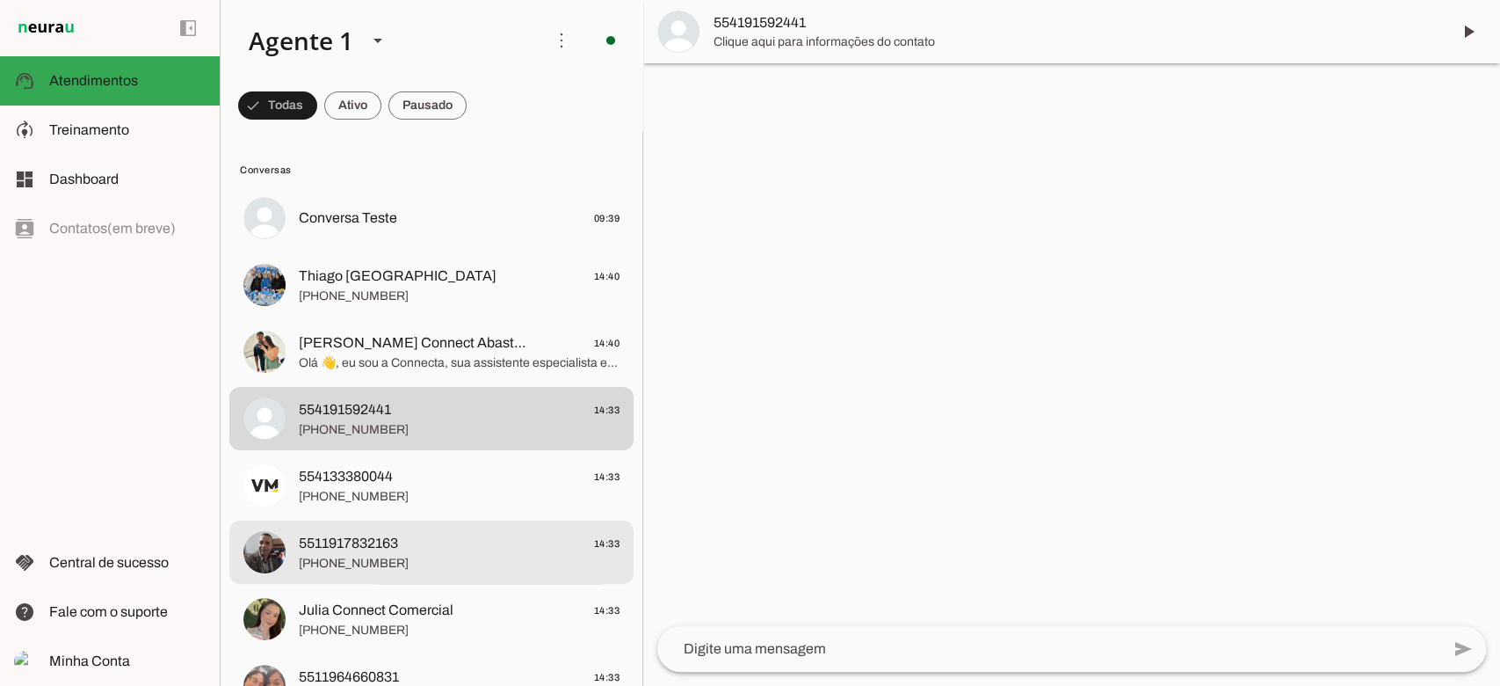
click at [352, 531] on div at bounding box center [459, 552] width 321 height 43
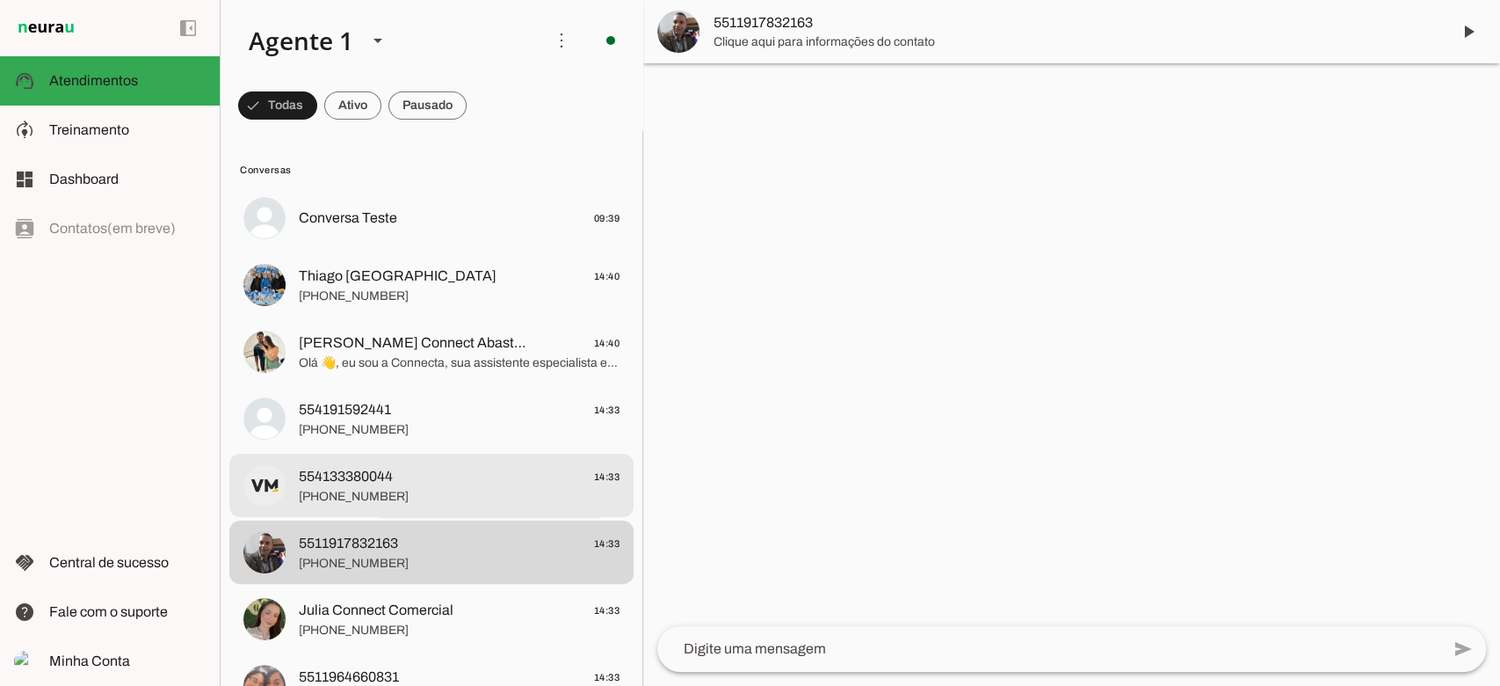
click at [360, 500] on span "[PHONE_NUMBER]" at bounding box center [459, 497] width 321 height 18
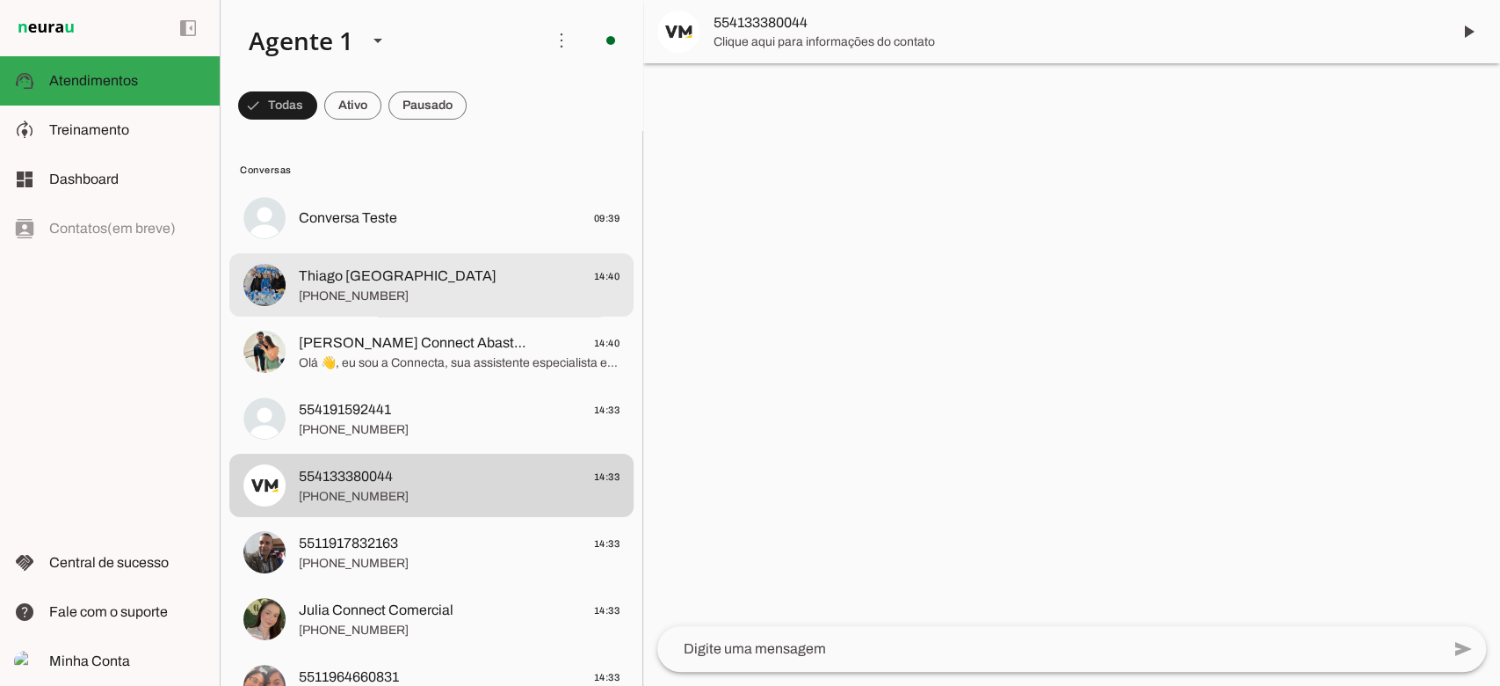
click at [394, 294] on span "[PHONE_NUMBER]" at bounding box center [459, 296] width 321 height 18
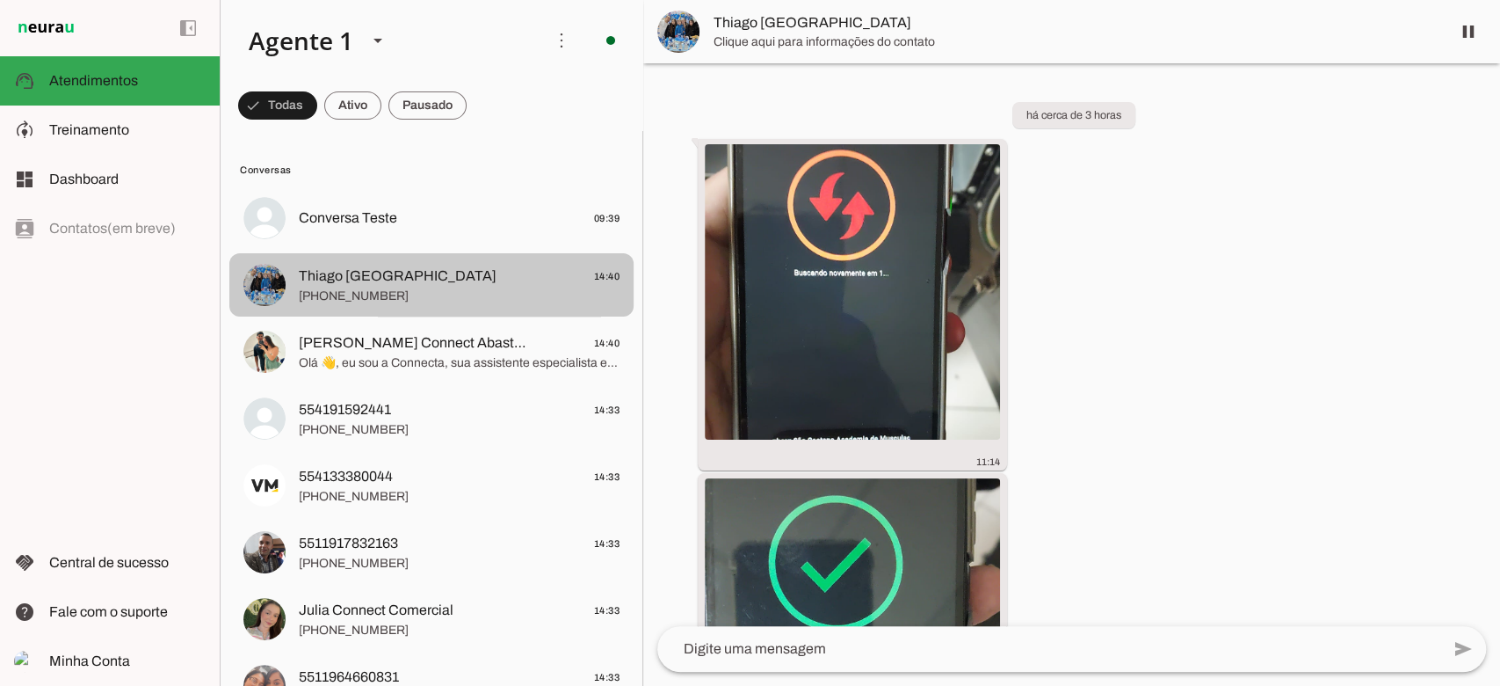
scroll to position [1045, 0]
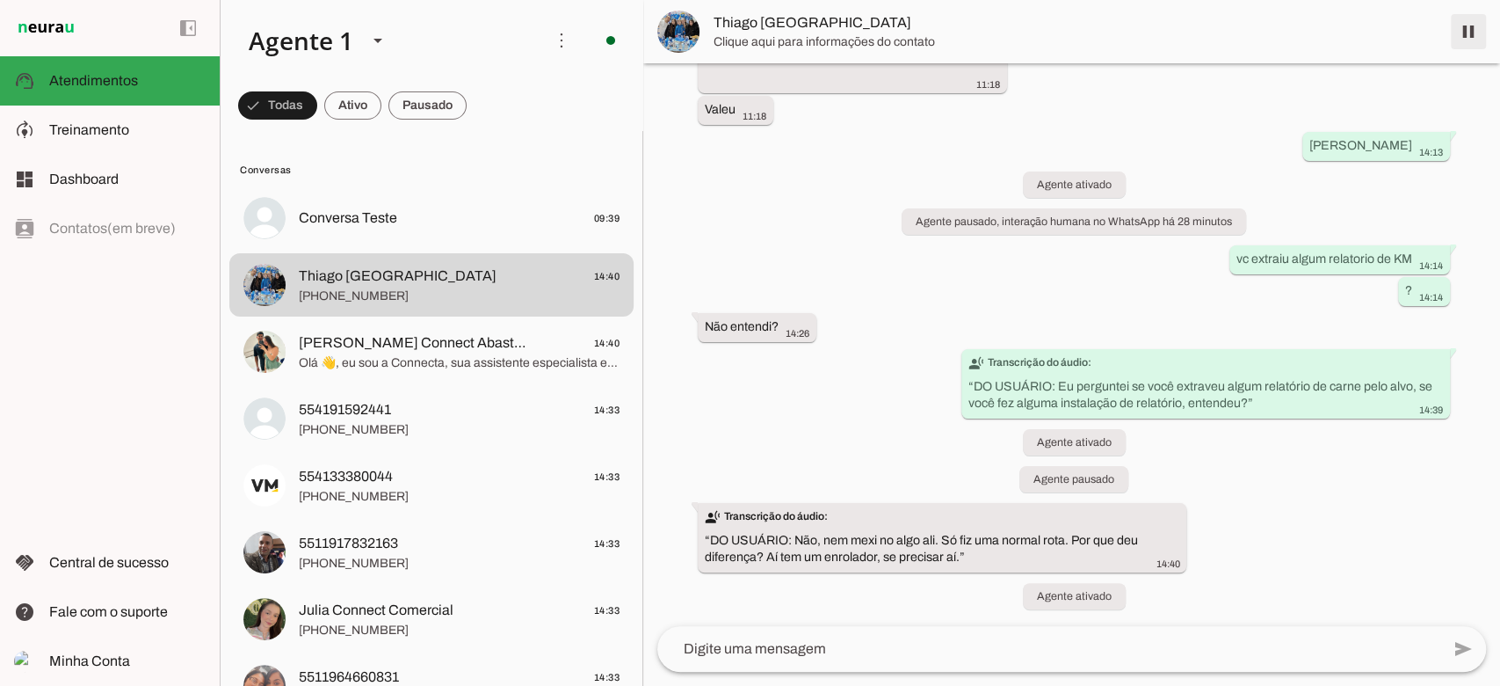
click at [1465, 35] on span at bounding box center [1469, 32] width 42 height 42
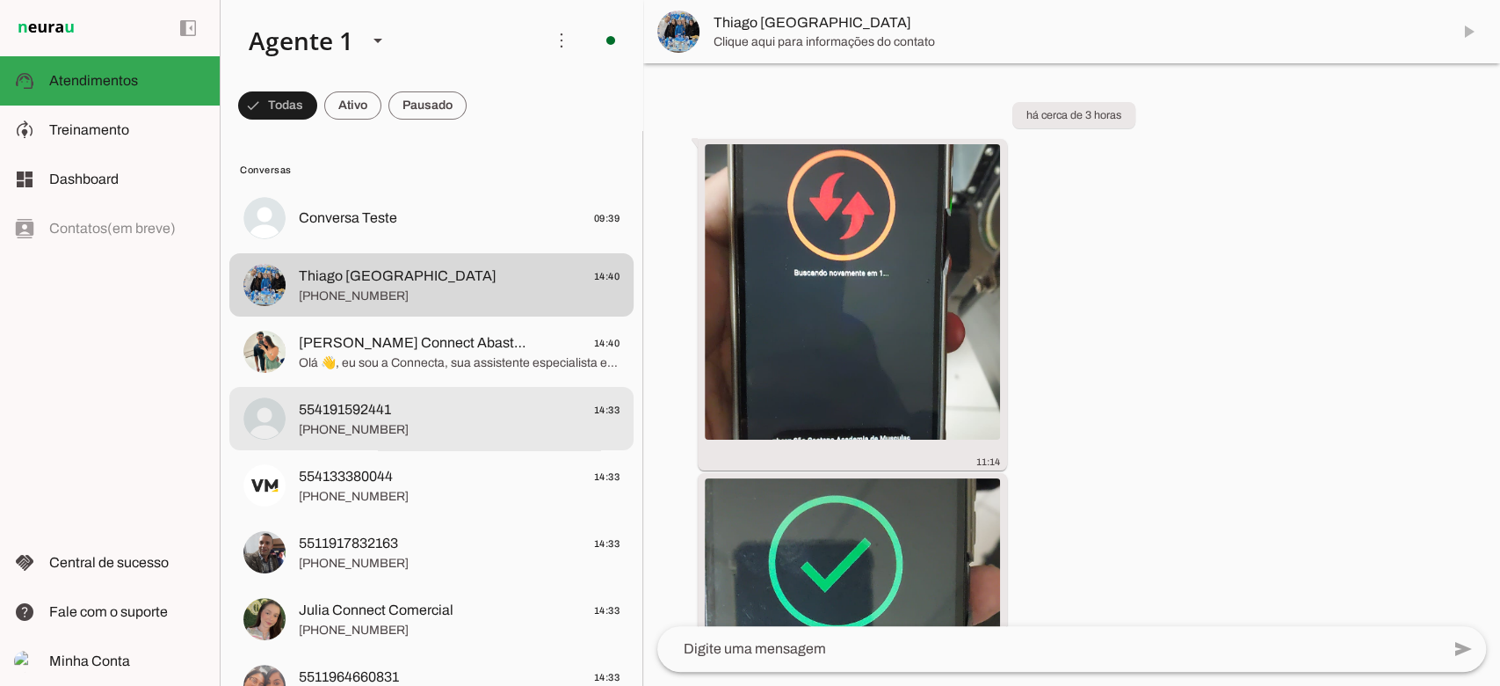
click at [375, 387] on md-item "554191592441 14:33 [PHONE_NUMBER]" at bounding box center [431, 418] width 404 height 63
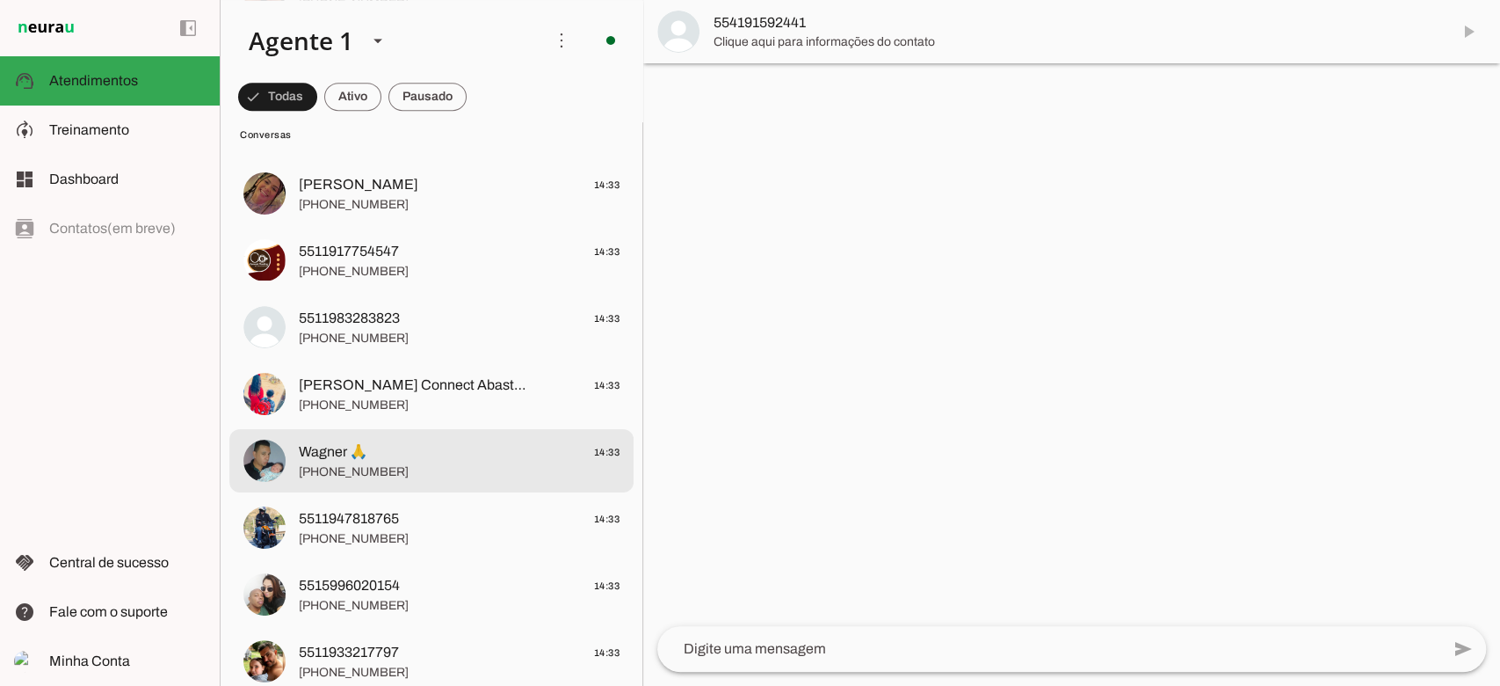
scroll to position [703, 0]
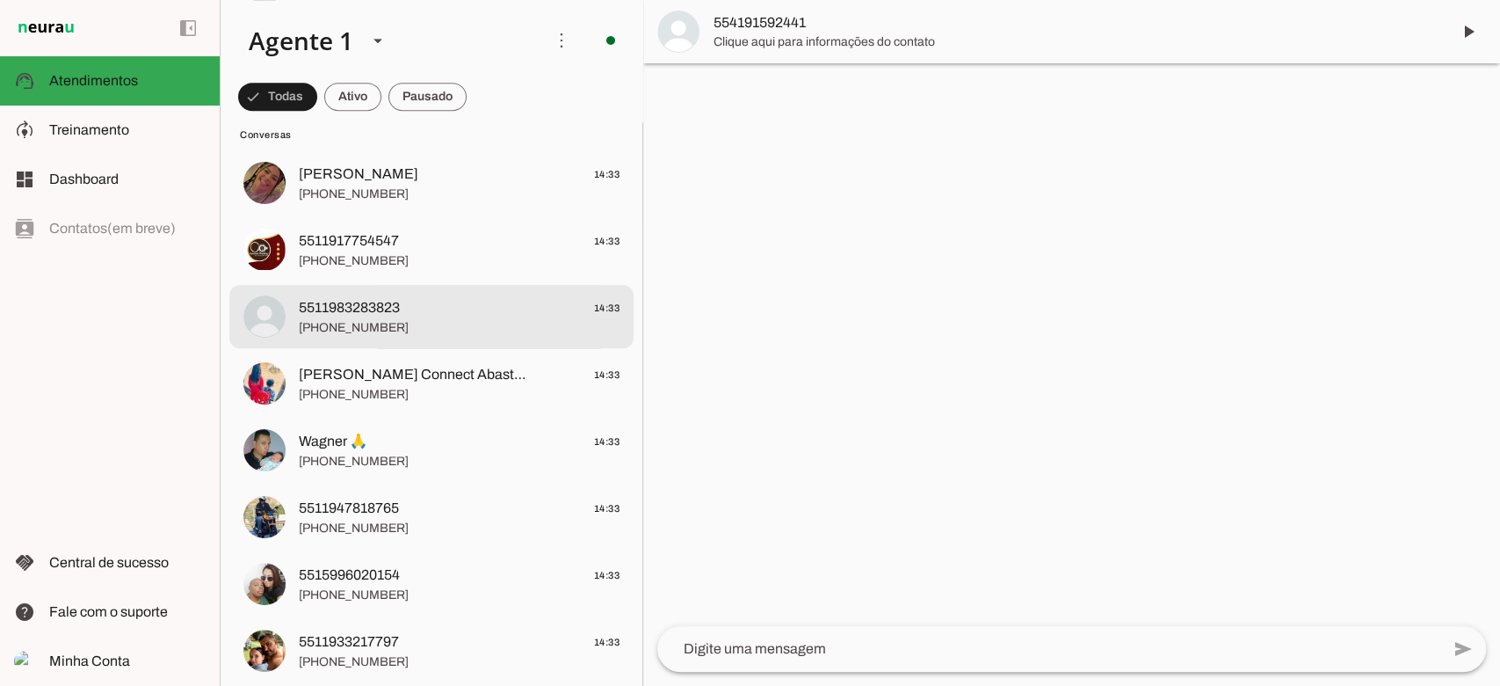
click at [393, 330] on span "[PHONE_NUMBER]" at bounding box center [459, 328] width 321 height 18
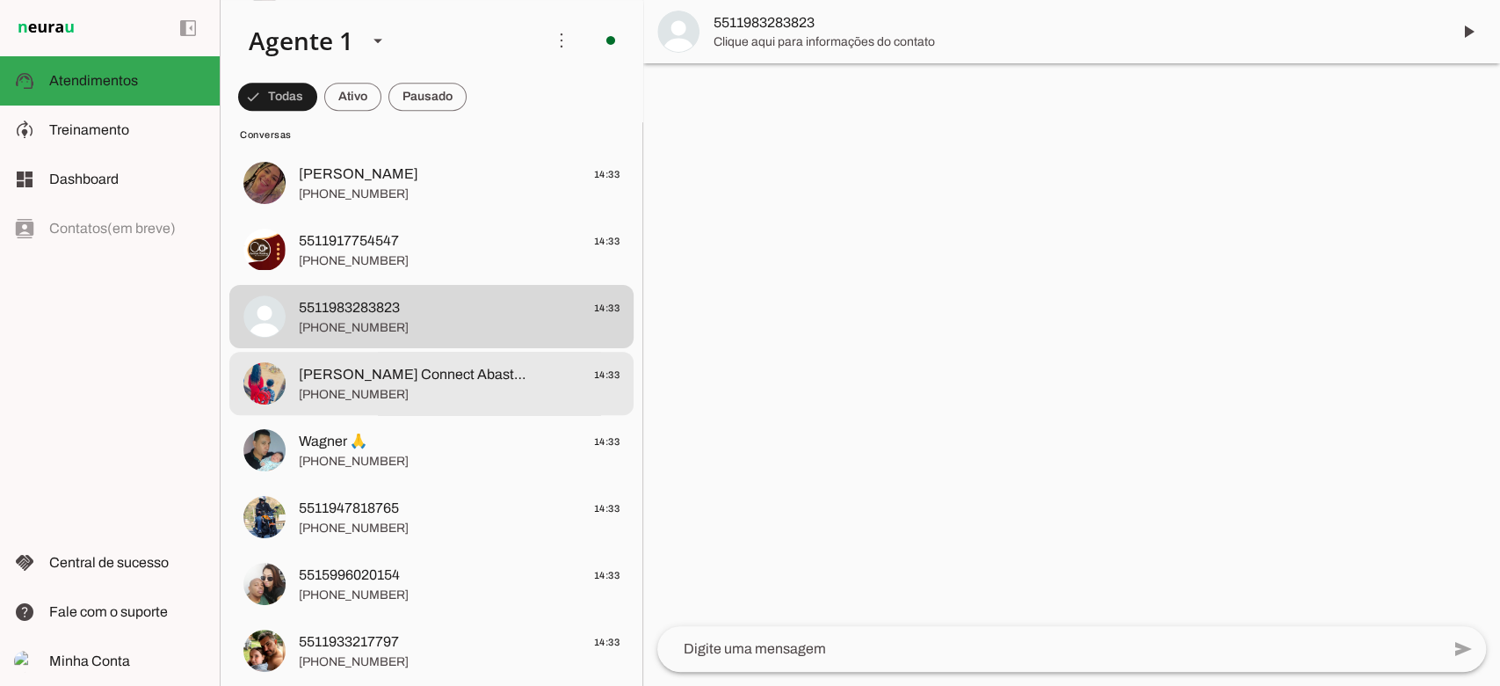
click at [376, 405] on md-item "[PERSON_NAME] Connect Abastecedor 14:33 [PHONE_NUMBER]" at bounding box center [431, 383] width 404 height 63
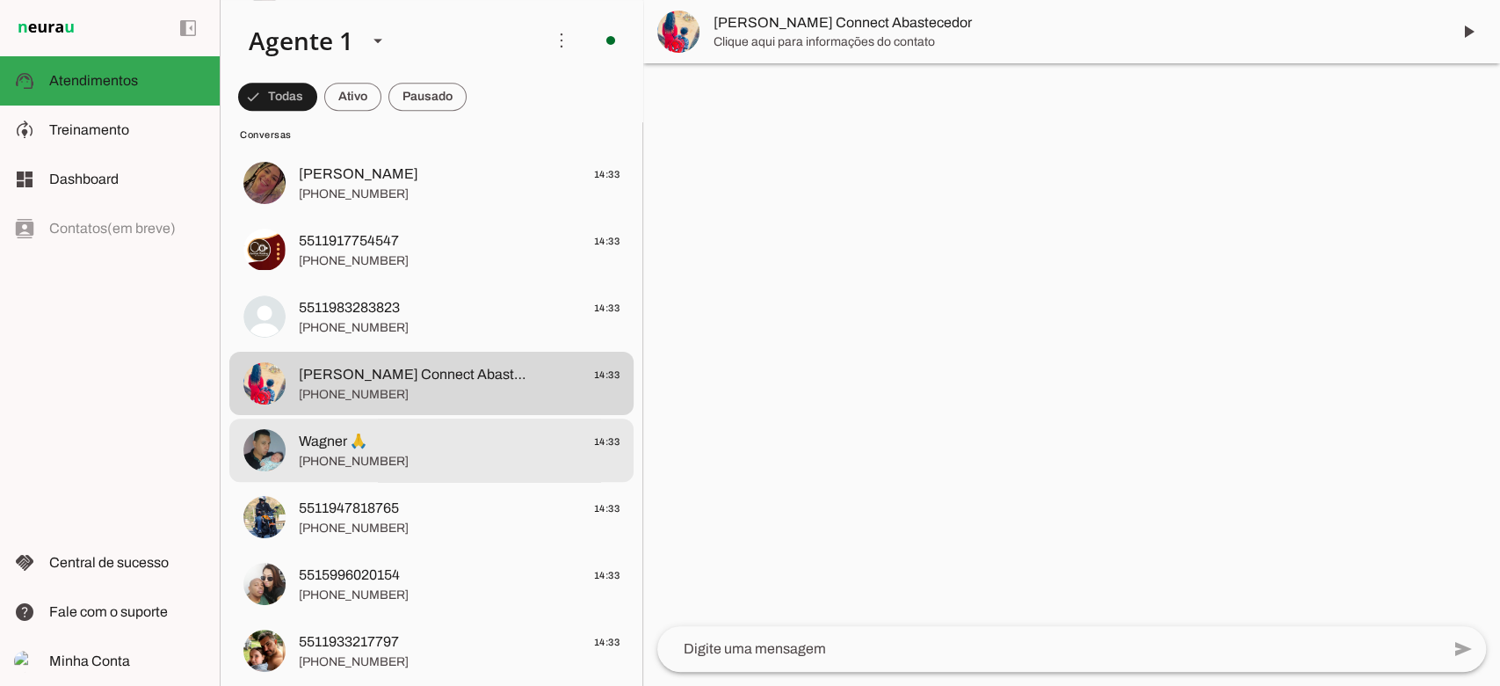
click at [381, 445] on span "Wagner 🙏 14:33" at bounding box center [459, 442] width 321 height 22
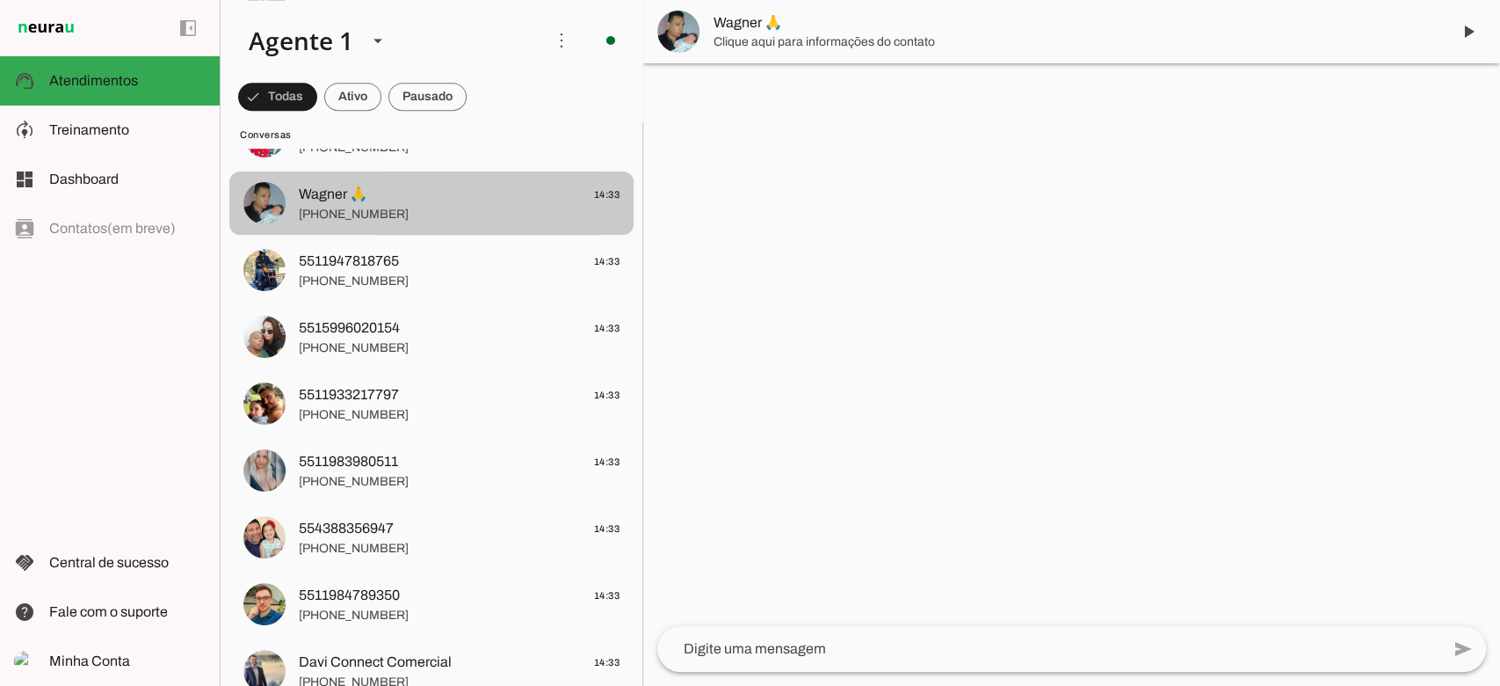
scroll to position [1055, 0]
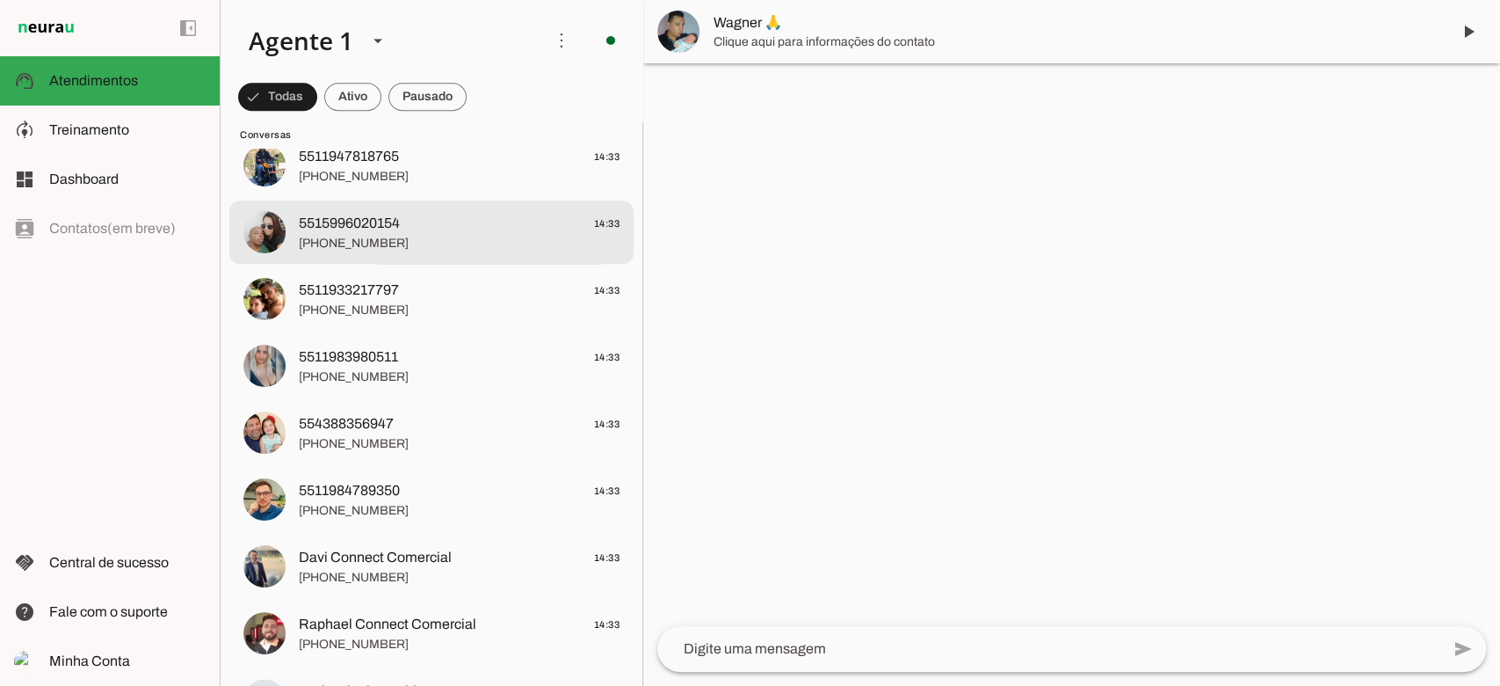
click at [390, 200] on md-item "5515996020154 14:33 [PHONE_NUMBER]" at bounding box center [431, 231] width 404 height 63
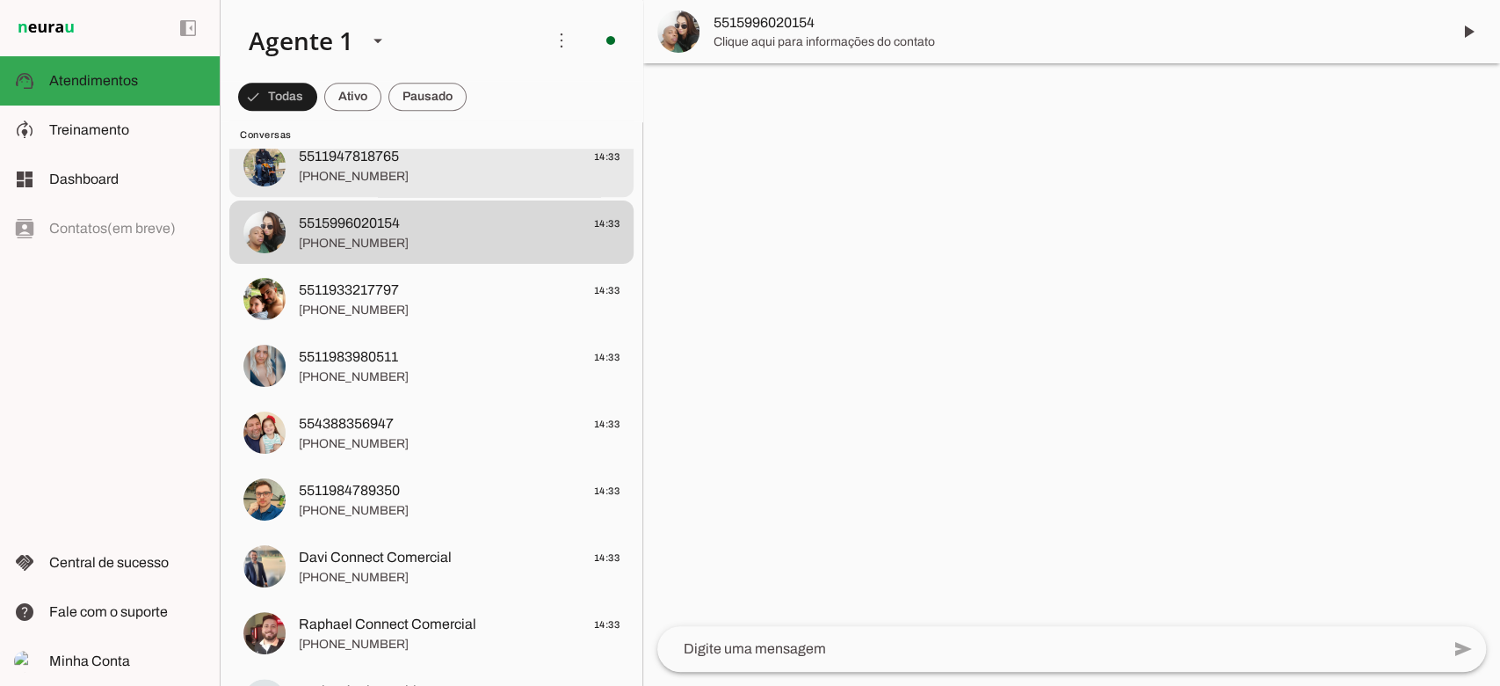
click at [382, 186] on div at bounding box center [459, 165] width 321 height 43
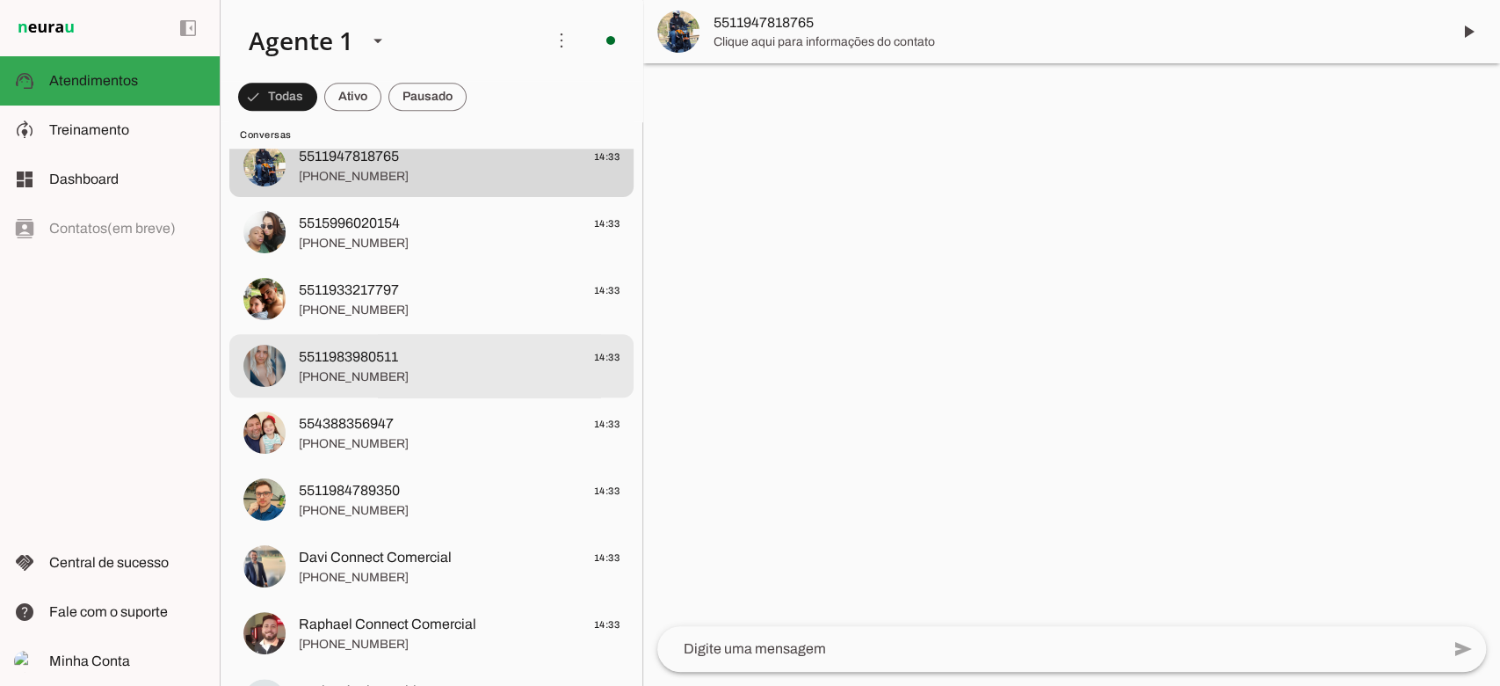
click at [360, 362] on span "5511983980511" at bounding box center [348, 356] width 99 height 21
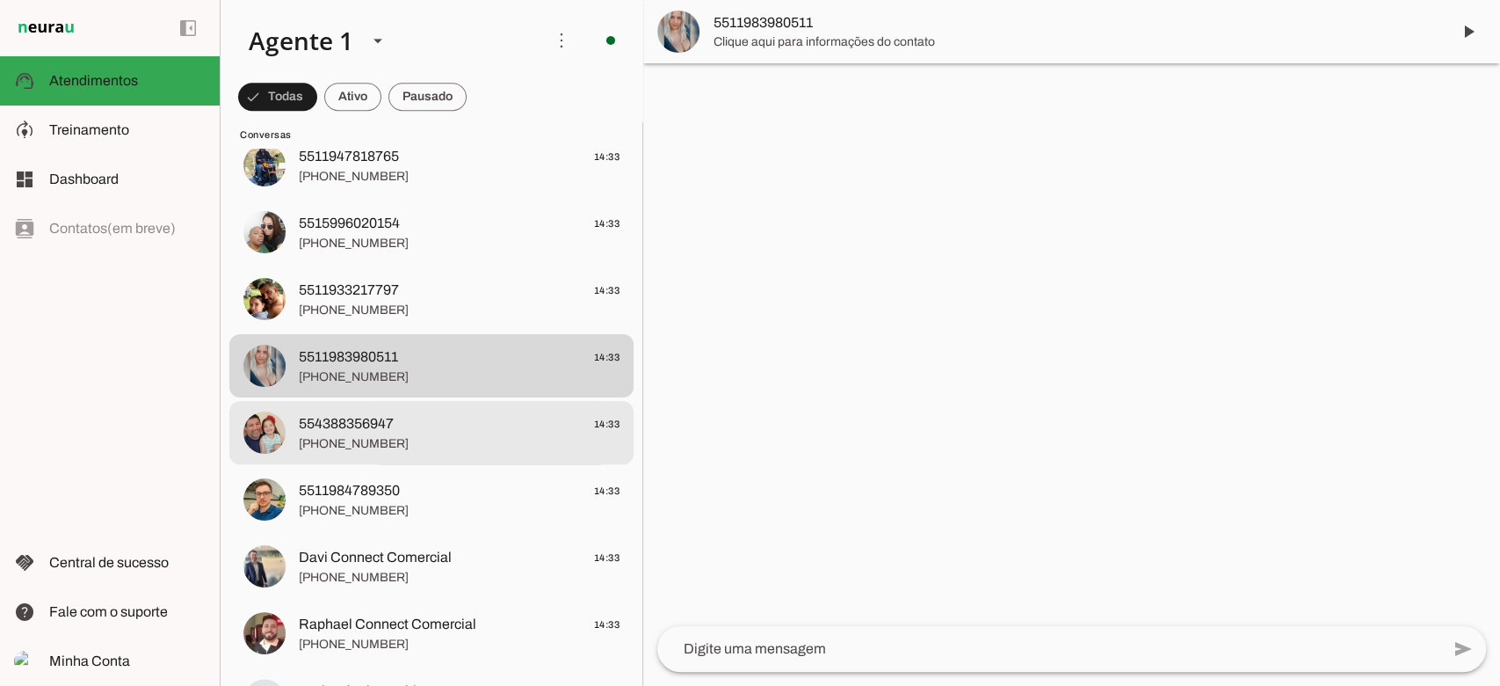
click at [353, 411] on div at bounding box center [459, 432] width 321 height 43
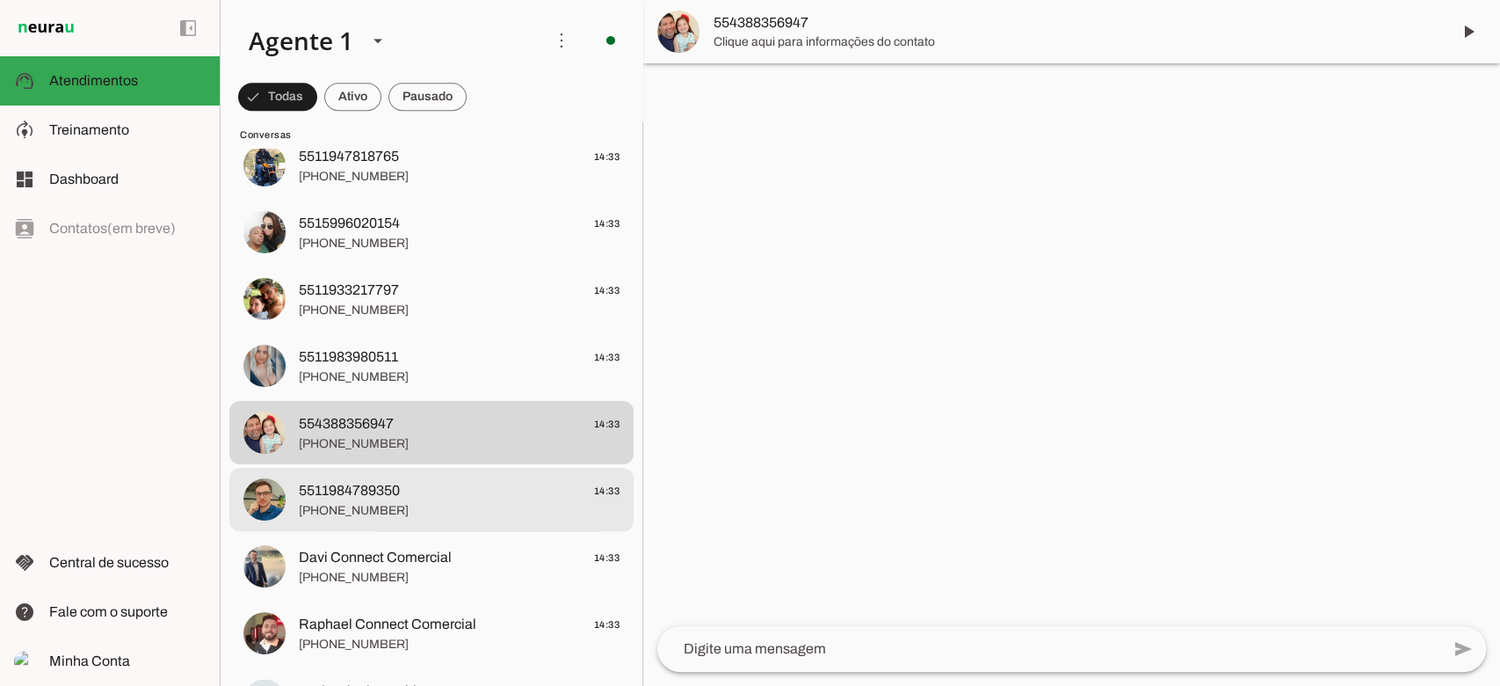
click at [434, 480] on span "5511984789350 14:33" at bounding box center [459, 491] width 321 height 22
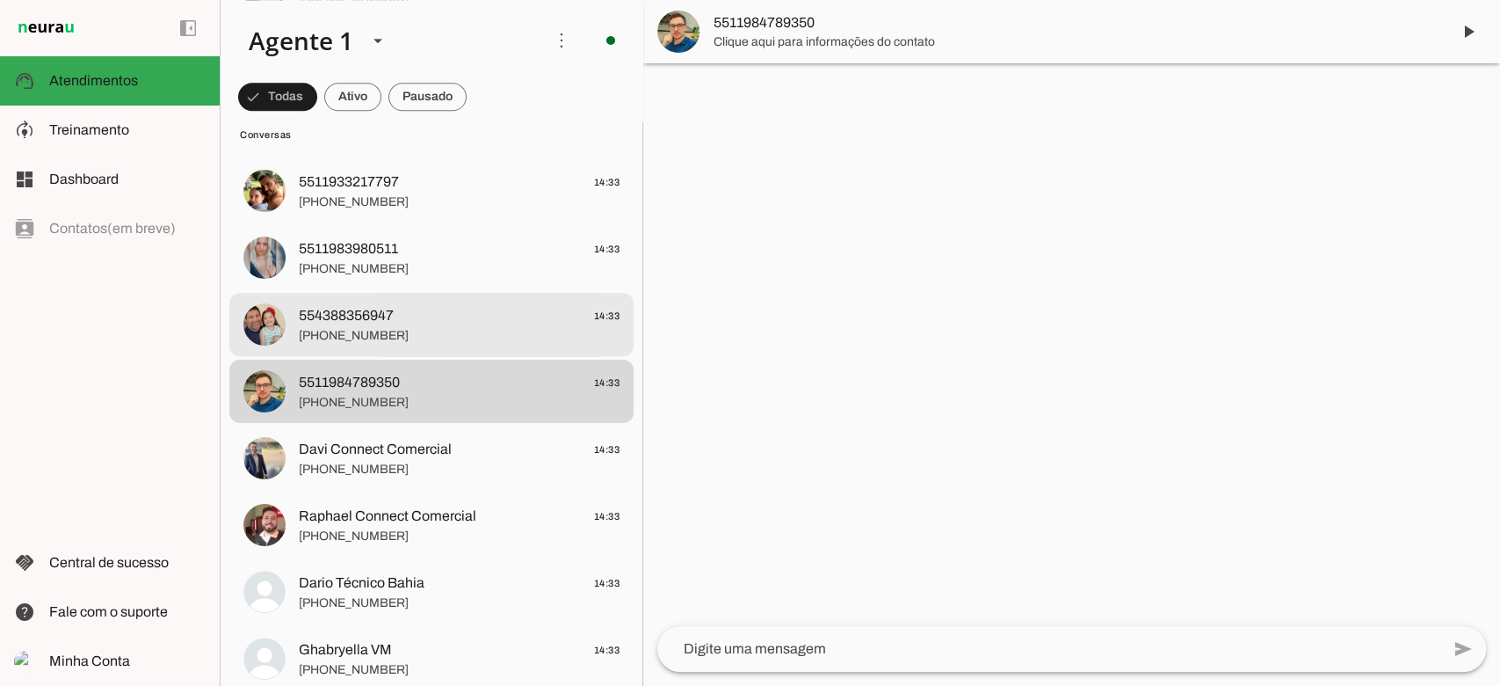
scroll to position [1289, 0]
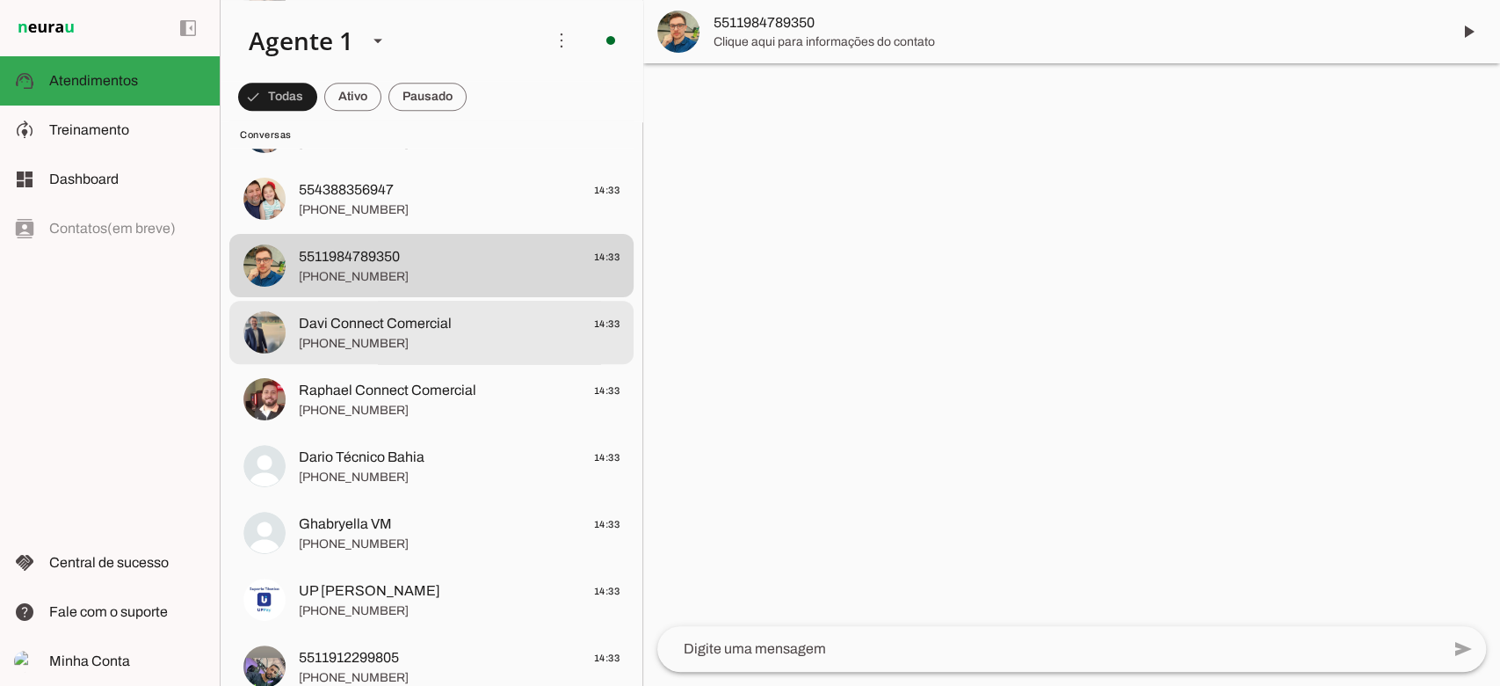
click at [416, 335] on span "[PHONE_NUMBER]" at bounding box center [459, 344] width 321 height 18
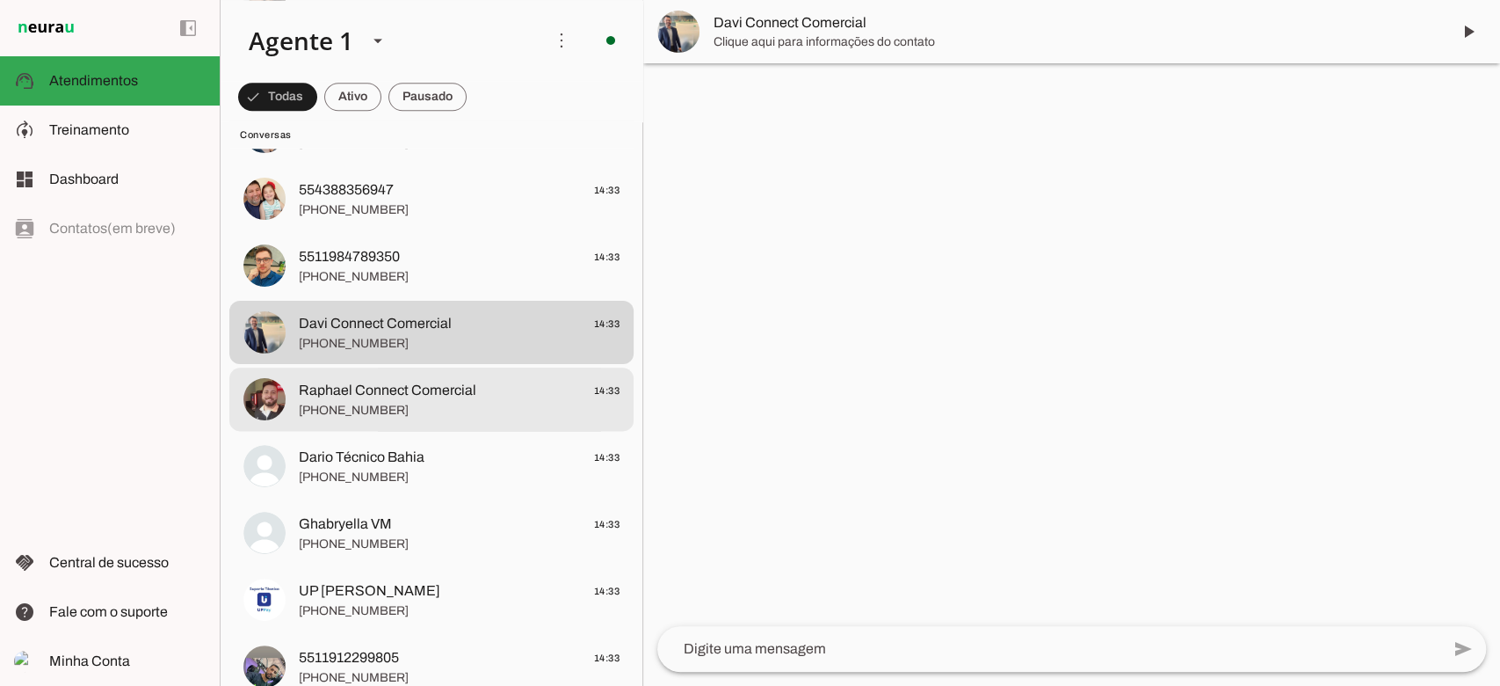
click at [415, 405] on span "[PHONE_NUMBER]" at bounding box center [459, 411] width 321 height 18
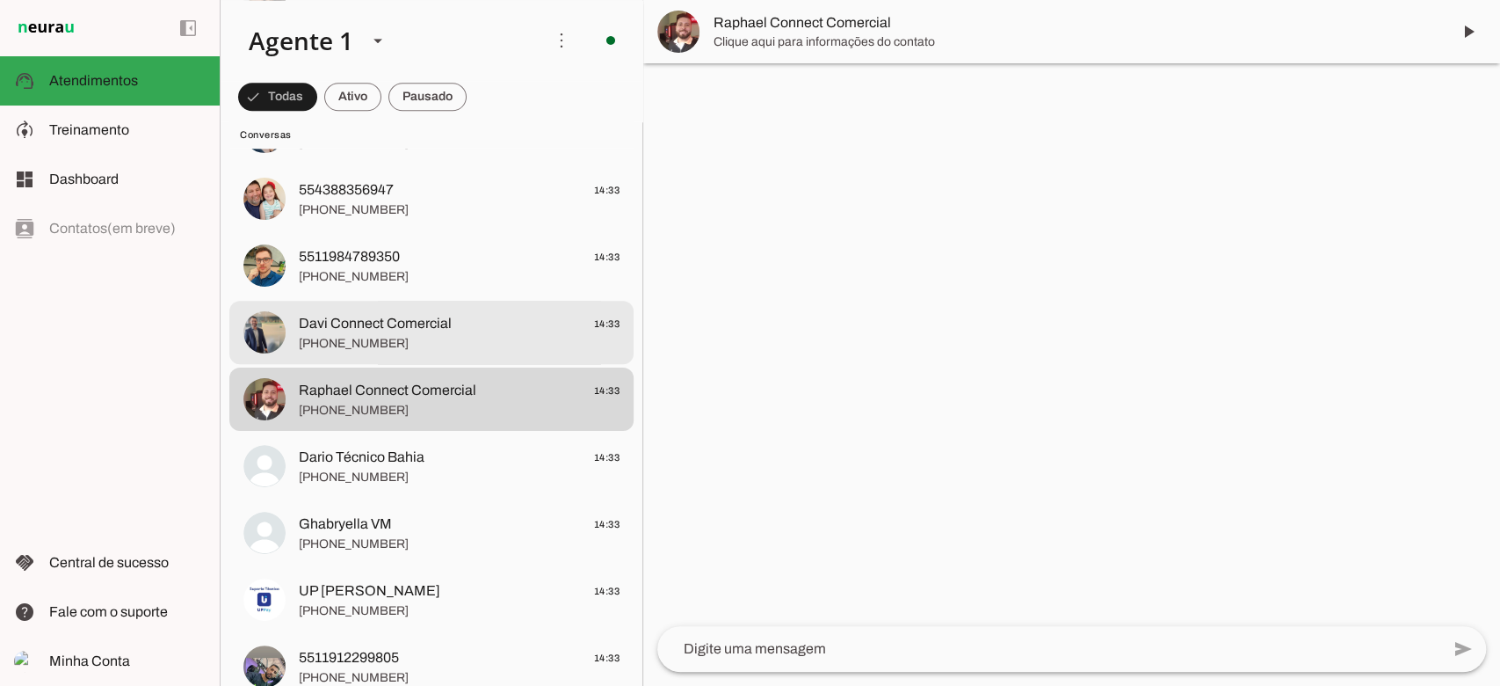
click at [412, 344] on span "[PHONE_NUMBER]" at bounding box center [459, 344] width 321 height 18
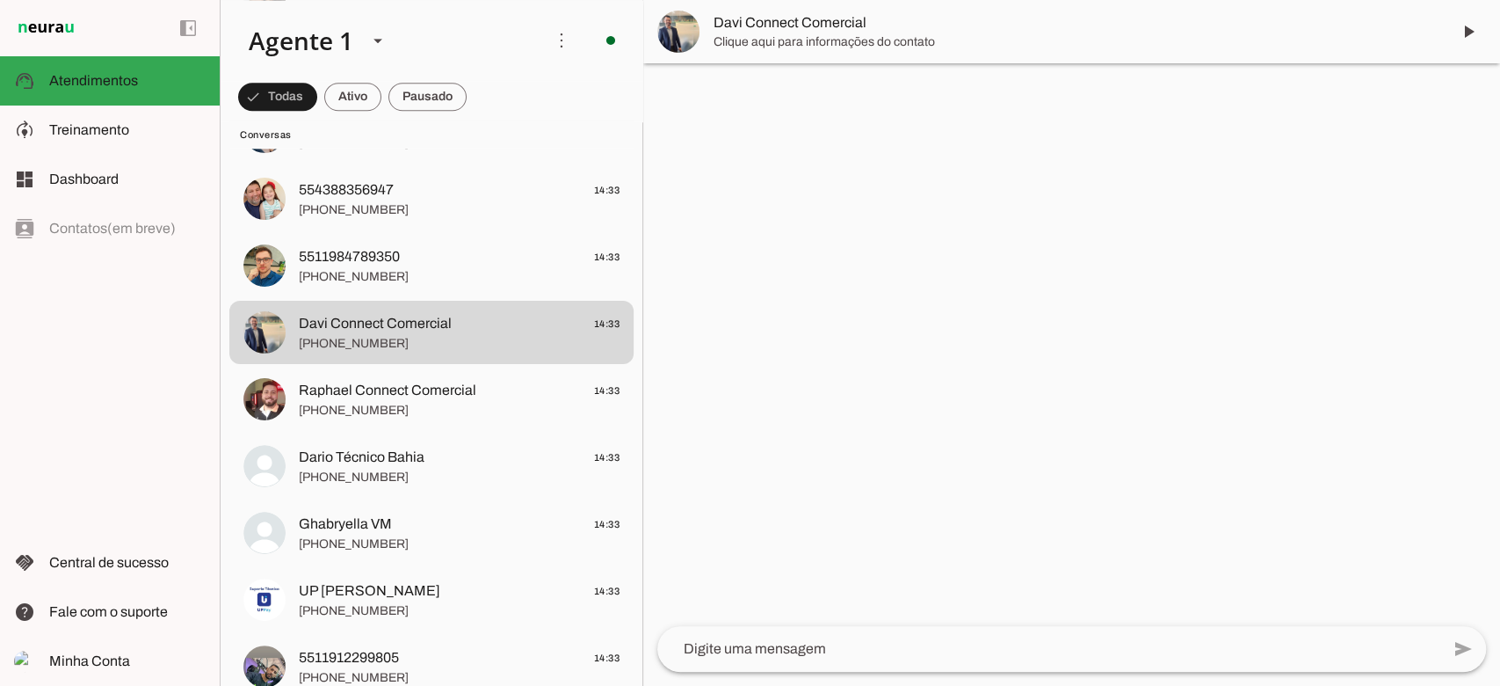
click at [810, 22] on span "Davi Connect Comercial" at bounding box center [1075, 22] width 723 height 21
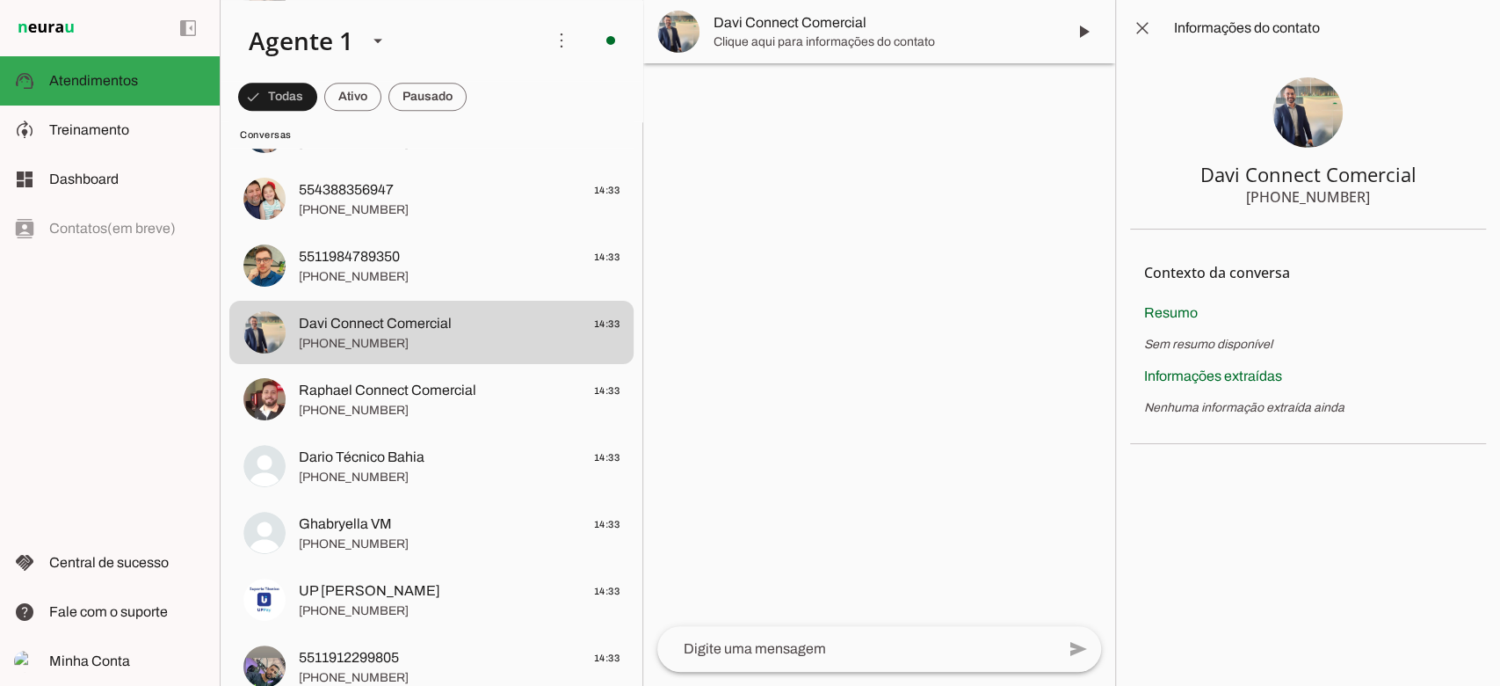
click at [1289, 110] on img at bounding box center [1308, 112] width 70 height 70
click at [1146, 26] on span at bounding box center [1143, 28] width 42 height 42
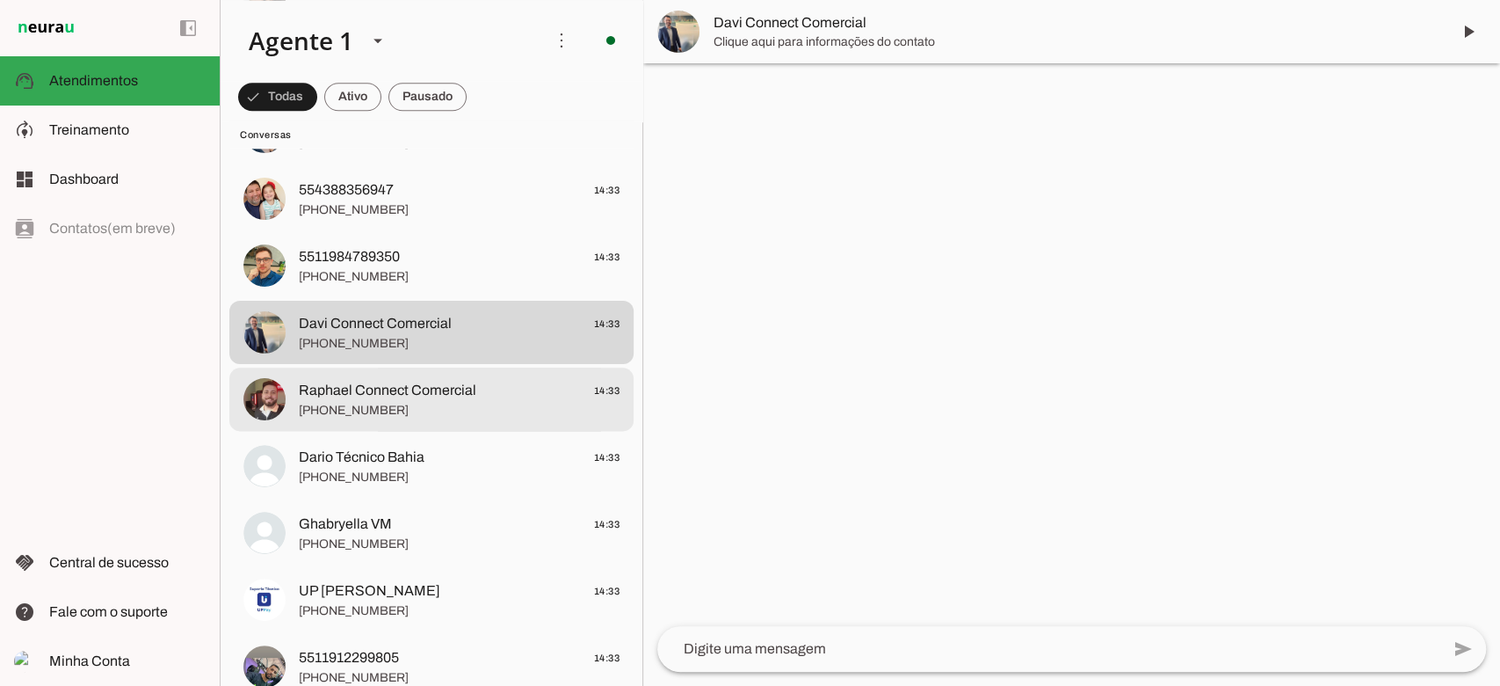
click at [378, 373] on md-item "Raphael Connect Comercial 14:33 [PHONE_NUMBER]" at bounding box center [431, 398] width 404 height 63
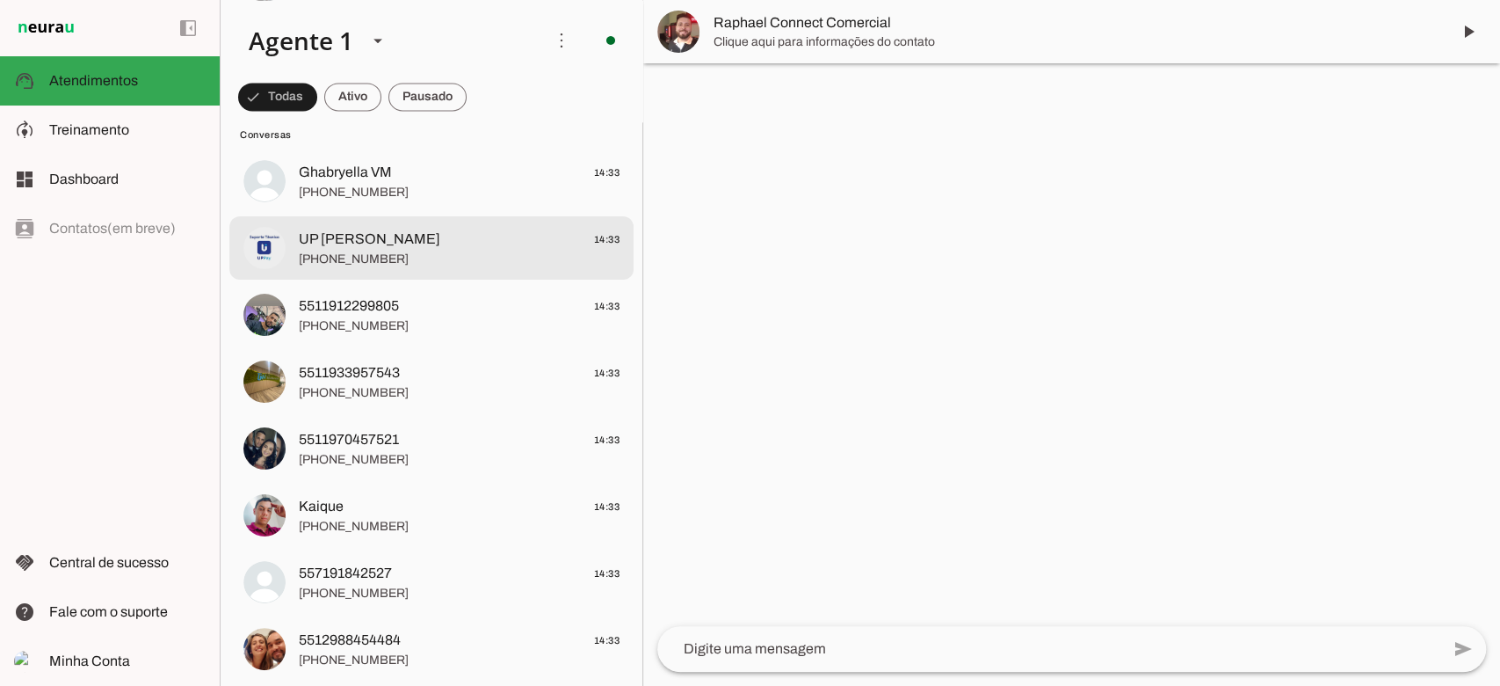
scroll to position [1406, 0]
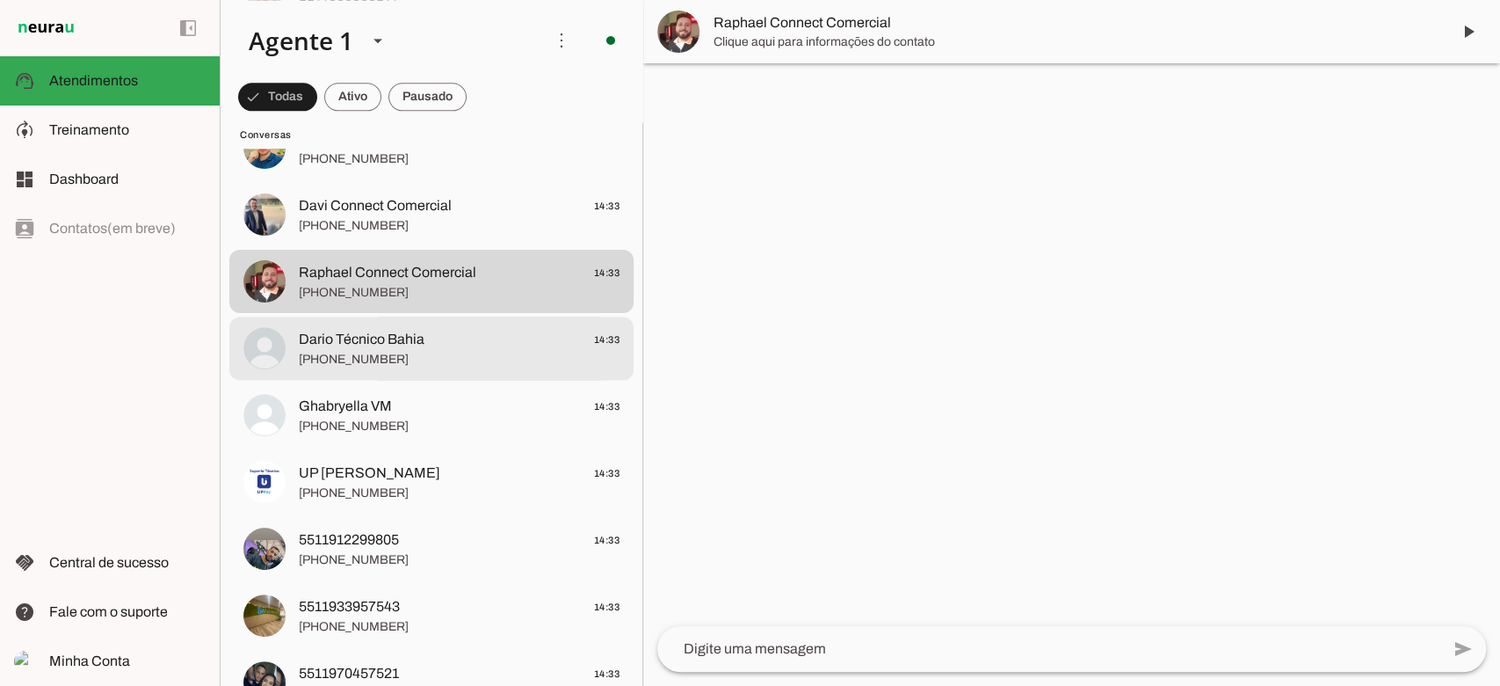
click at [338, 360] on span "[PHONE_NUMBER]" at bounding box center [459, 360] width 321 height 18
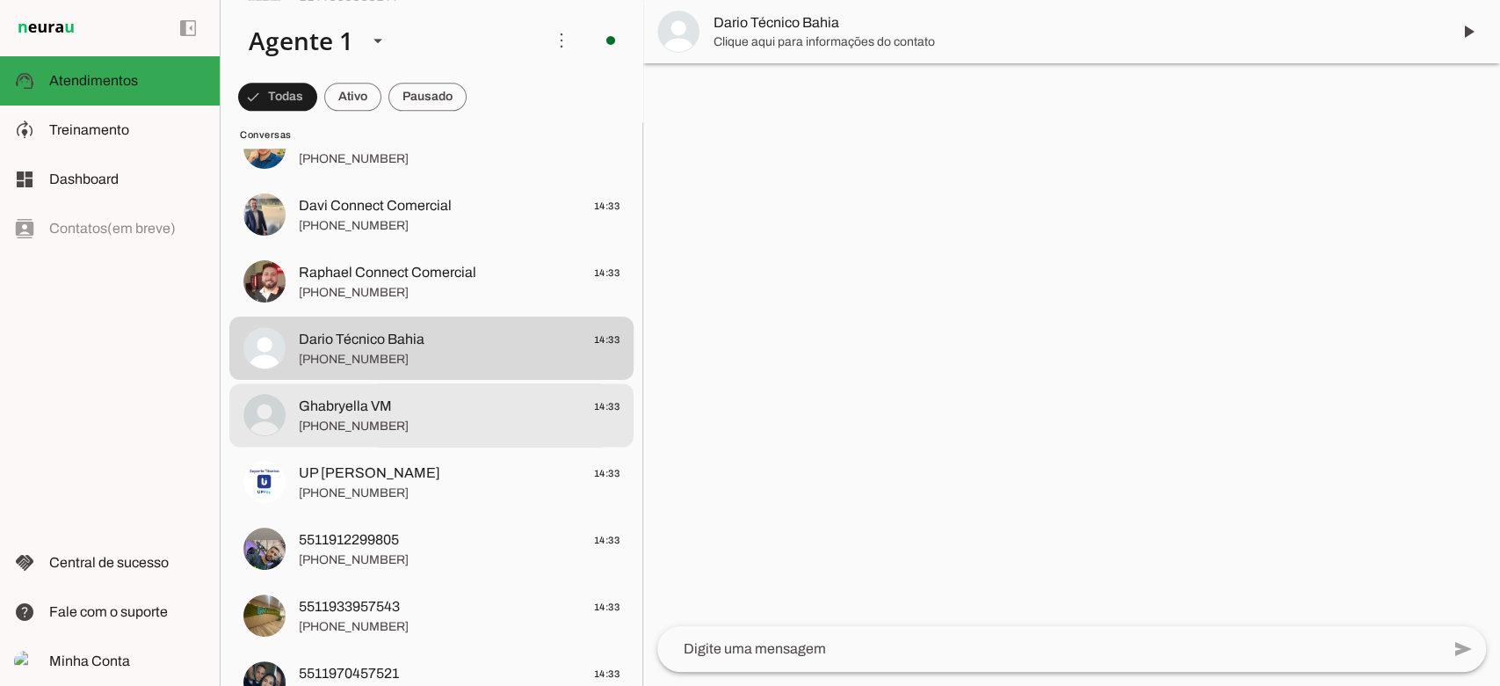
click at [382, 405] on span "Ghabryella VM" at bounding box center [345, 406] width 93 height 21
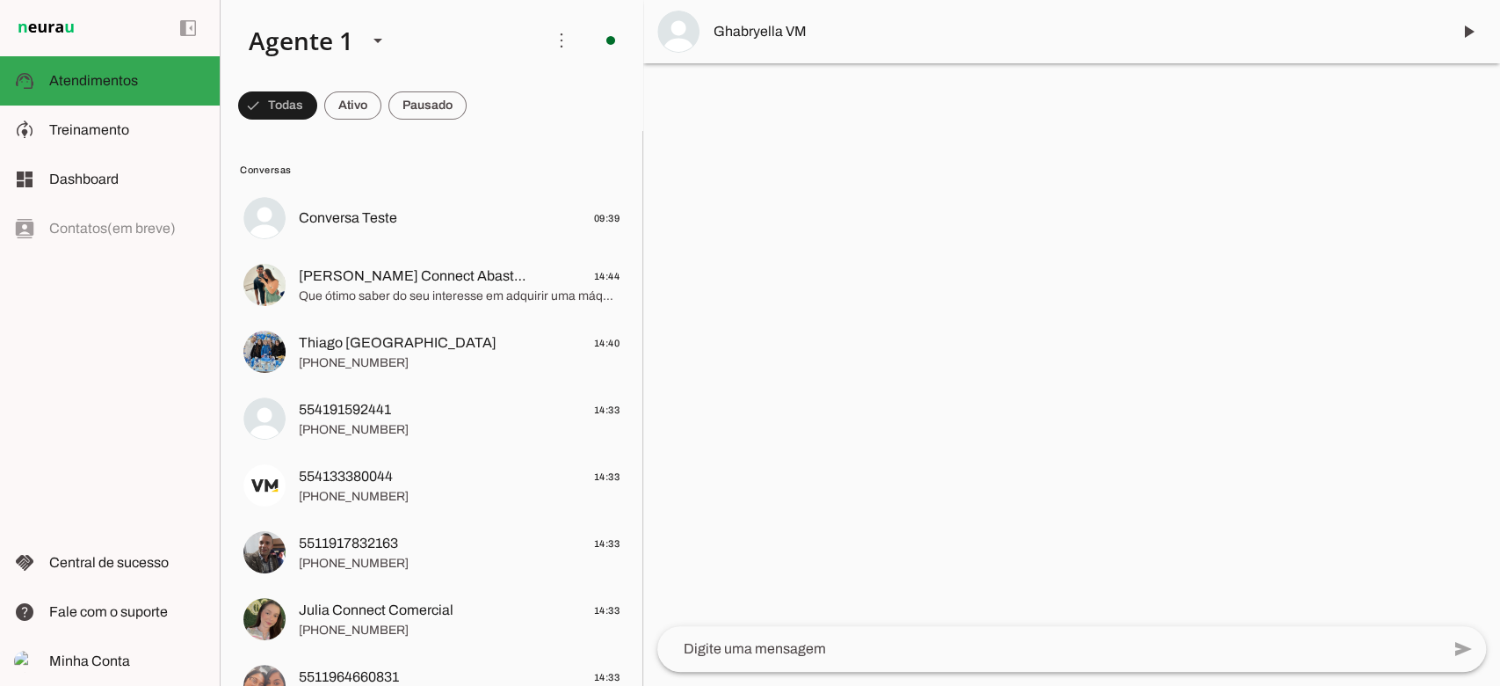
click at [998, 259] on div at bounding box center [1071, 343] width 857 height 686
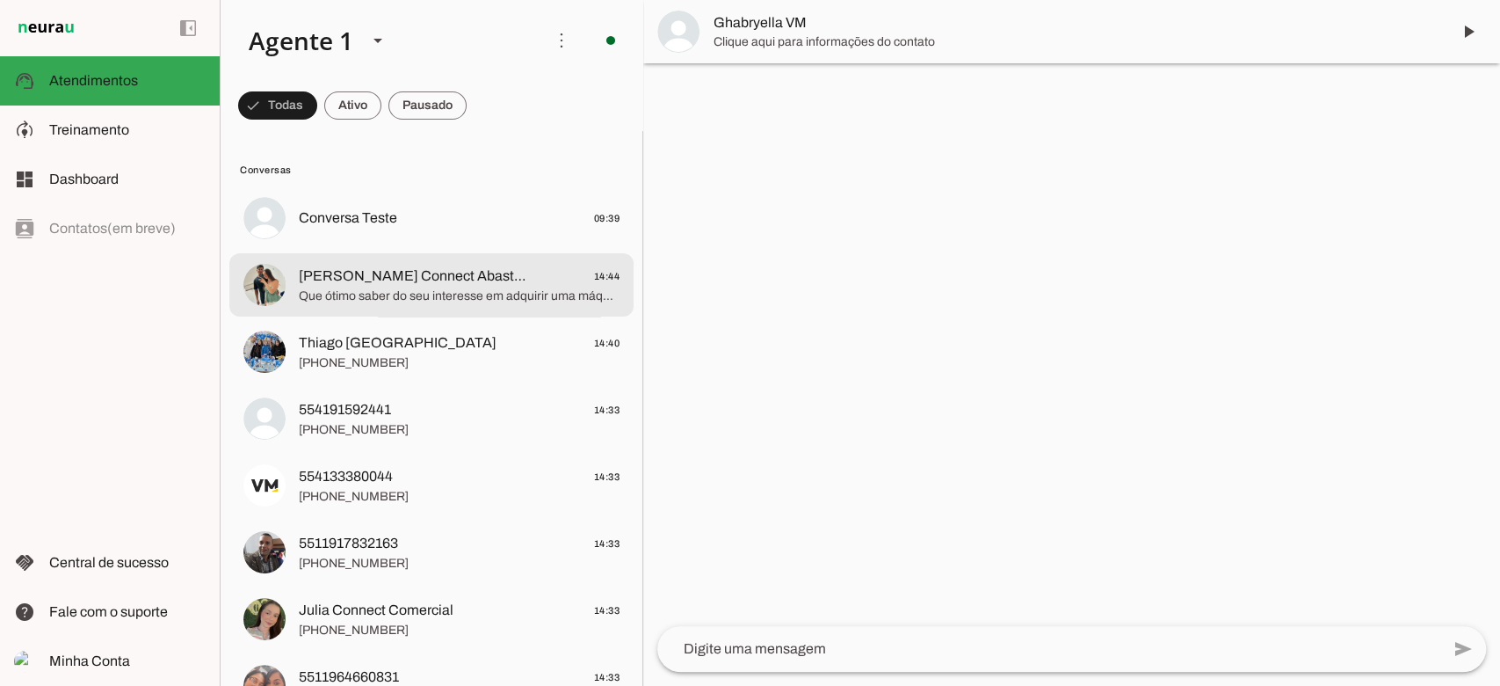
click at [394, 292] on span "Que ótimo saber do seu interesse em adquirir uma máquina de café! A Connect Ven…" at bounding box center [459, 296] width 321 height 18
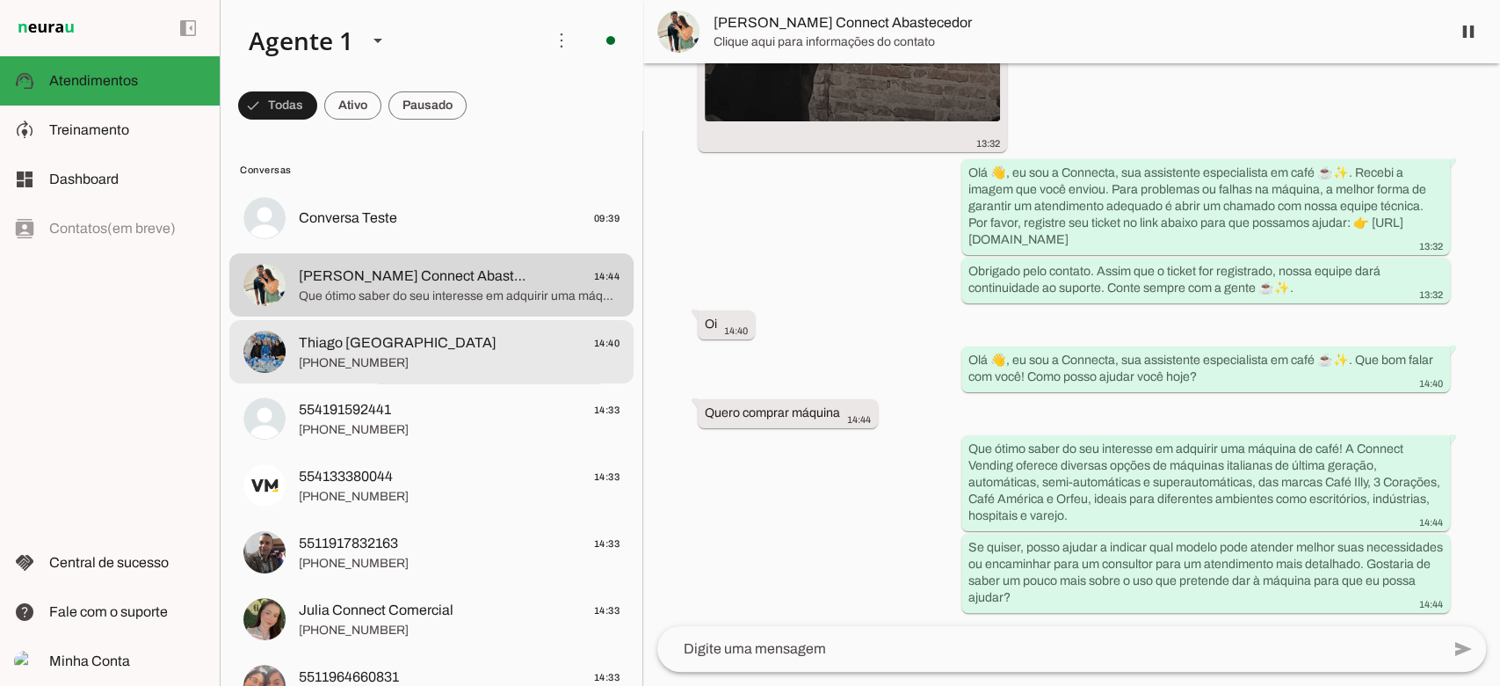
click at [426, 362] on span "[PHONE_NUMBER]" at bounding box center [459, 363] width 321 height 18
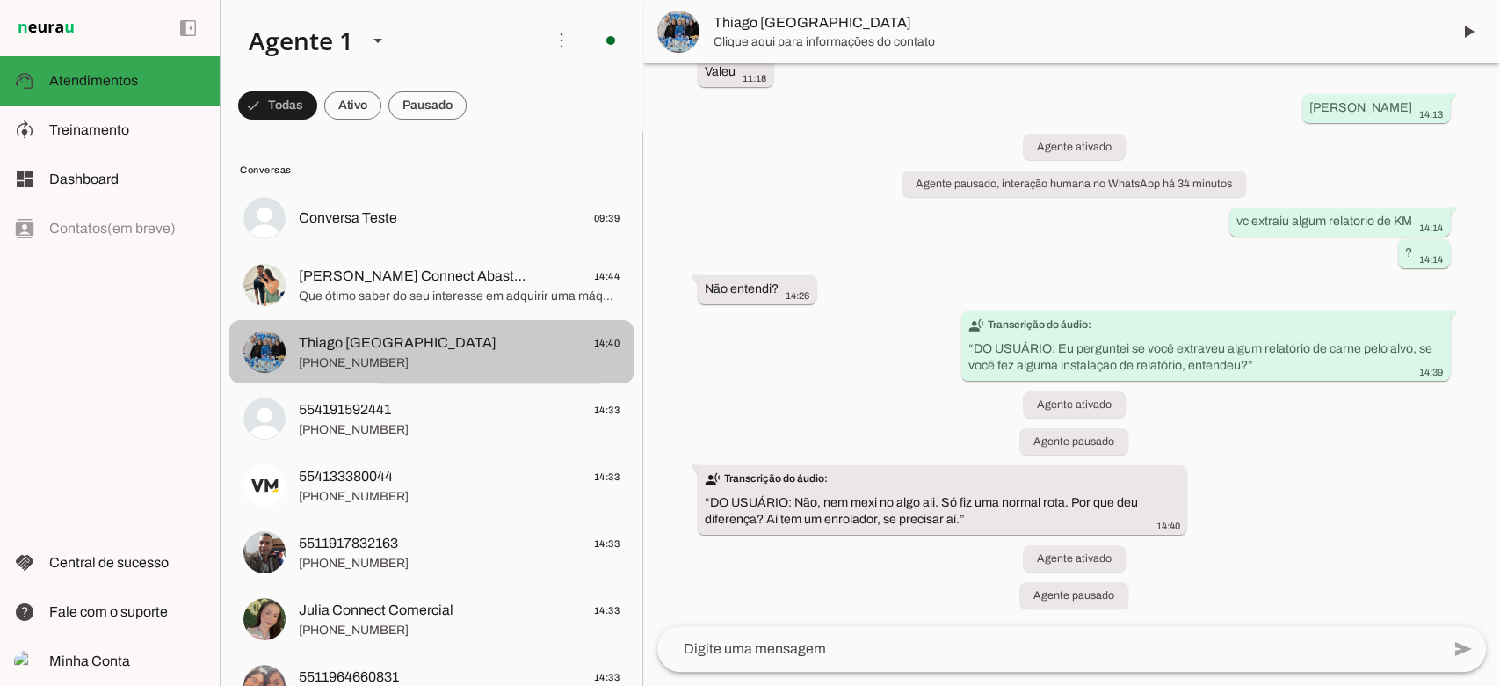
scroll to position [1082, 0]
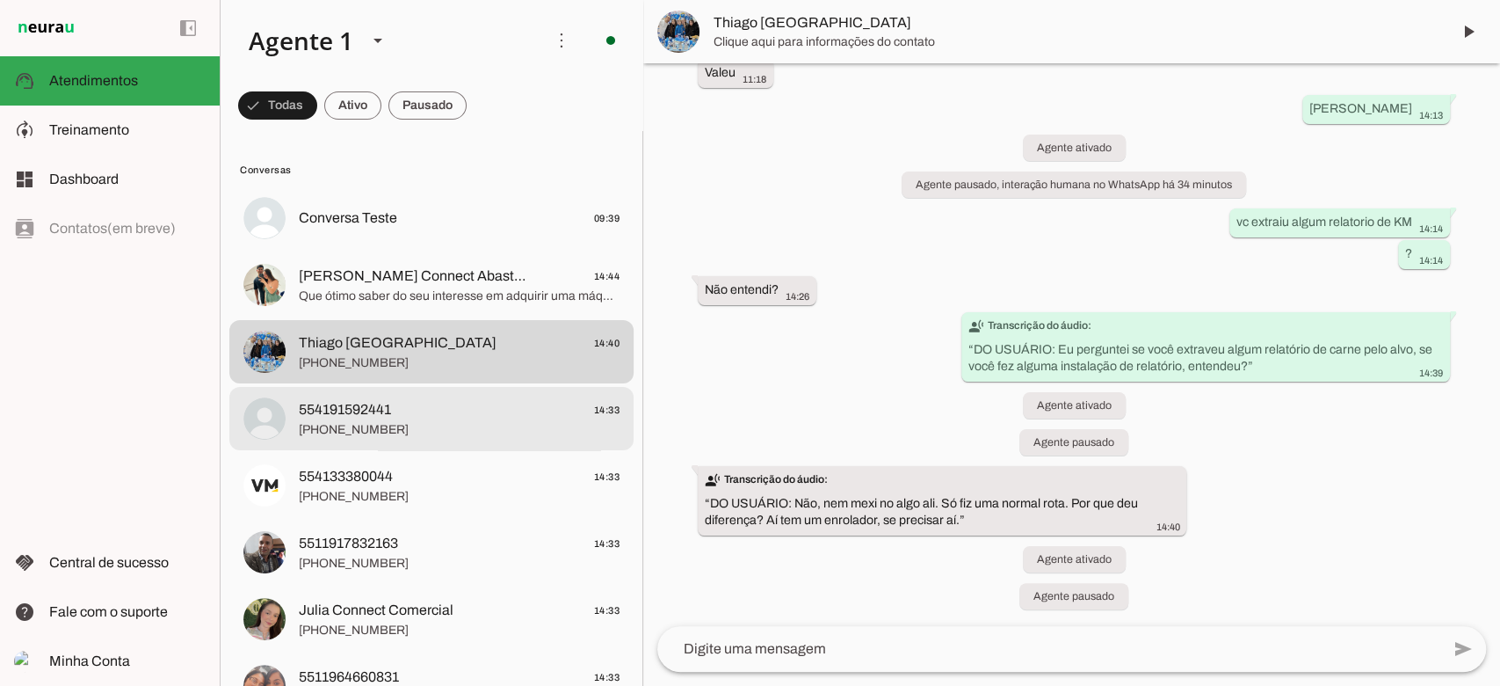
click at [452, 389] on md-item "554191592441 14:33 [PHONE_NUMBER]" at bounding box center [431, 418] width 404 height 63
